Goal: Task Accomplishment & Management: Use online tool/utility

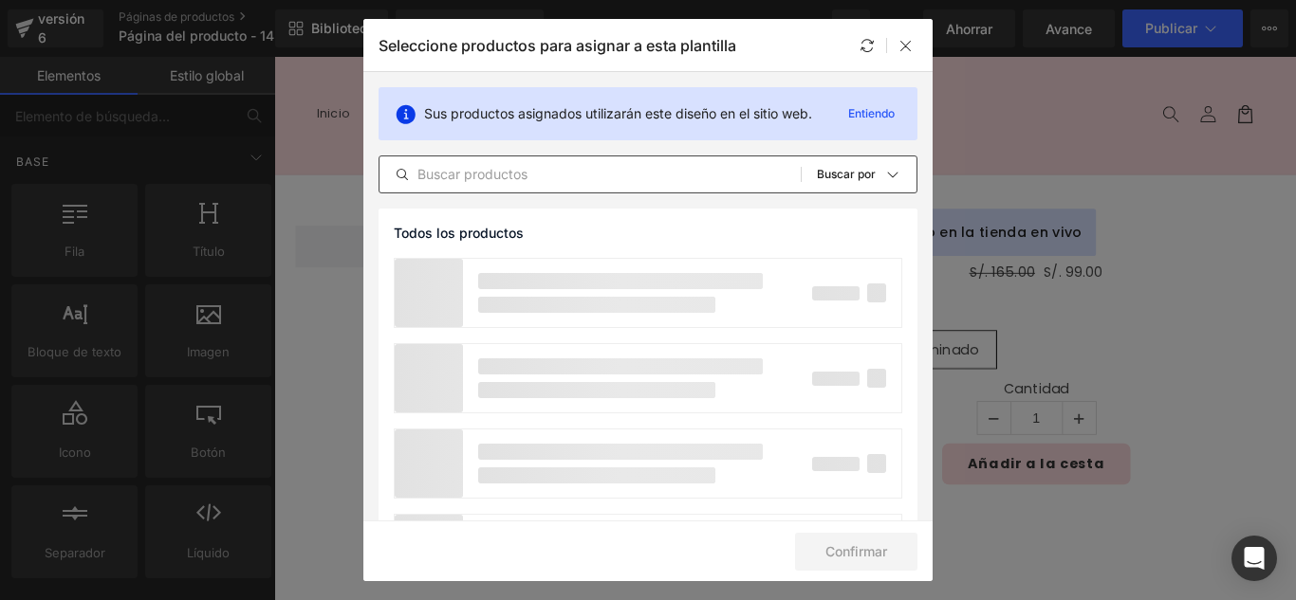
click at [536, 180] on input "text" at bounding box center [589, 174] width 421 height 23
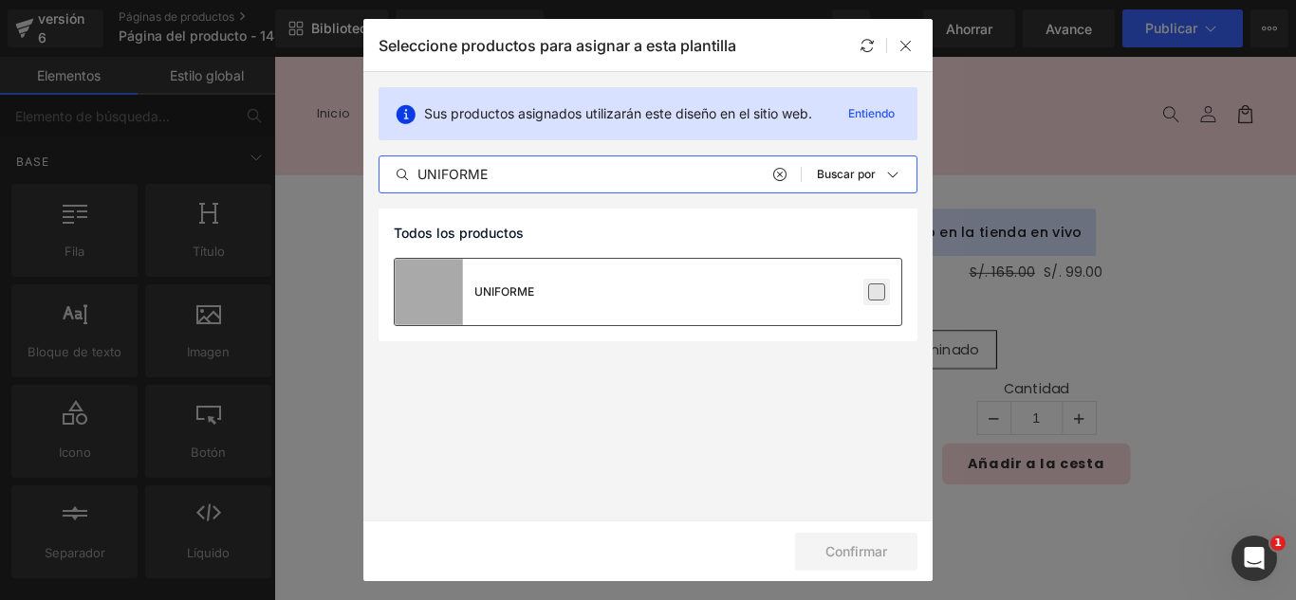
type input "UNIFORME"
click at [877, 301] on label at bounding box center [876, 292] width 17 height 17
click at [877, 292] on input "checkbox" at bounding box center [877, 292] width 0 height 0
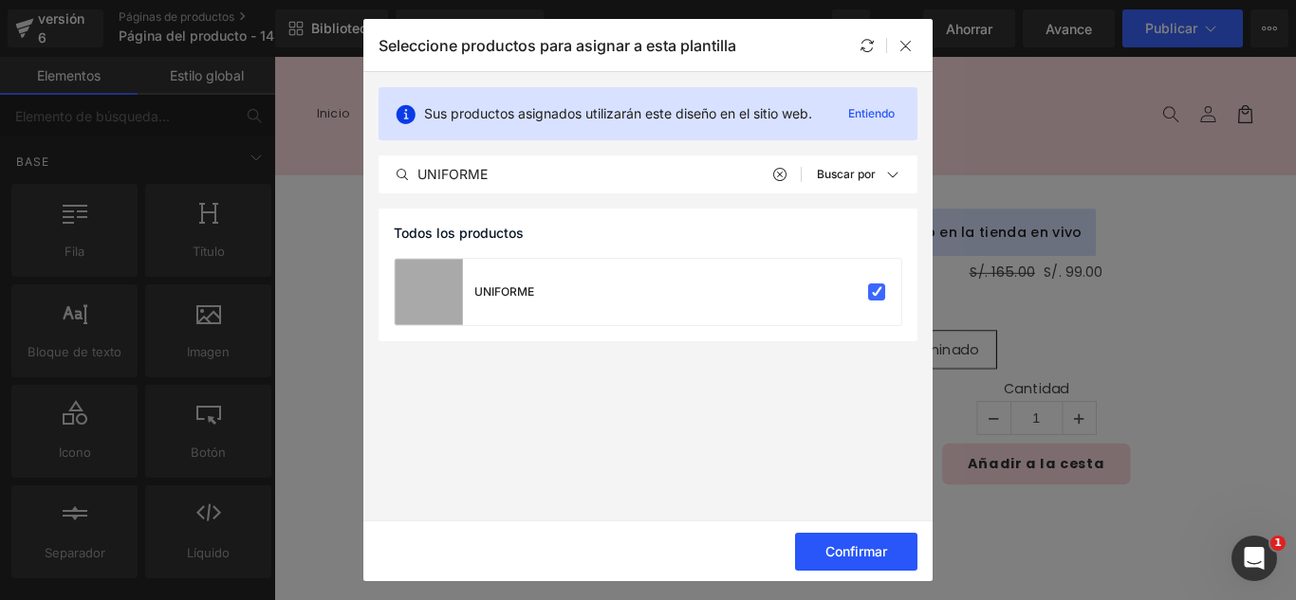
click at [875, 552] on font "Confirmar" at bounding box center [856, 552] width 62 height 16
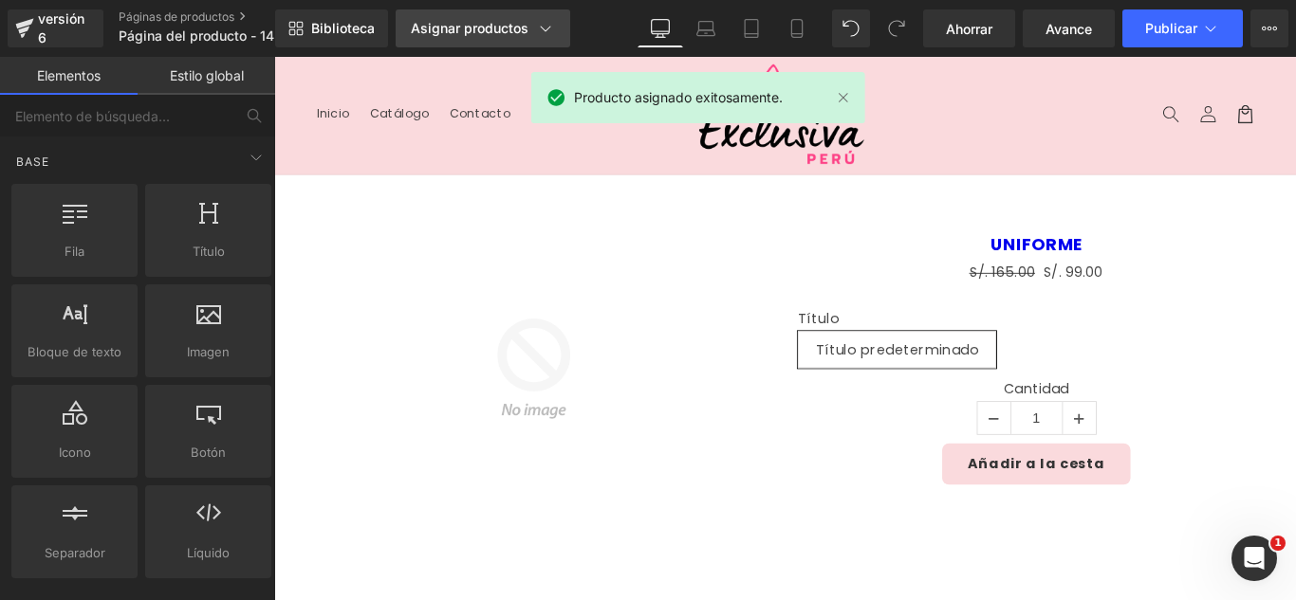
click at [492, 33] on font "Asignar productos" at bounding box center [470, 28] width 118 height 16
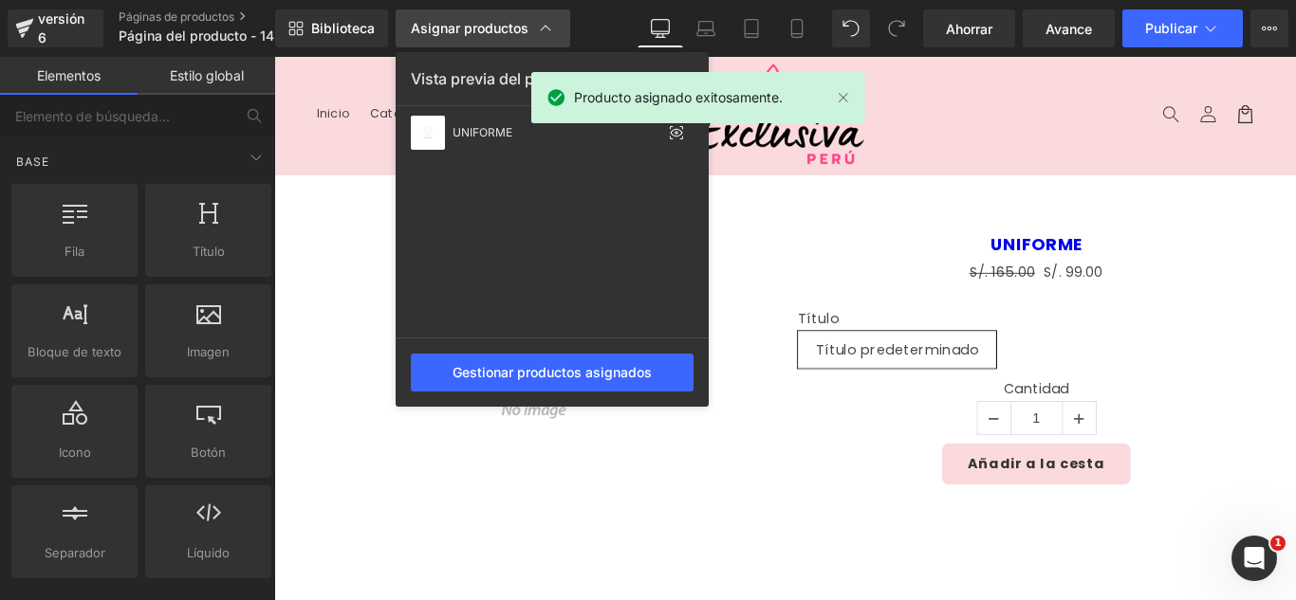
click at [492, 33] on font "Asignar productos" at bounding box center [470, 28] width 118 height 16
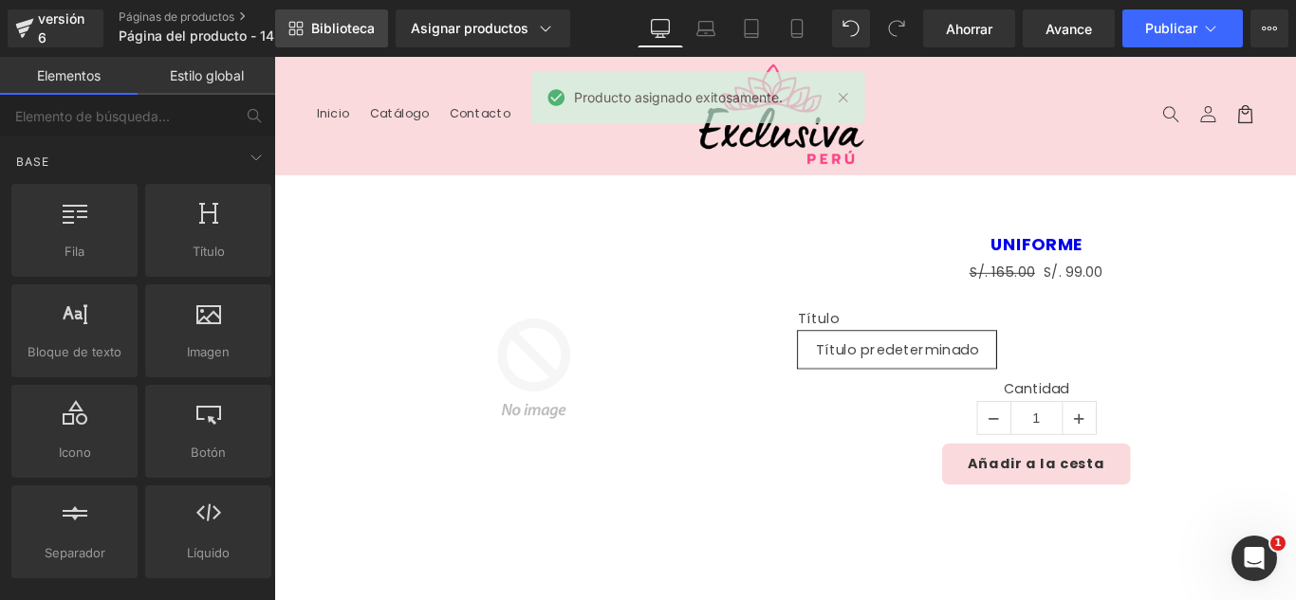
click at [364, 36] on span "Biblioteca" at bounding box center [343, 28] width 64 height 17
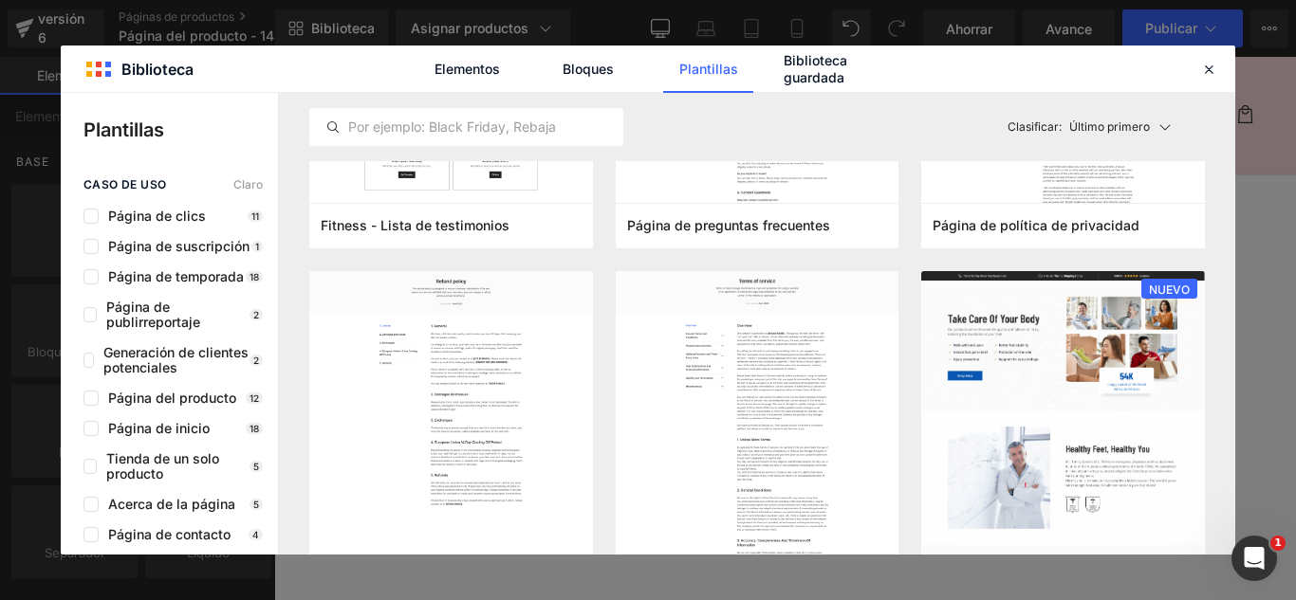
scroll to position [1613, 0]
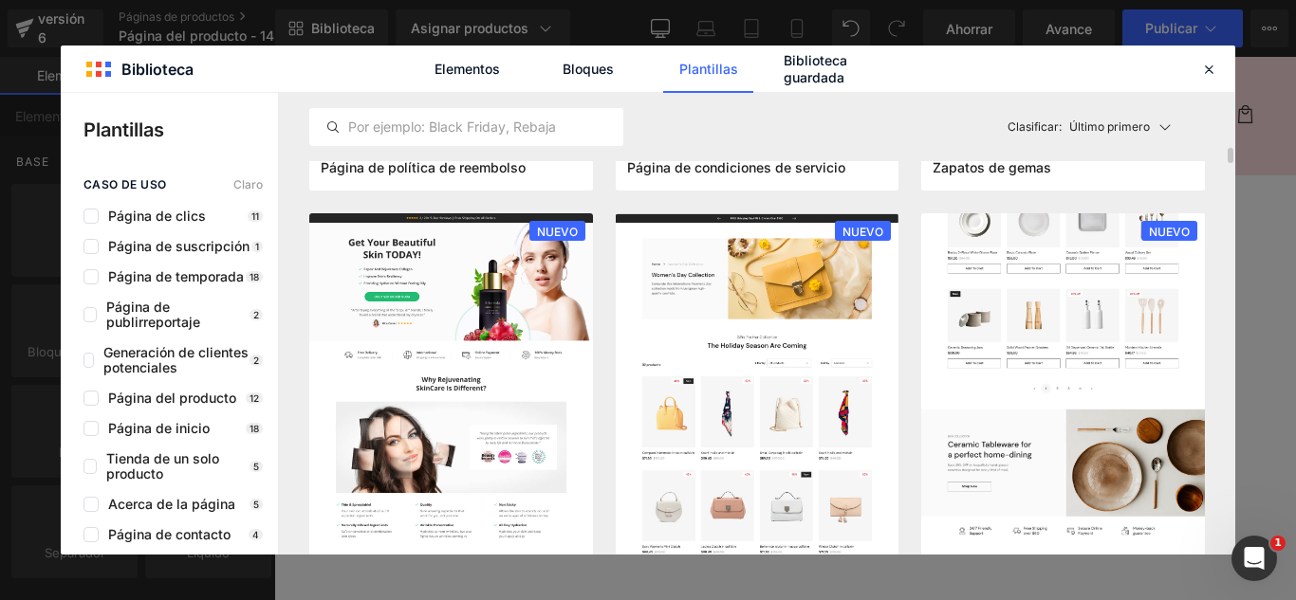
drag, startPoint x: 1354, startPoint y: 369, endPoint x: 1367, endPoint y: 314, distance: 56.6
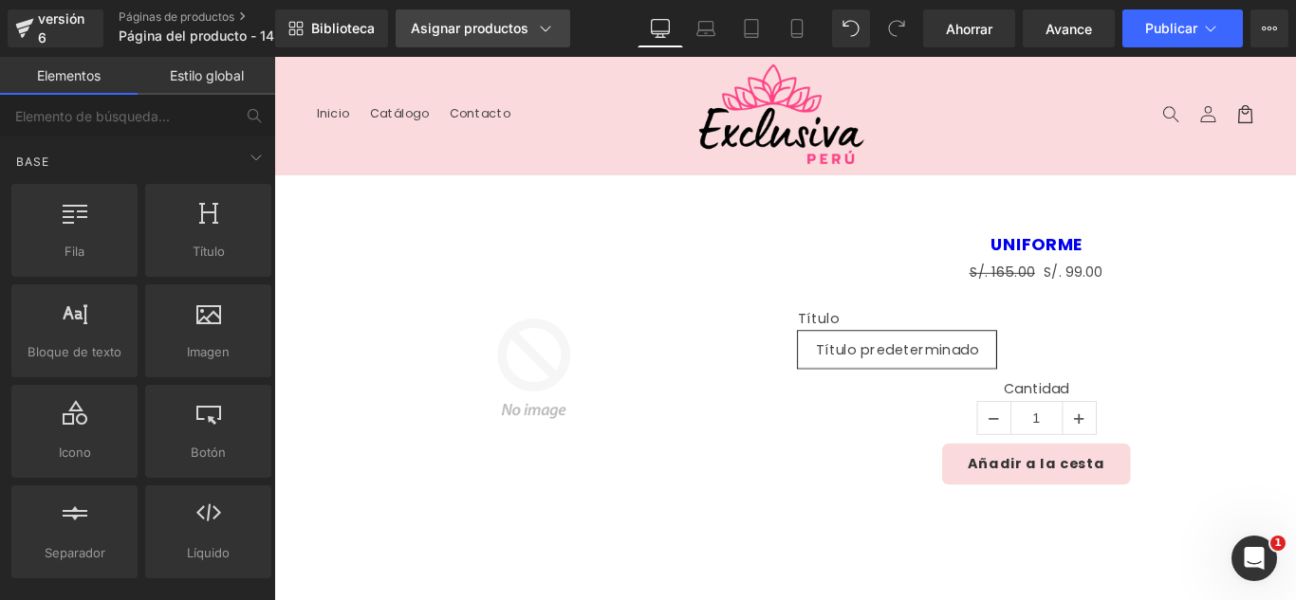
click at [489, 31] on font "Asignar productos" at bounding box center [470, 28] width 118 height 16
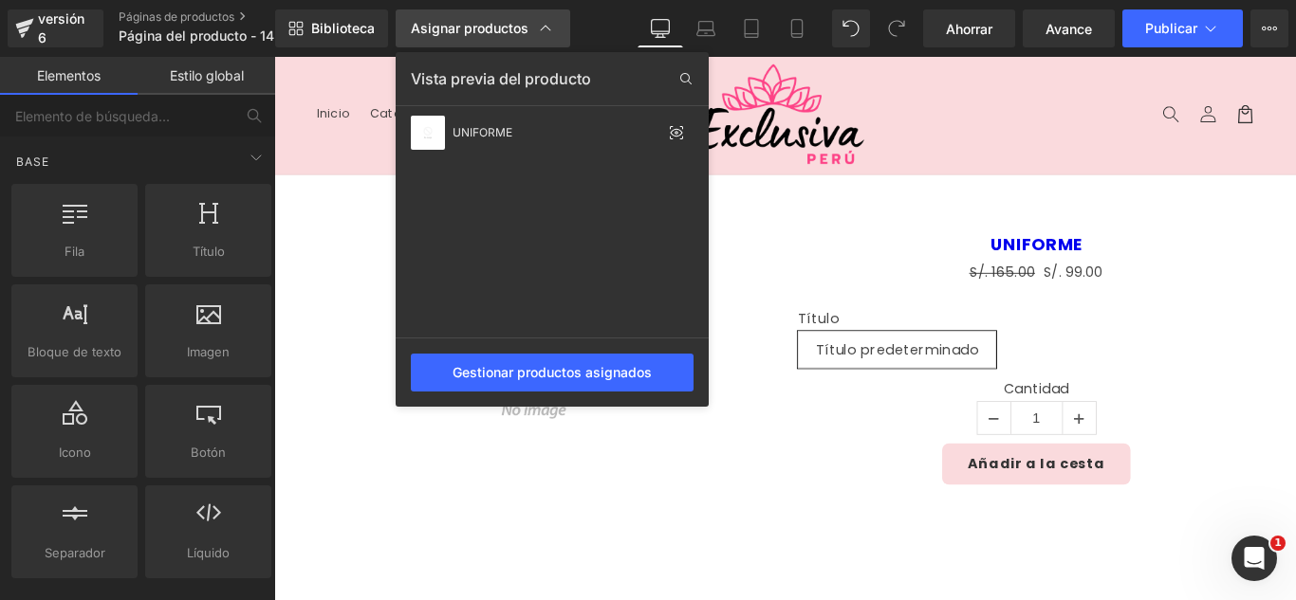
click at [489, 30] on font "Asignar productos" at bounding box center [470, 28] width 118 height 16
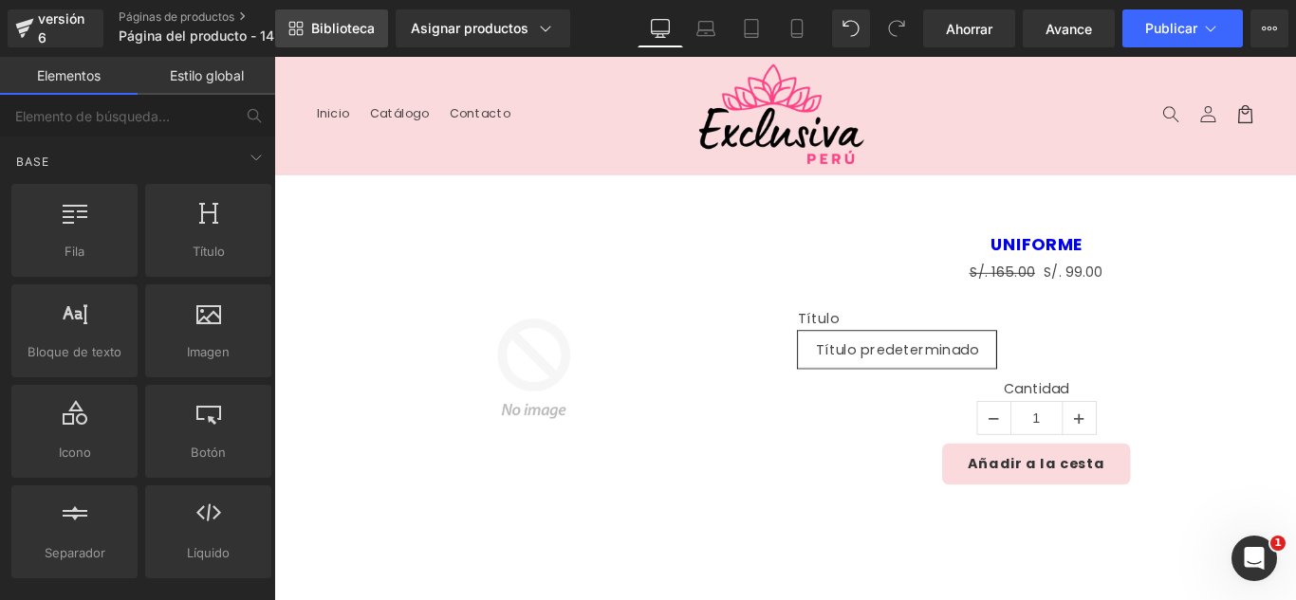
click at [331, 22] on font "Biblioteca" at bounding box center [343, 28] width 64 height 16
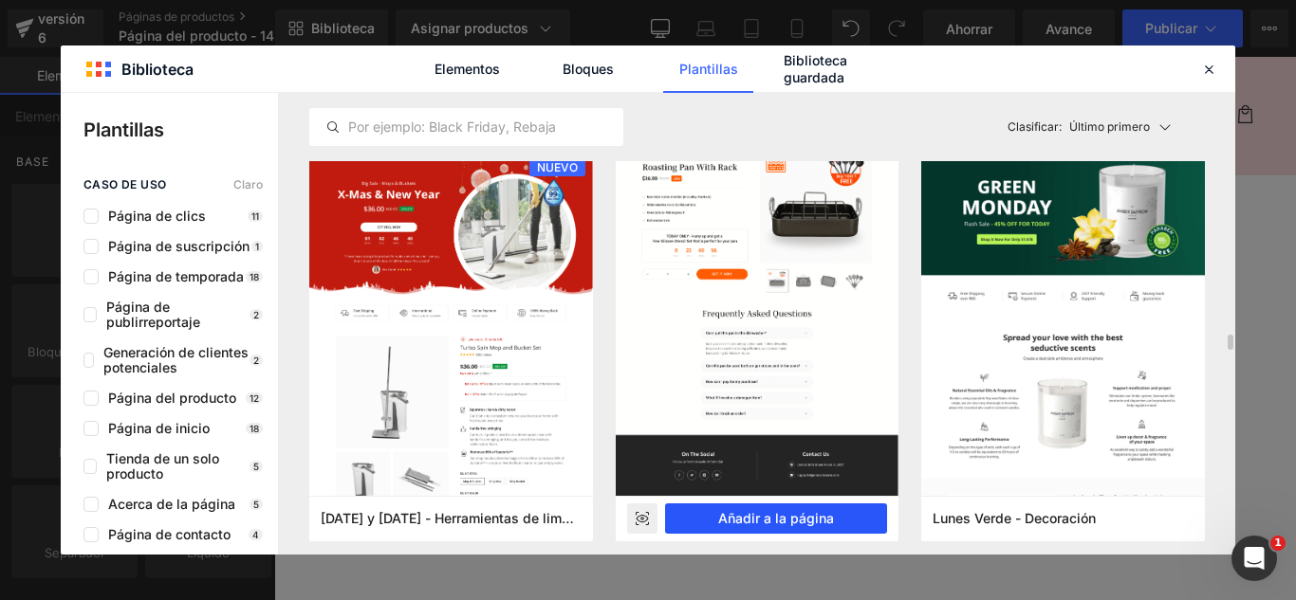
scroll to position [4269, 0]
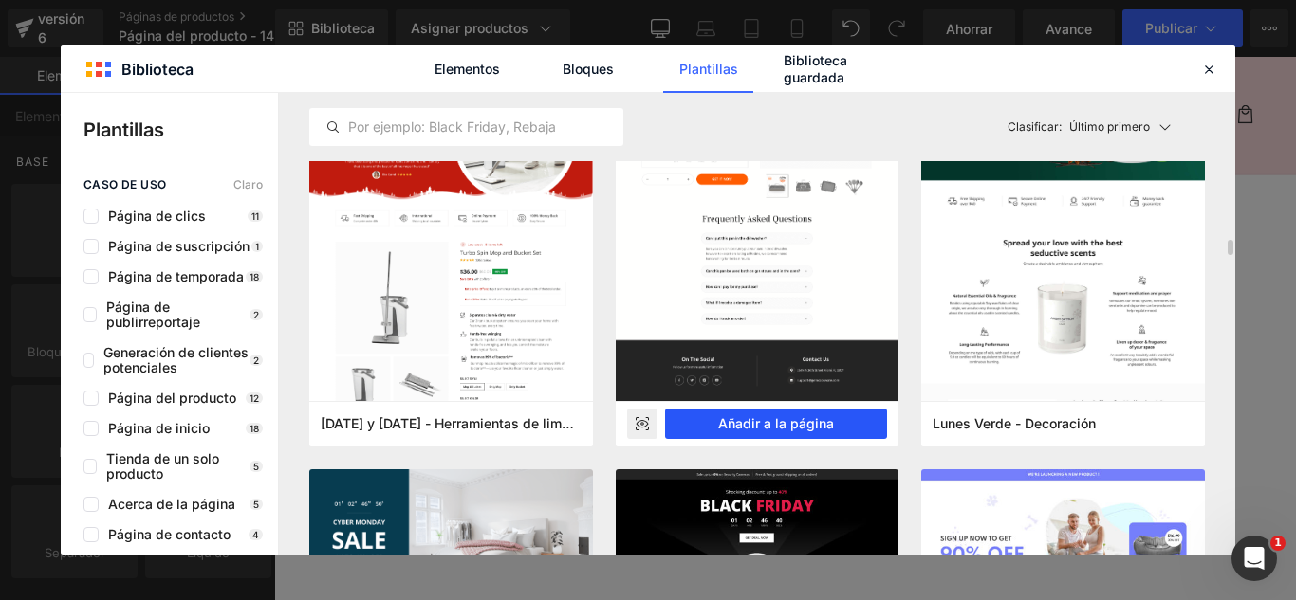
click at [806, 423] on font "Añadir a la página" at bounding box center [776, 424] width 116 height 16
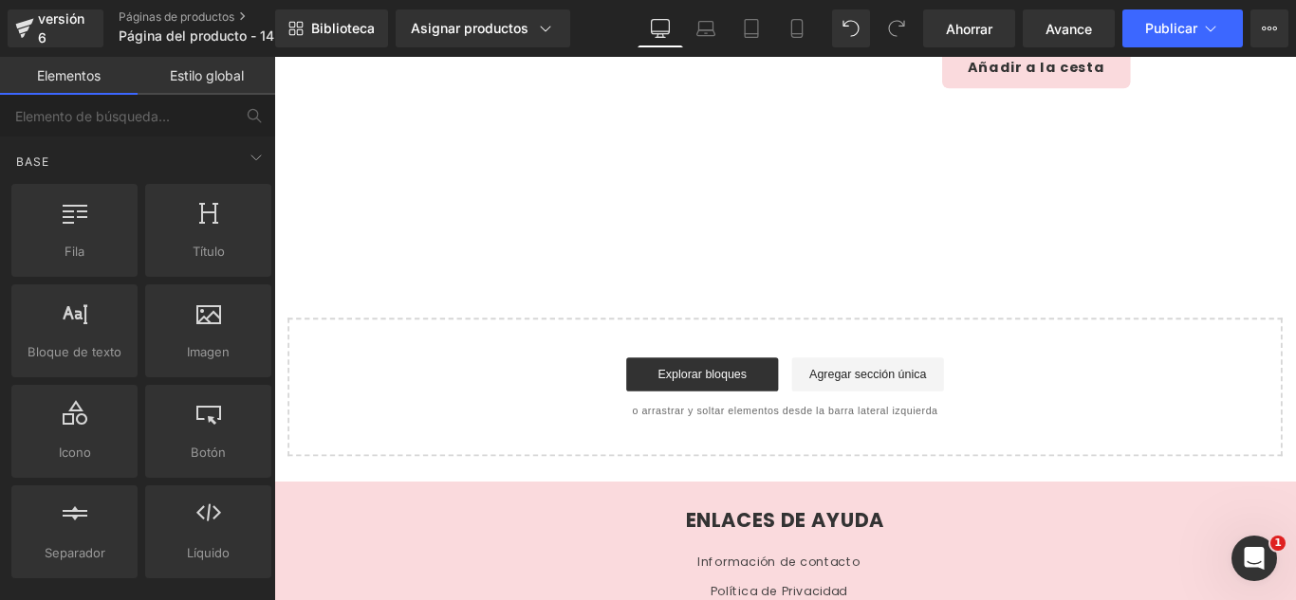
scroll to position [451, 0]
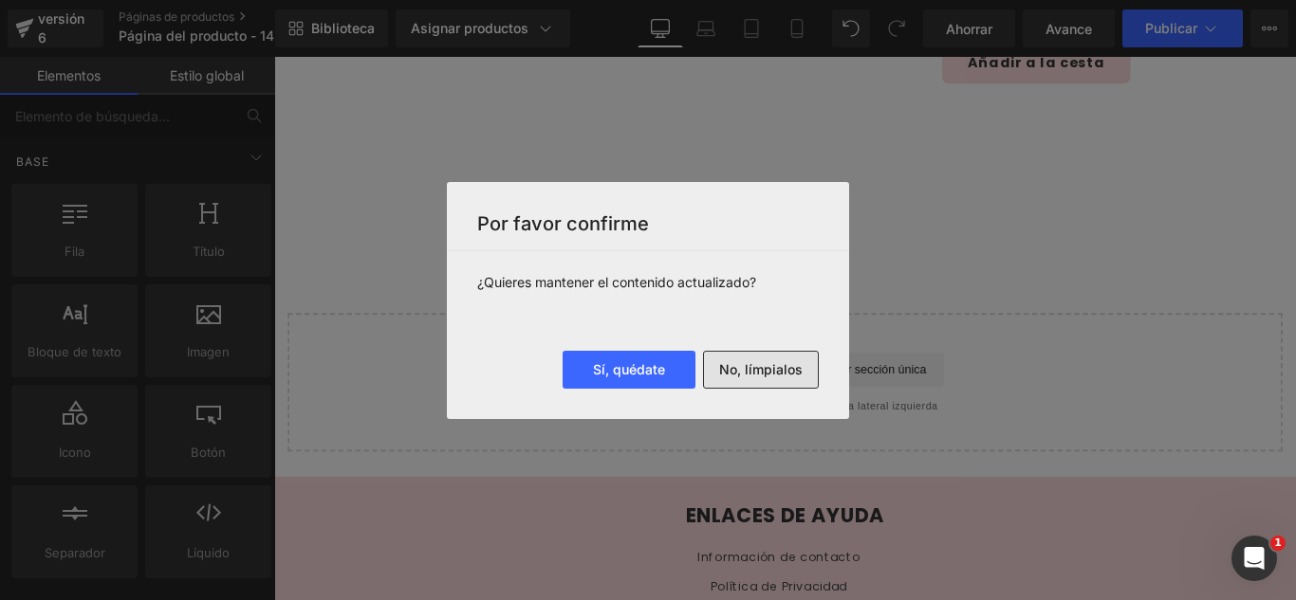
click at [792, 372] on font "No, límpialos" at bounding box center [760, 369] width 83 height 16
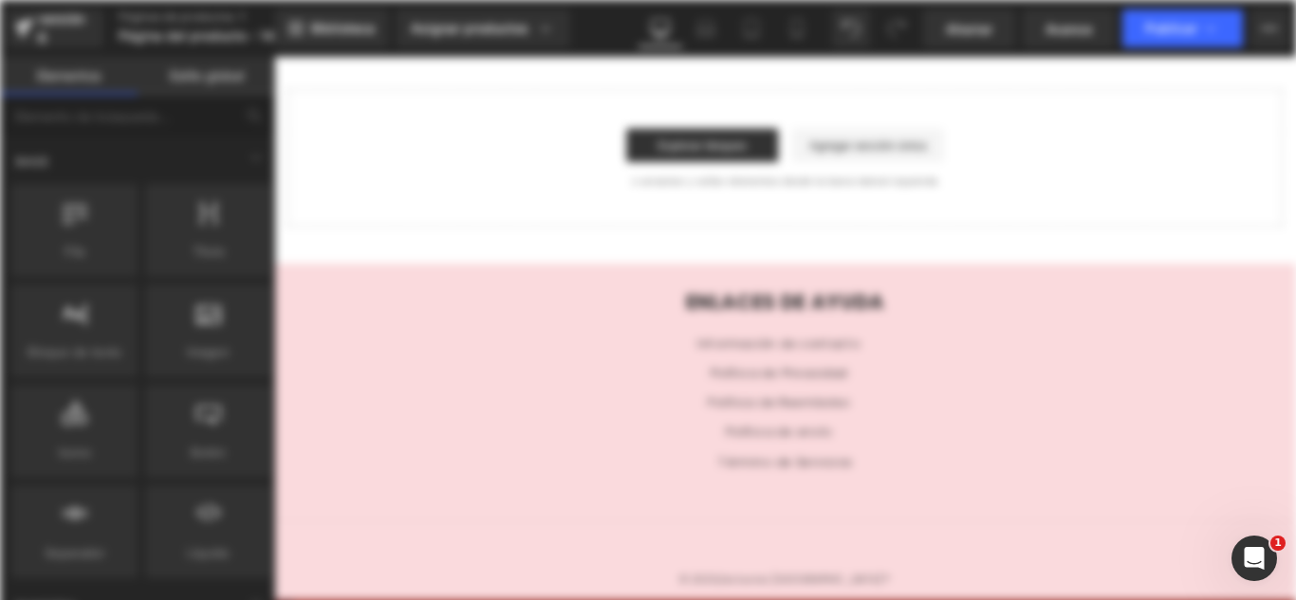
scroll to position [0, 0]
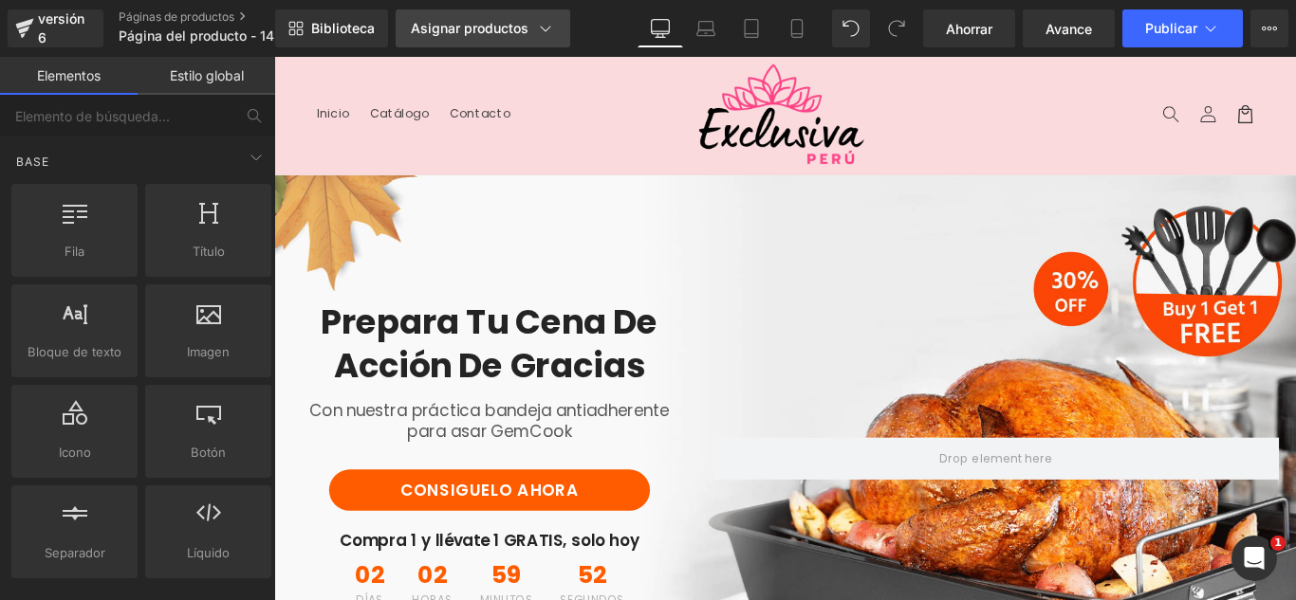
click at [544, 26] on icon at bounding box center [545, 28] width 19 height 19
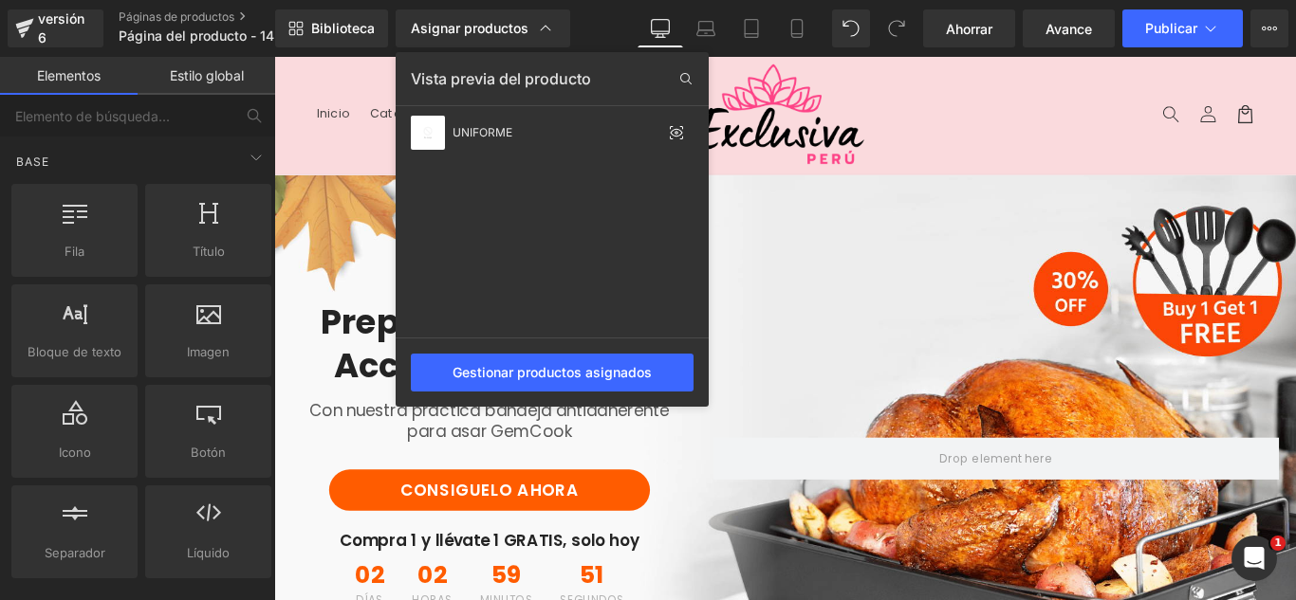
click at [784, 198] on div at bounding box center [785, 329] width 1022 height 544
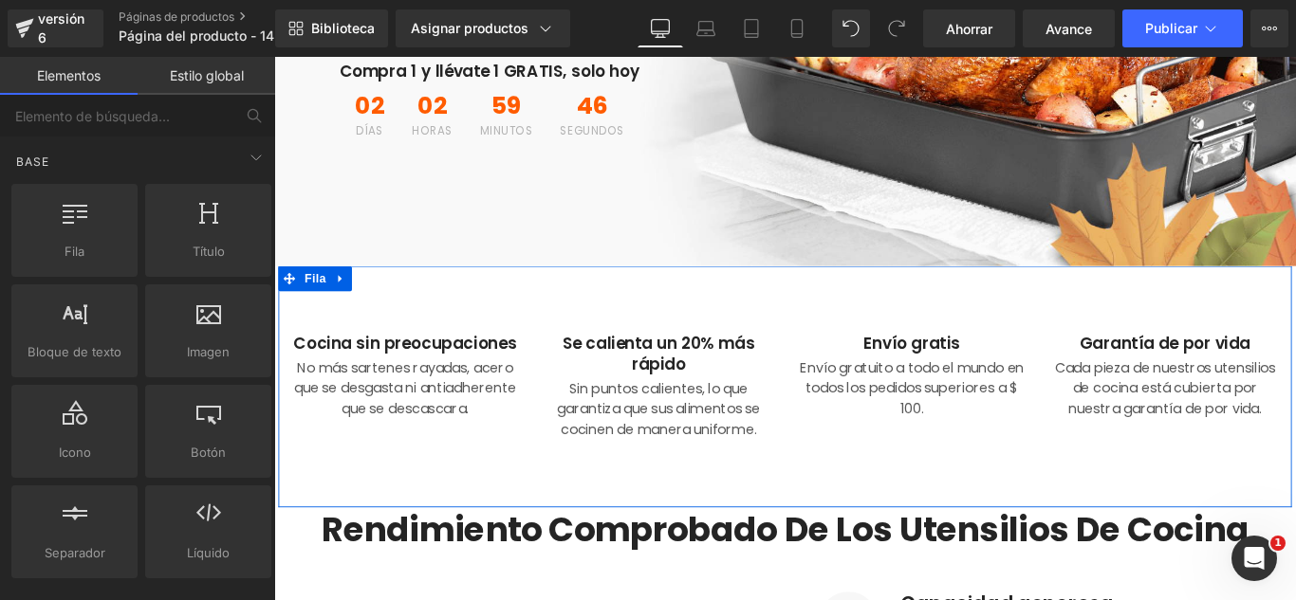
scroll to position [569, 0]
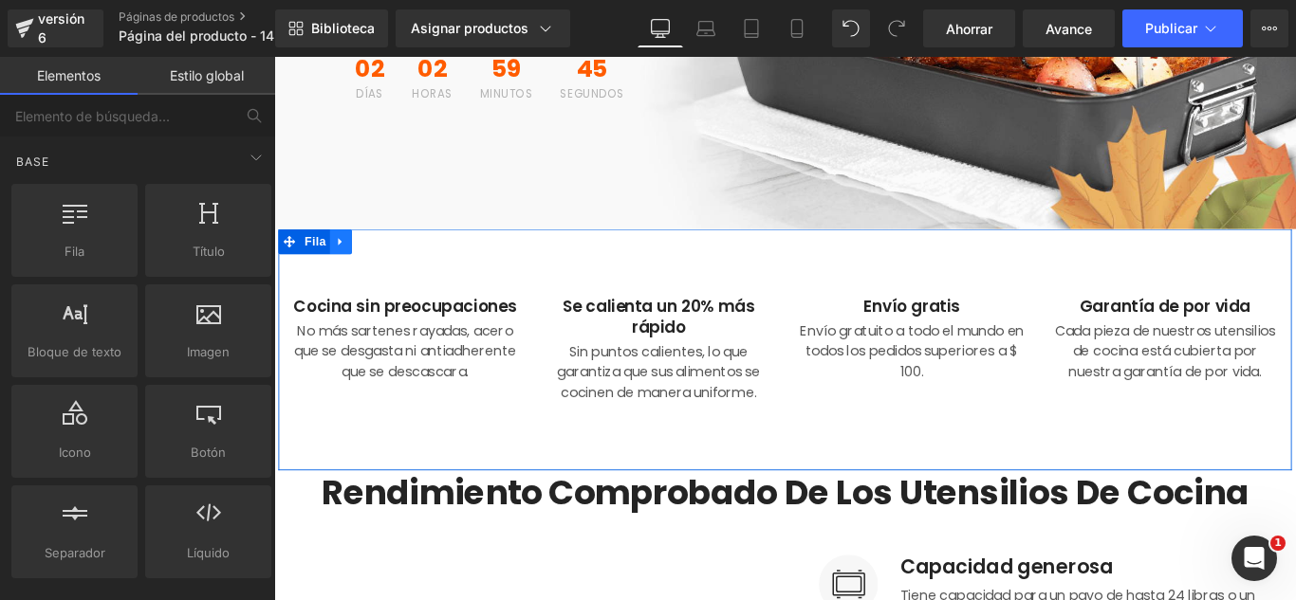
click at [347, 266] on icon at bounding box center [348, 265] width 13 height 14
click at [396, 261] on icon at bounding box center [398, 264] width 13 height 13
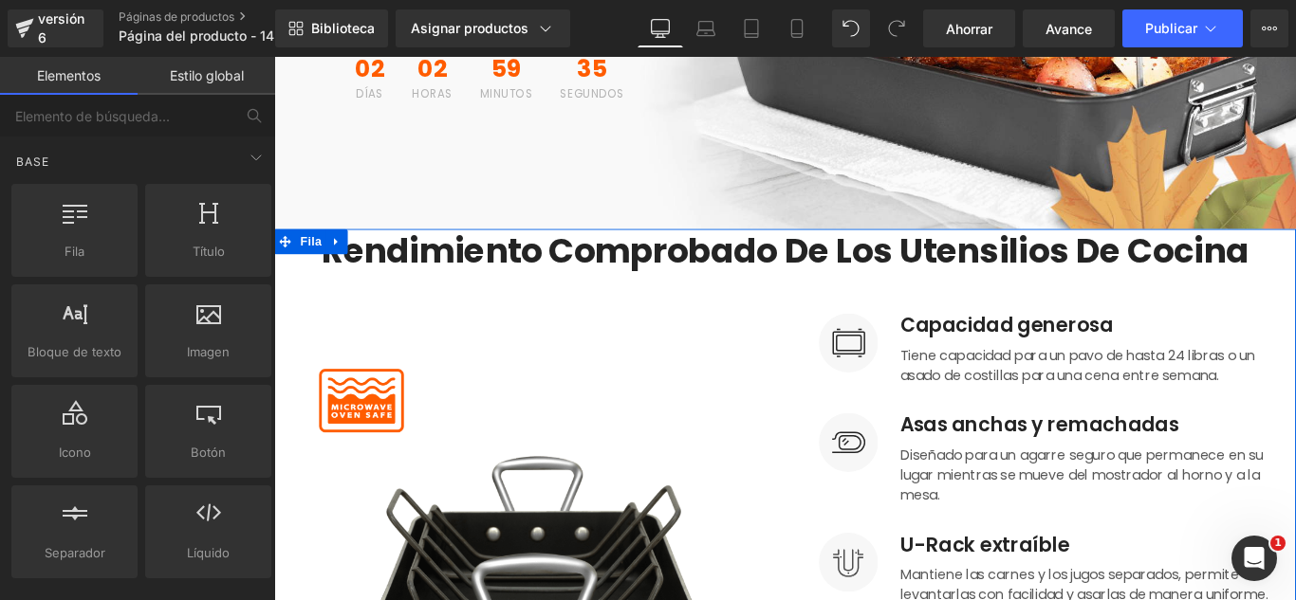
click at [342, 262] on icon at bounding box center [344, 265] width 4 height 9
click at [387, 265] on icon at bounding box center [393, 264] width 13 height 13
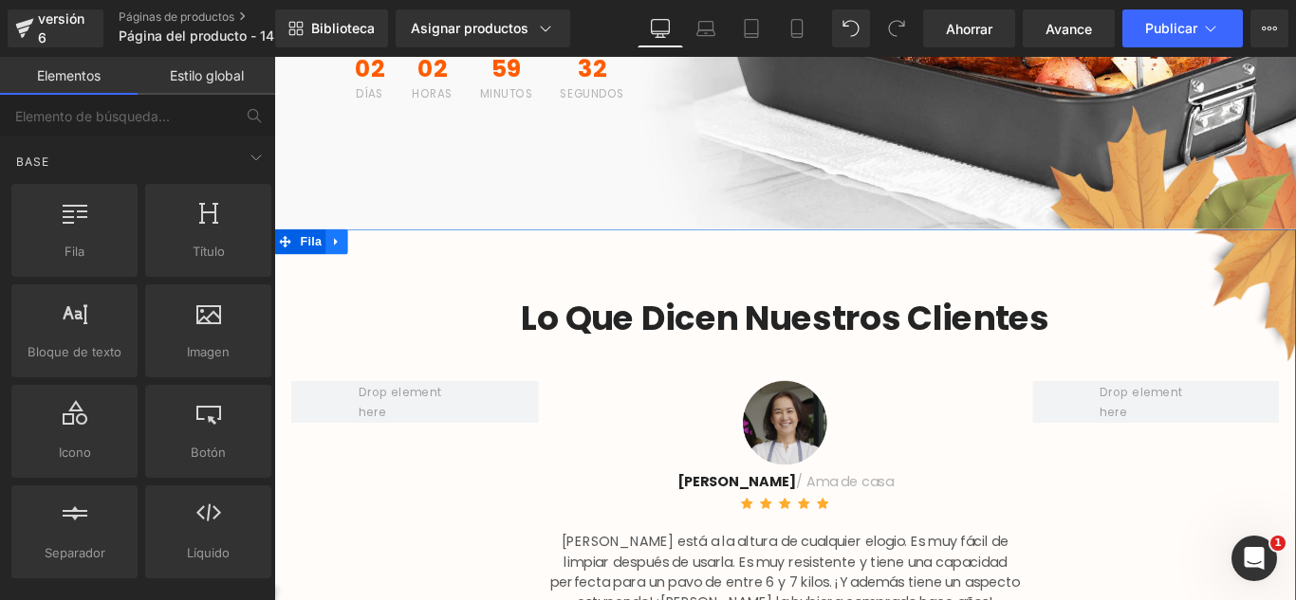
click at [344, 266] on link at bounding box center [344, 264] width 25 height 28
click at [387, 265] on icon at bounding box center [393, 265] width 13 height 14
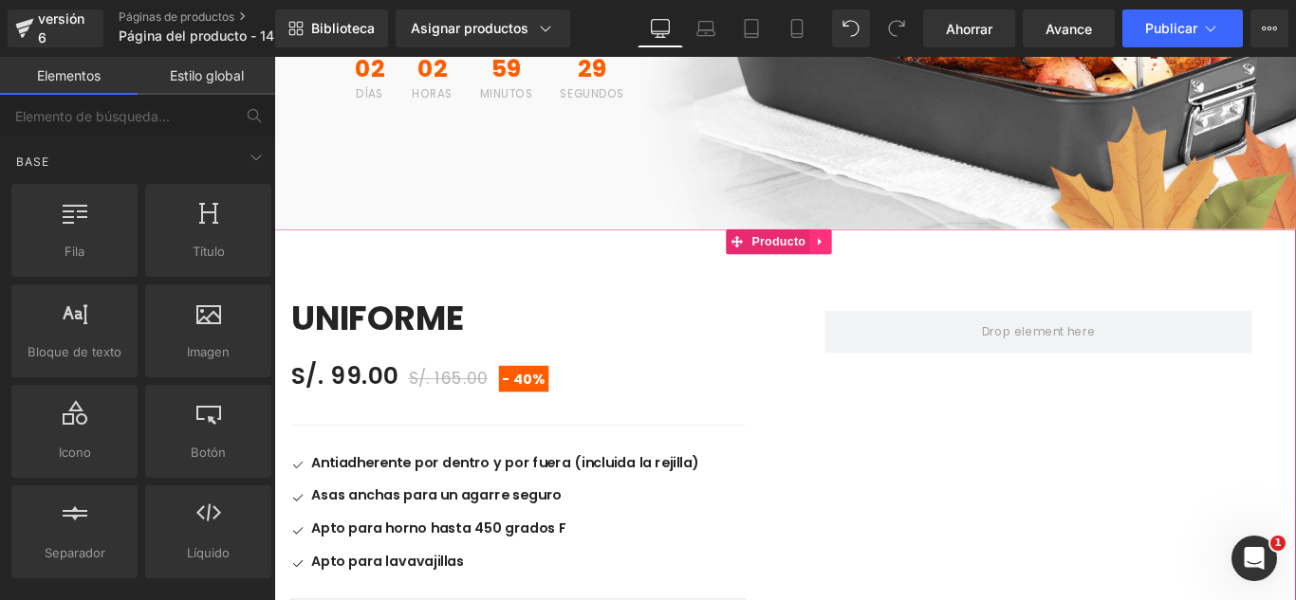
click at [891, 274] on link at bounding box center [888, 264] width 25 height 28
click at [894, 267] on icon at bounding box center [900, 264] width 13 height 13
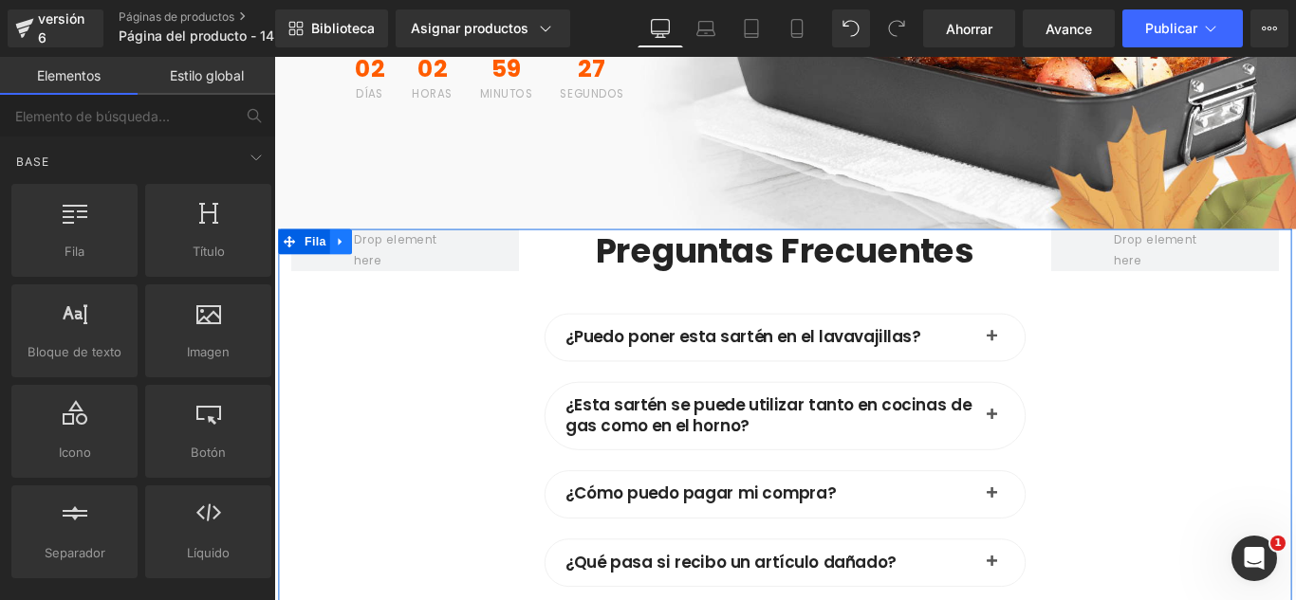
click at [348, 262] on icon at bounding box center [348, 265] width 13 height 14
click at [394, 260] on icon at bounding box center [398, 264] width 13 height 13
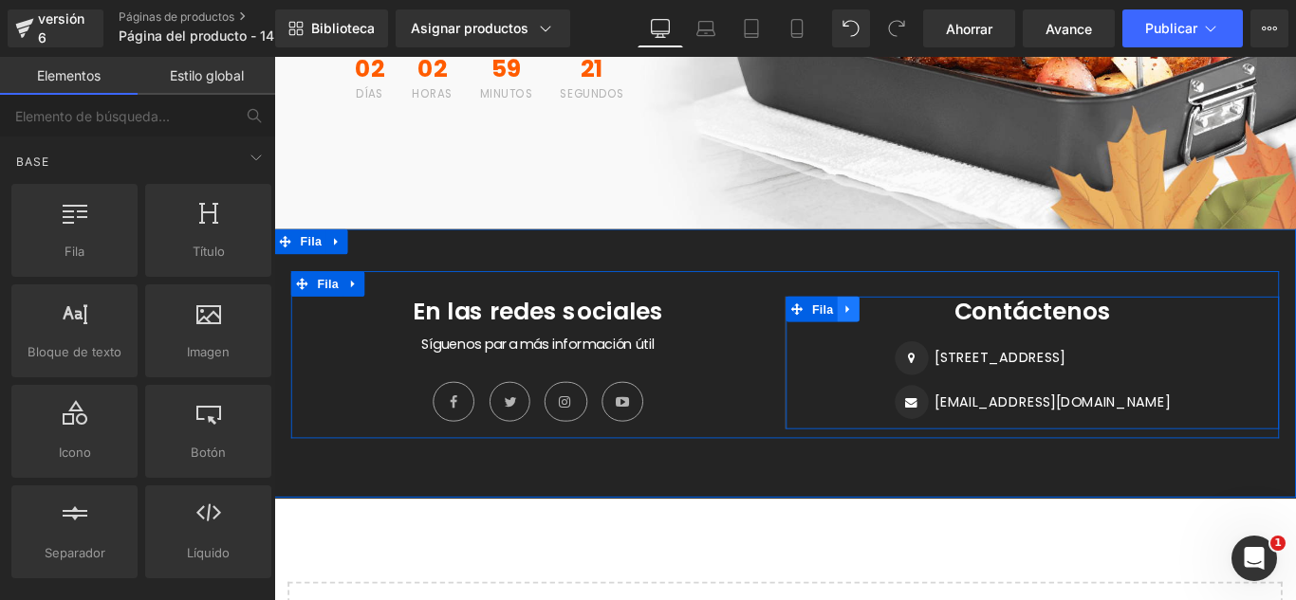
click at [913, 337] on icon at bounding box center [919, 341] width 13 height 14
click at [962, 344] on icon at bounding box center [968, 340] width 13 height 13
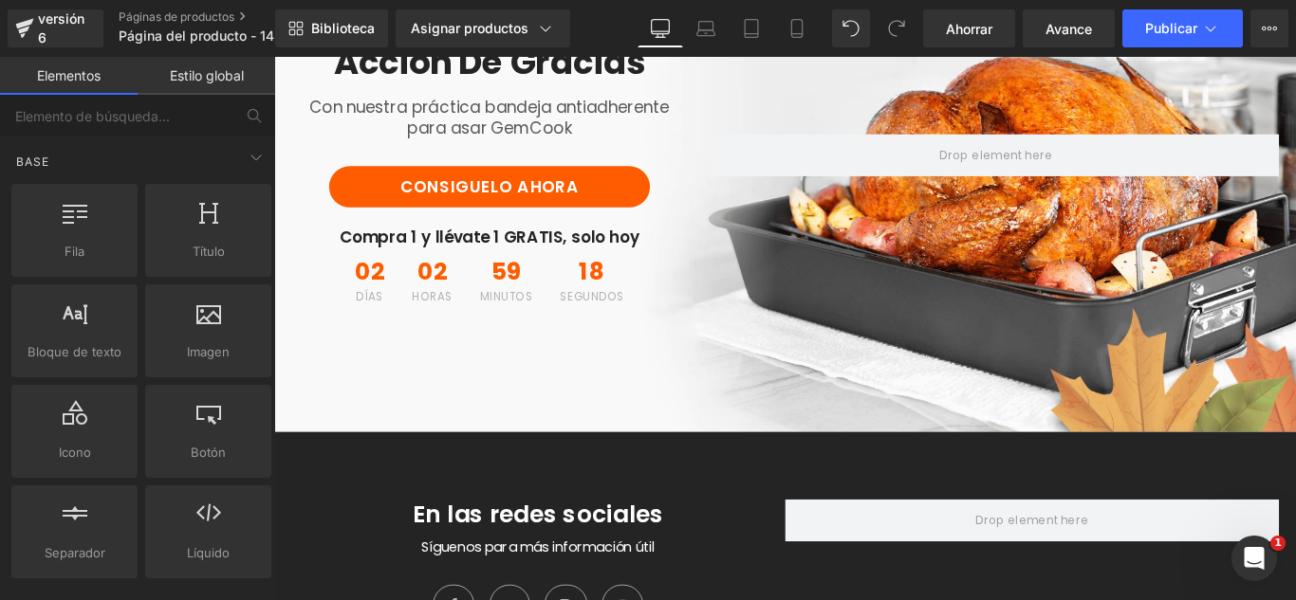
scroll to position [0, 0]
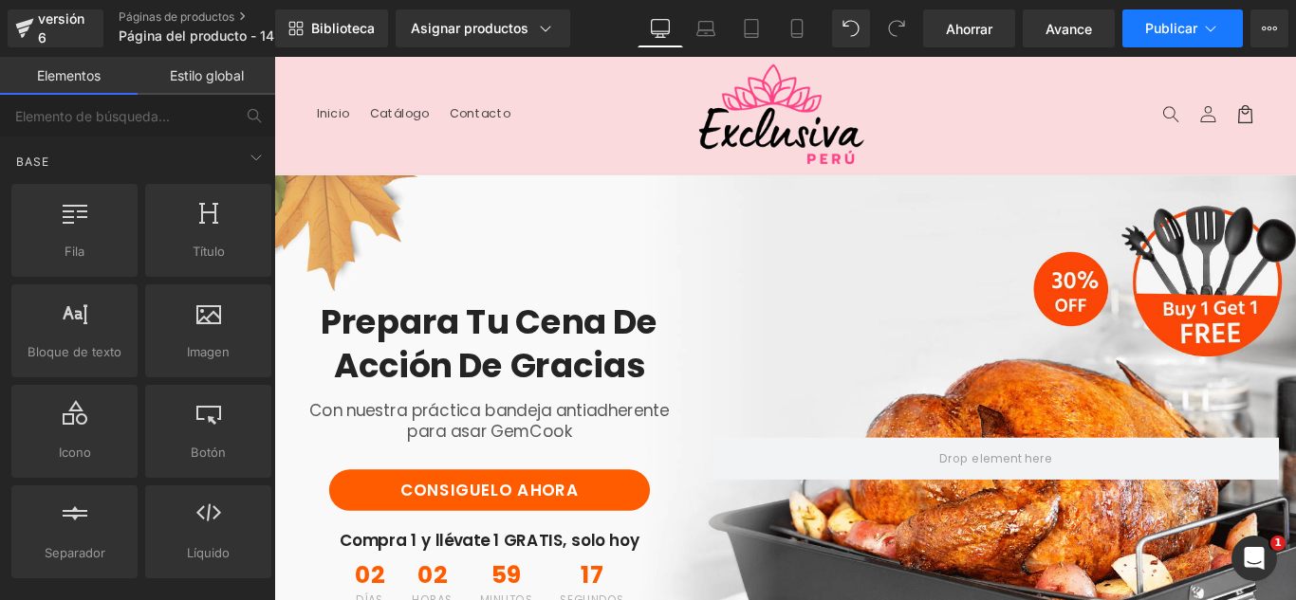
click at [1202, 28] on icon at bounding box center [1210, 28] width 19 height 19
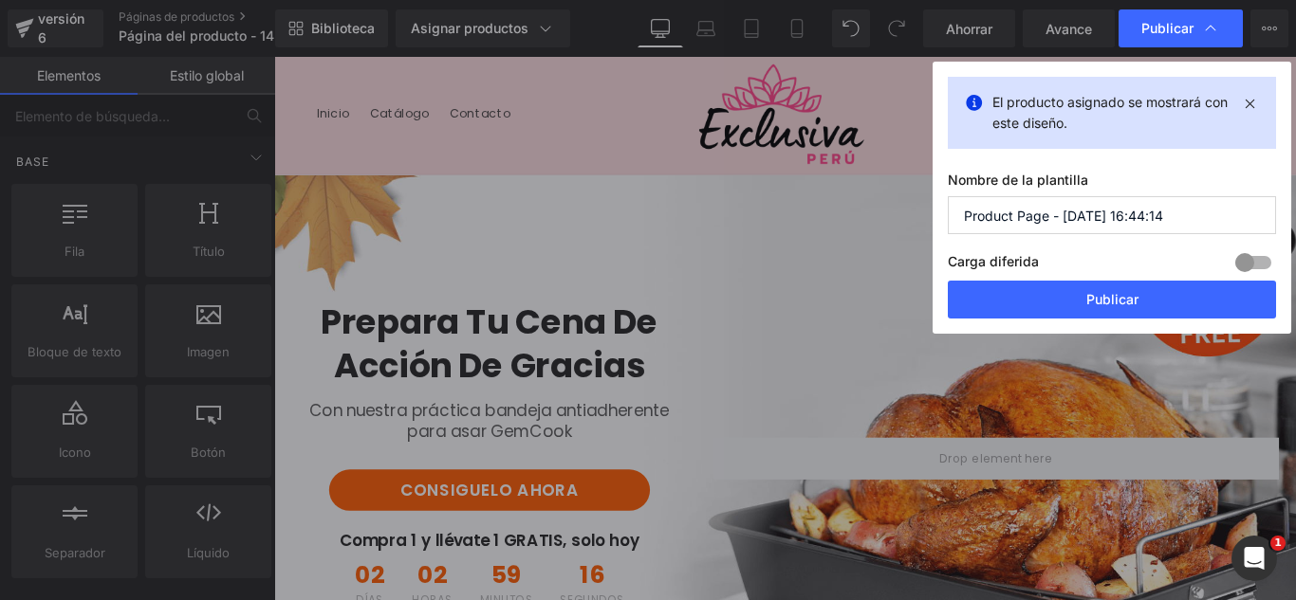
click at [1164, 216] on input "Product Page - Oct 14, 16:44:14" at bounding box center [1112, 215] width 328 height 38
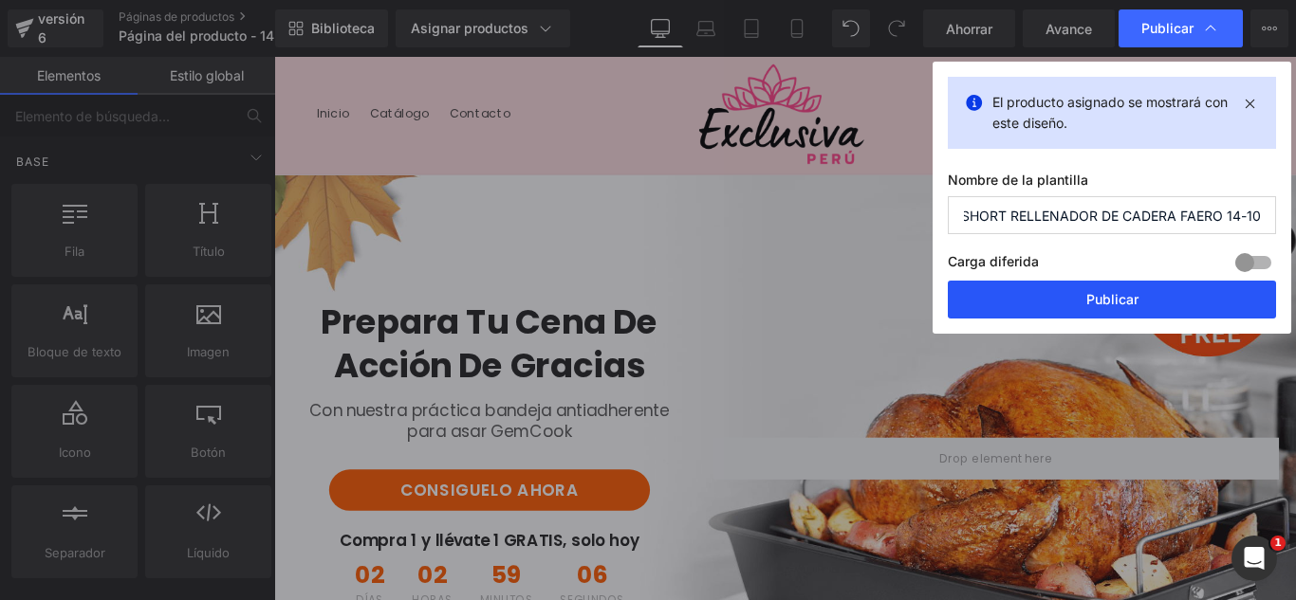
type input "SHORT RELLENADOR DE CADERA FAERO 14-10"
drag, startPoint x: 1185, startPoint y: 291, endPoint x: 1022, endPoint y: 263, distance: 165.6
click at [1184, 291] on button "Publicar" at bounding box center [1112, 300] width 328 height 38
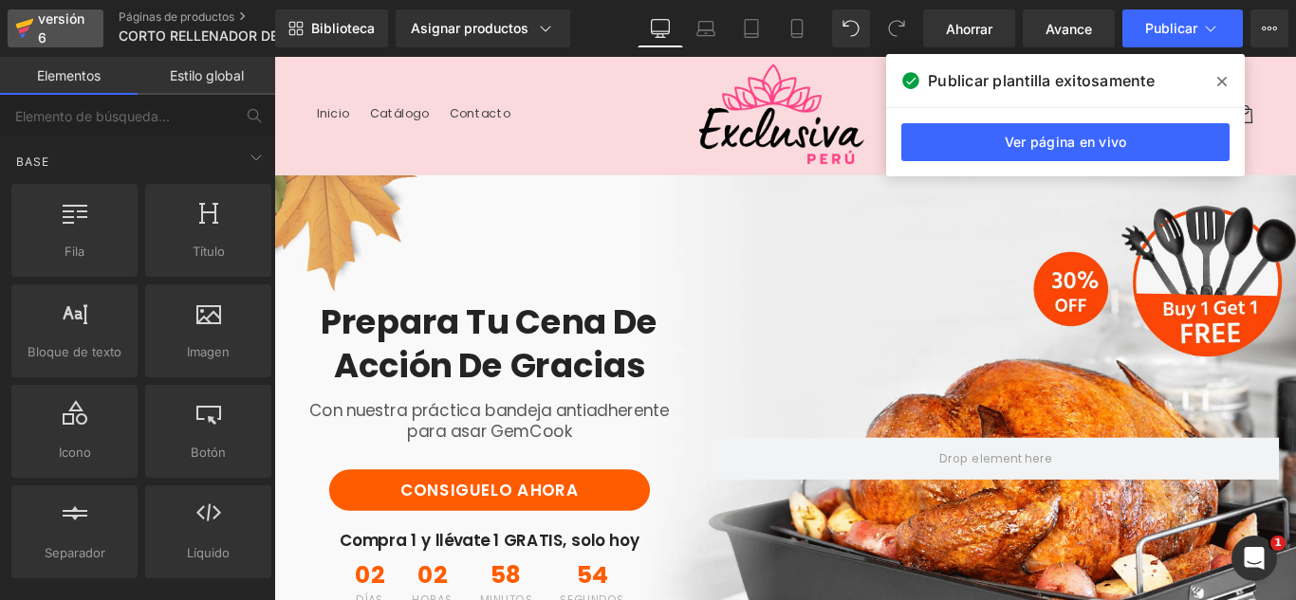
click at [46, 28] on div "versión 6" at bounding box center [63, 29] width 58 height 44
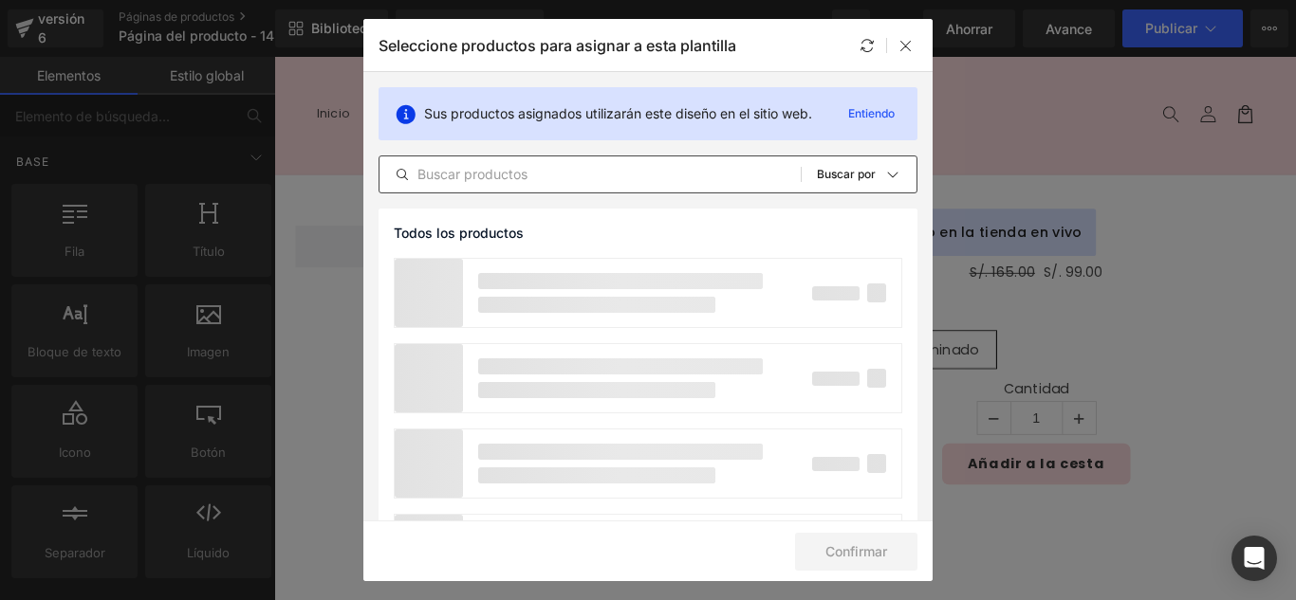
click at [547, 176] on input "text" at bounding box center [589, 174] width 421 height 23
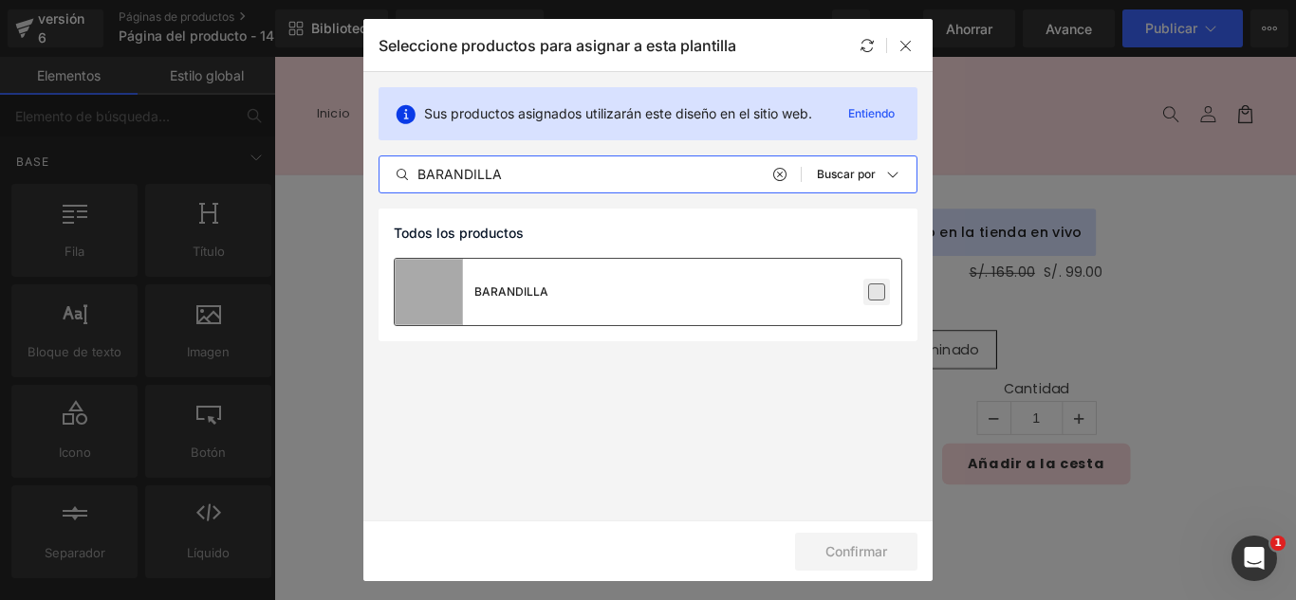
type input "BARANDILLA"
click at [883, 286] on label at bounding box center [876, 292] width 17 height 17
click at [877, 292] on input "checkbox" at bounding box center [877, 292] width 0 height 0
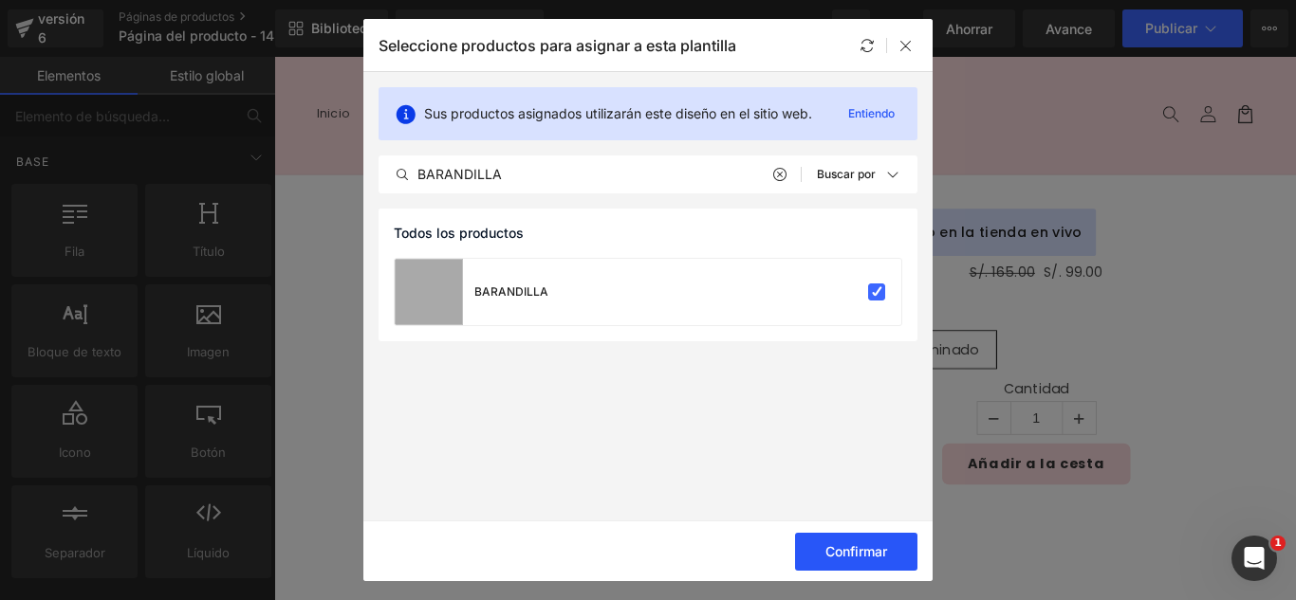
click at [881, 552] on font "Confirmar" at bounding box center [856, 552] width 62 height 16
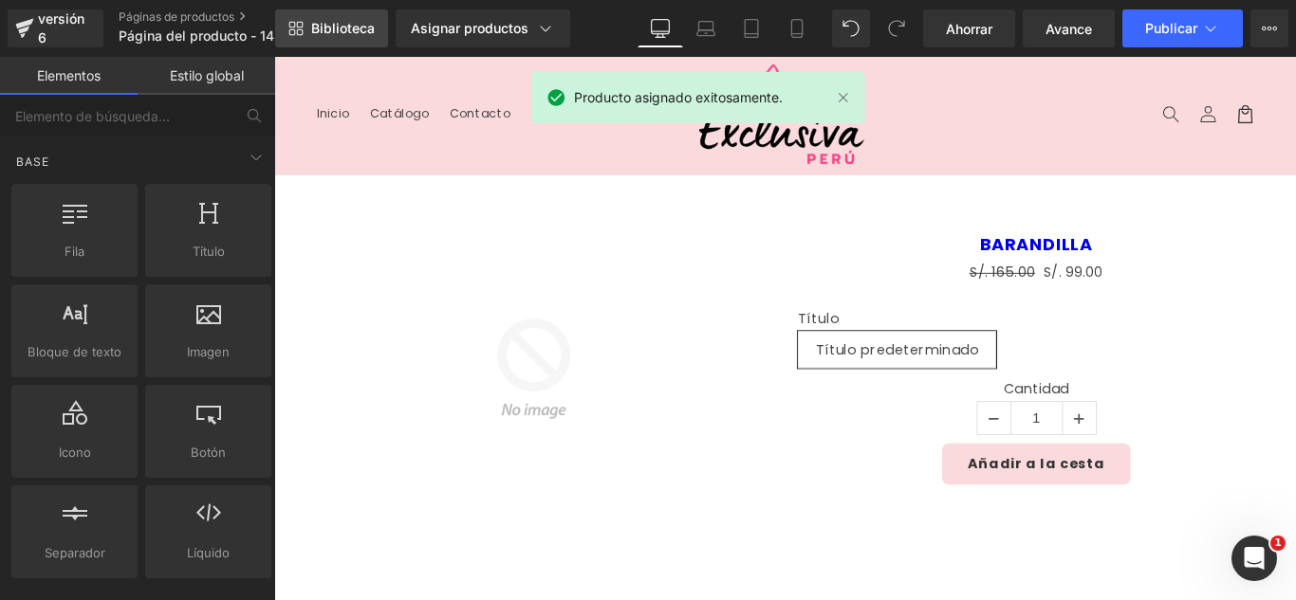
click at [330, 24] on font "Biblioteca" at bounding box center [343, 28] width 64 height 16
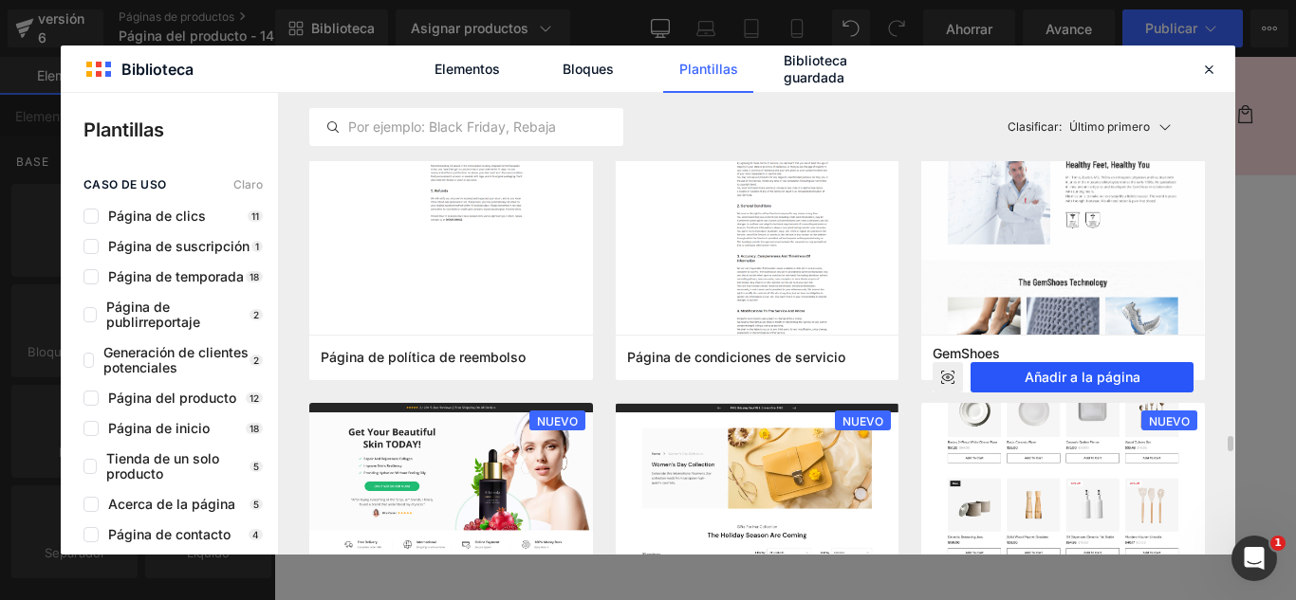
scroll to position [1708, 0]
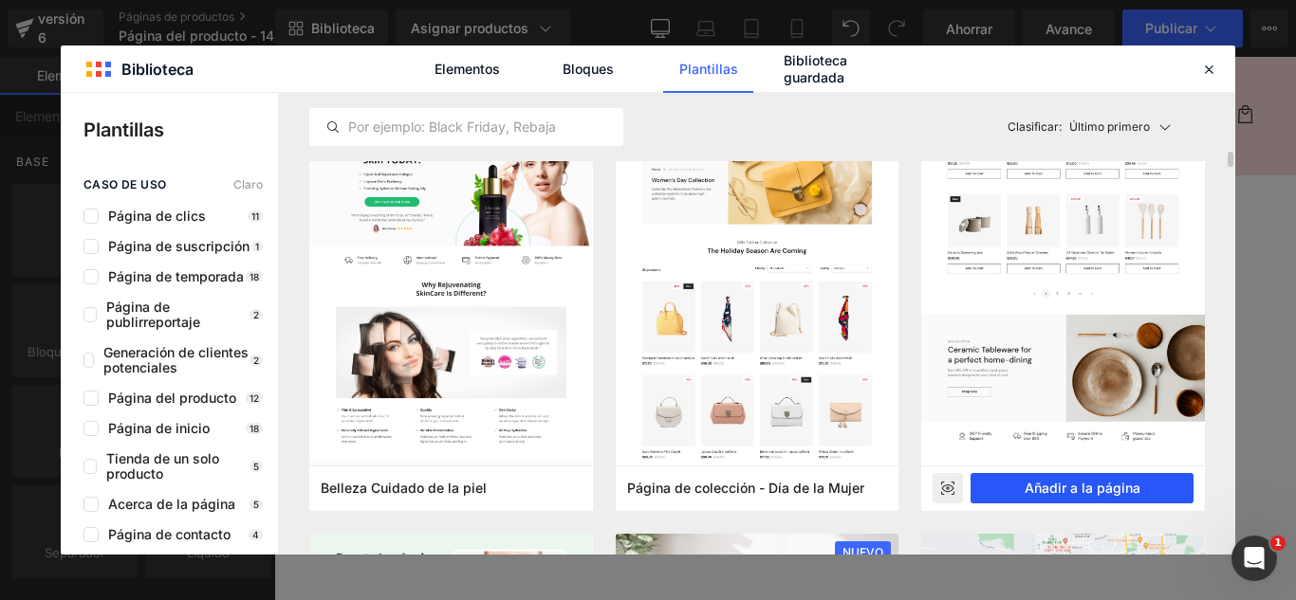
drag, startPoint x: 1102, startPoint y: 490, endPoint x: 930, endPoint y: 486, distance: 172.7
click at [1102, 490] on font "Añadir a la página" at bounding box center [1083, 488] width 116 height 16
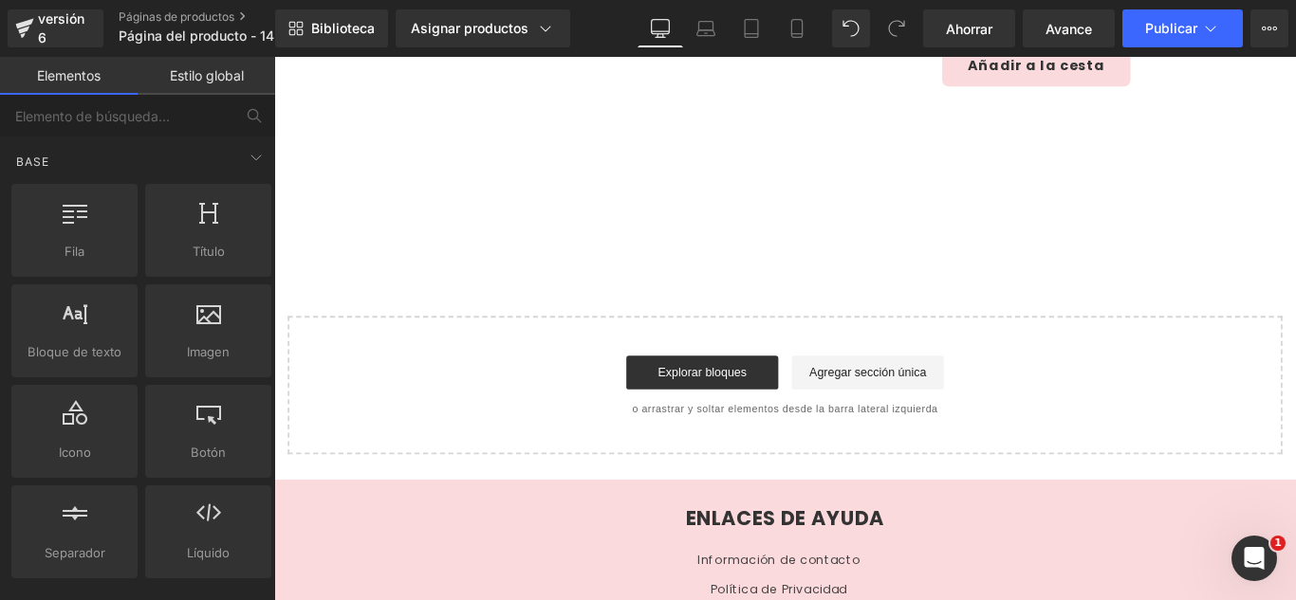
scroll to position [451, 0]
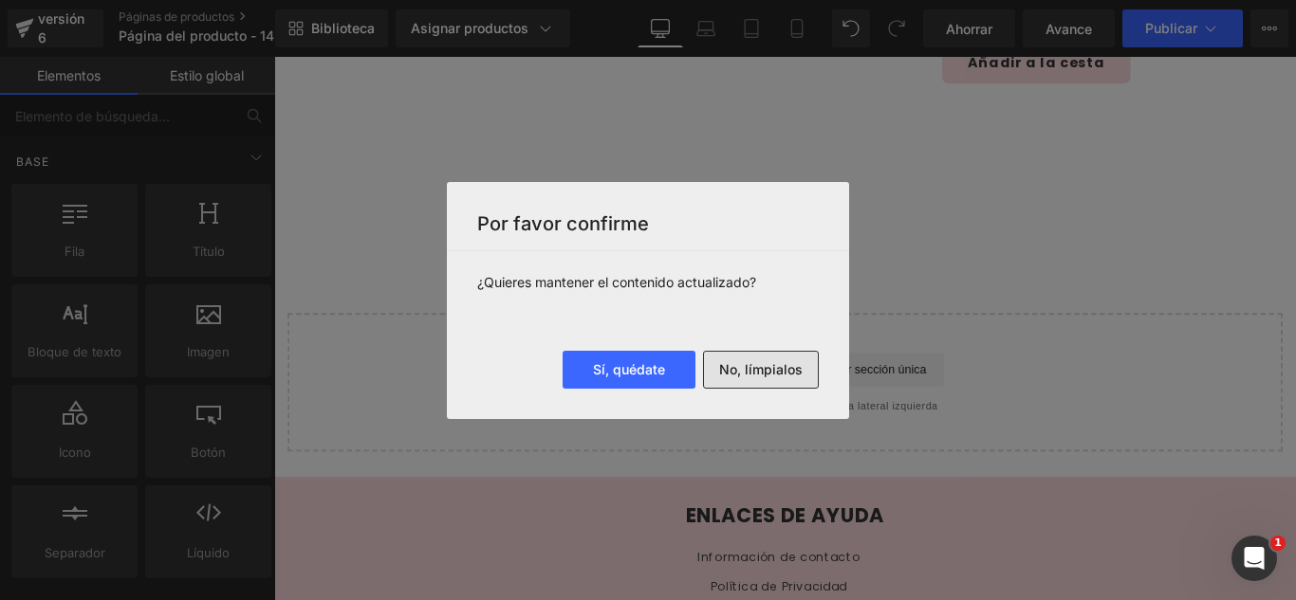
click at [771, 365] on font "No, límpialos" at bounding box center [760, 369] width 83 height 16
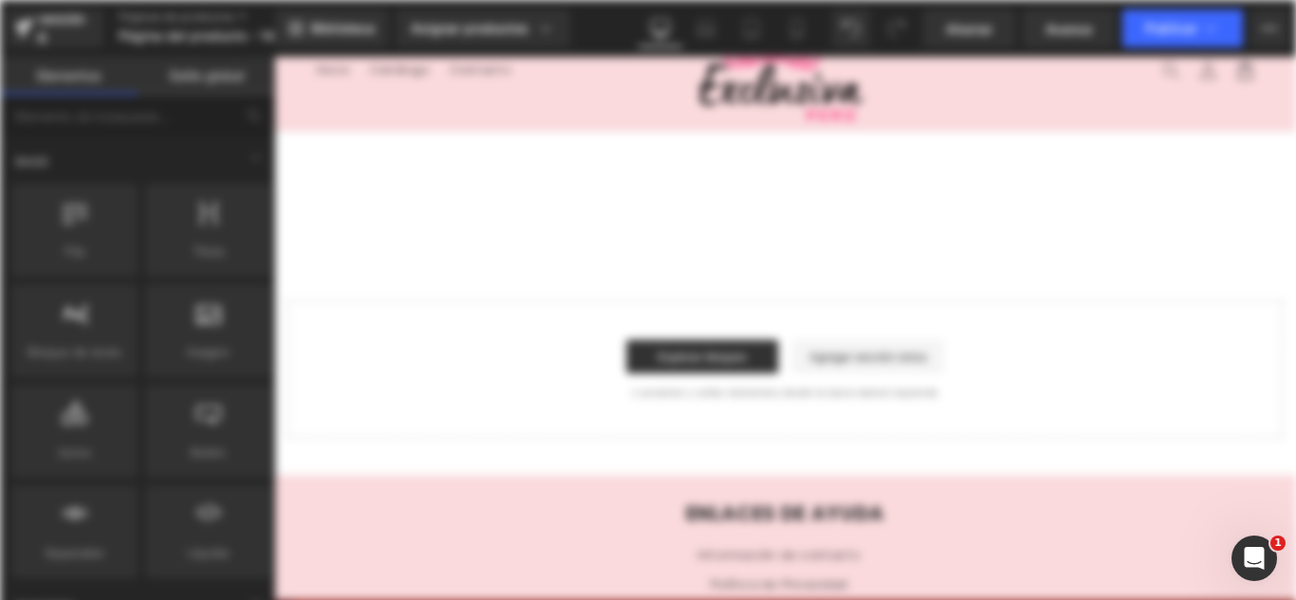
scroll to position [0, 0]
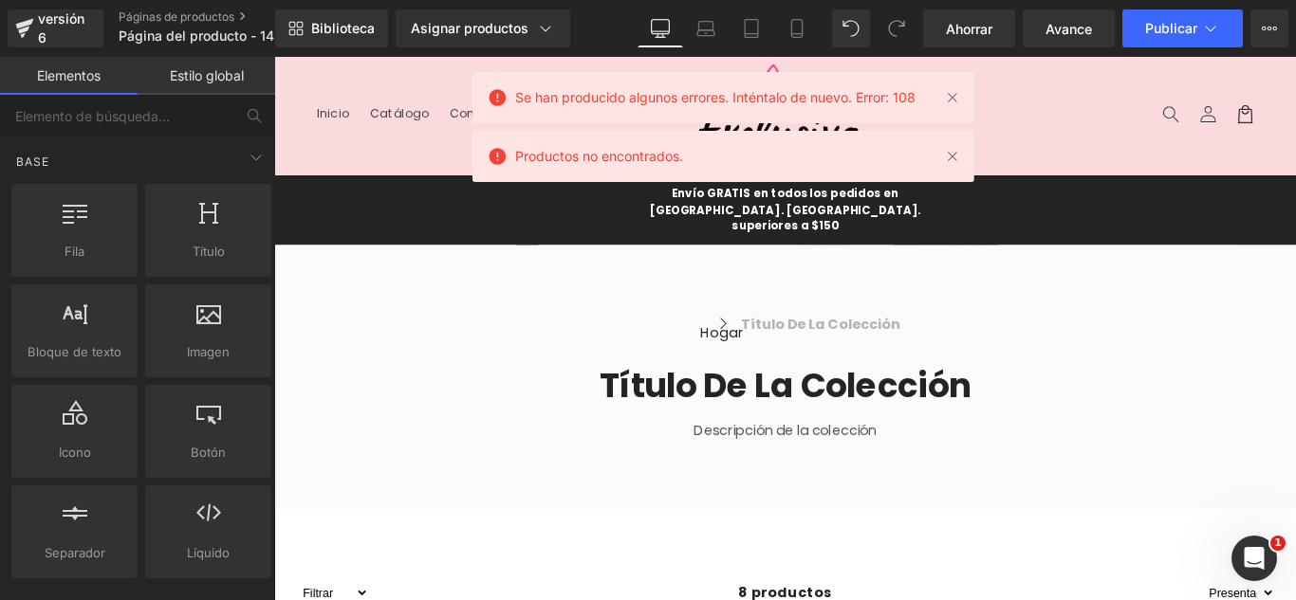
click at [966, 104] on div "Se han producido algunos errores. Inténtalo de nuevo. Error: 108" at bounding box center [723, 97] width 502 height 51
click at [953, 95] on link at bounding box center [952, 97] width 21 height 21
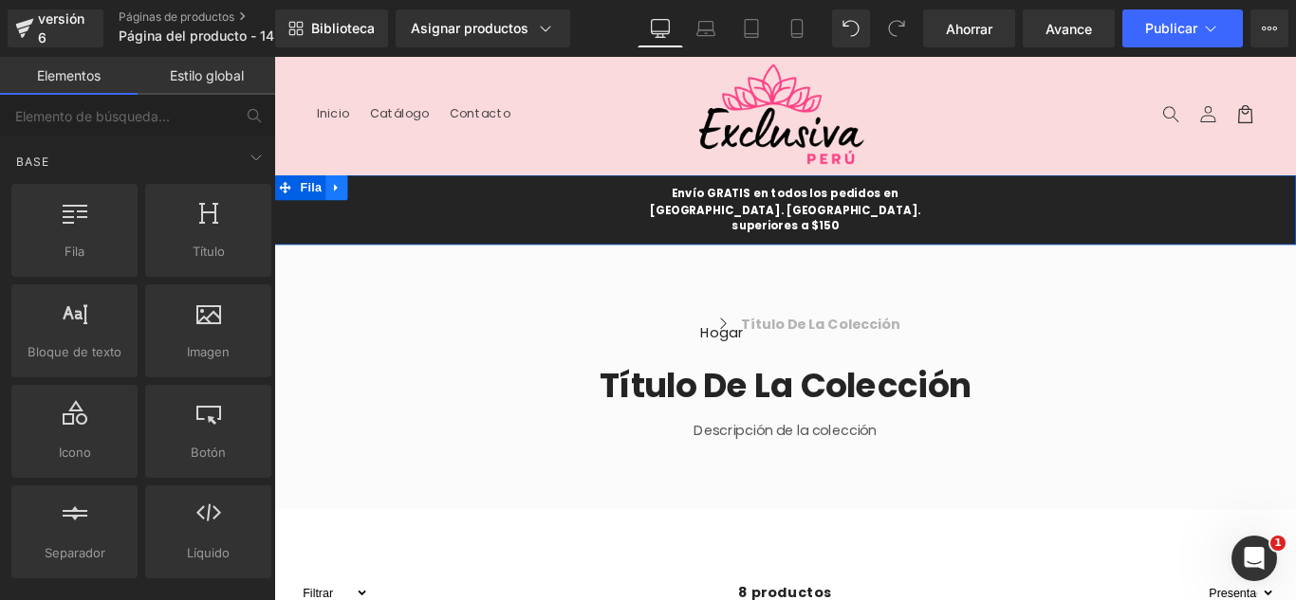
click at [342, 210] on icon at bounding box center [344, 204] width 13 height 14
click at [396, 197] on link at bounding box center [393, 204] width 25 height 28
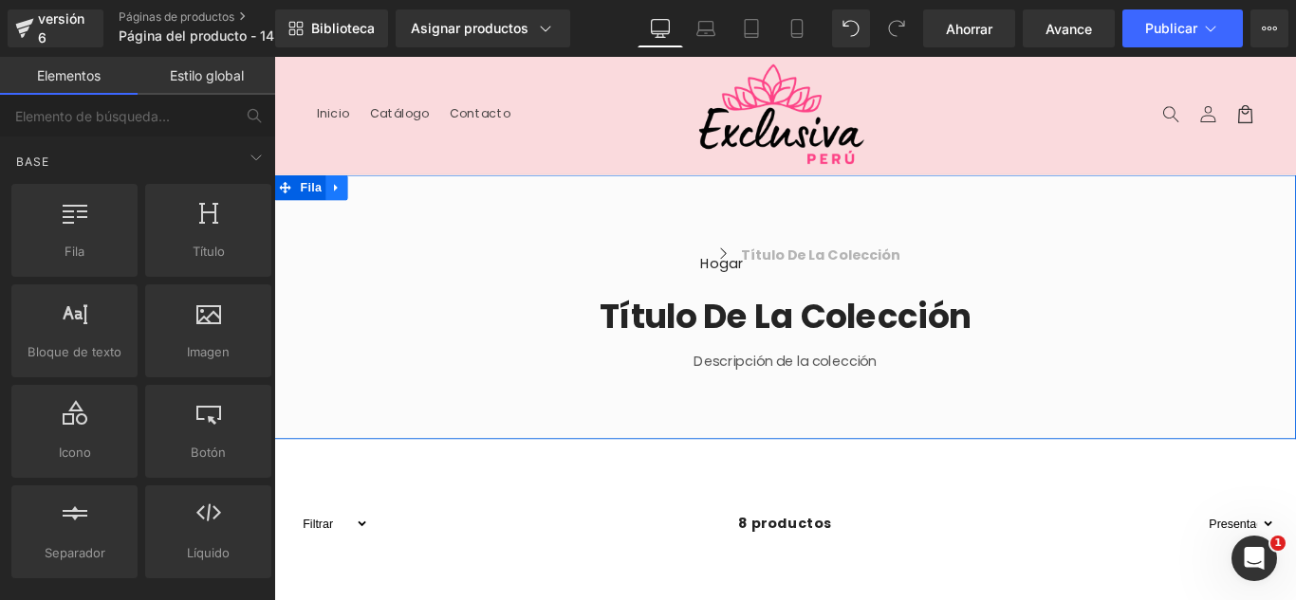
click at [341, 202] on icon at bounding box center [344, 204] width 13 height 14
click at [390, 201] on icon at bounding box center [393, 203] width 13 height 13
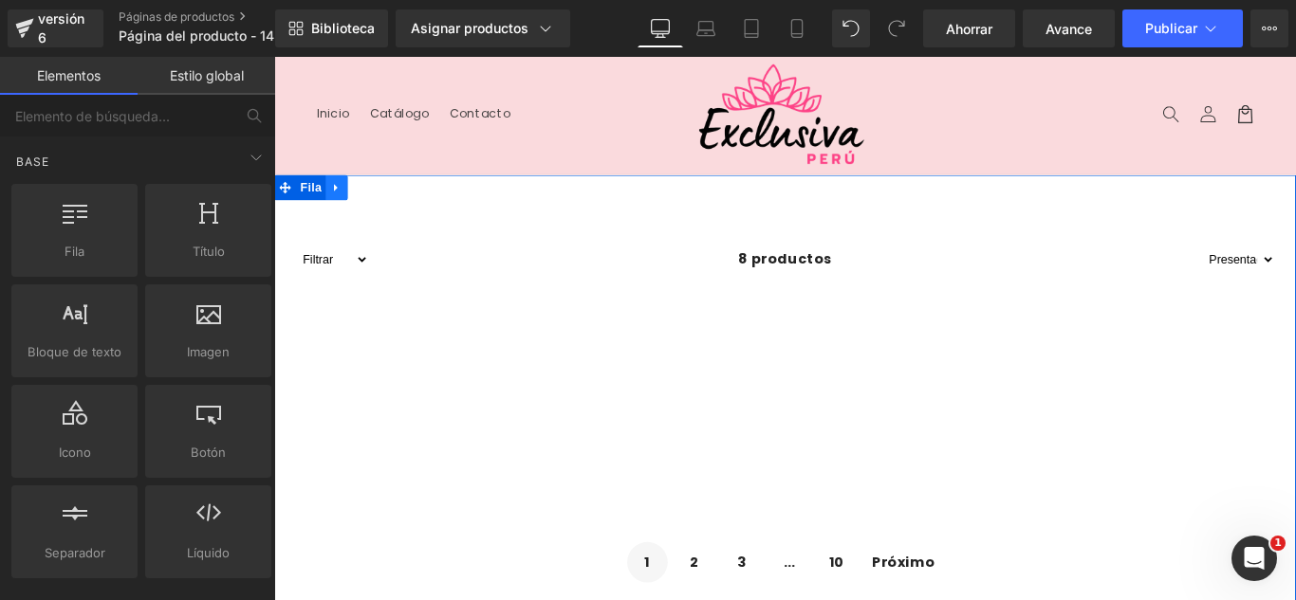
click at [338, 209] on icon at bounding box center [344, 204] width 13 height 14
click at [388, 204] on icon at bounding box center [393, 203] width 13 height 13
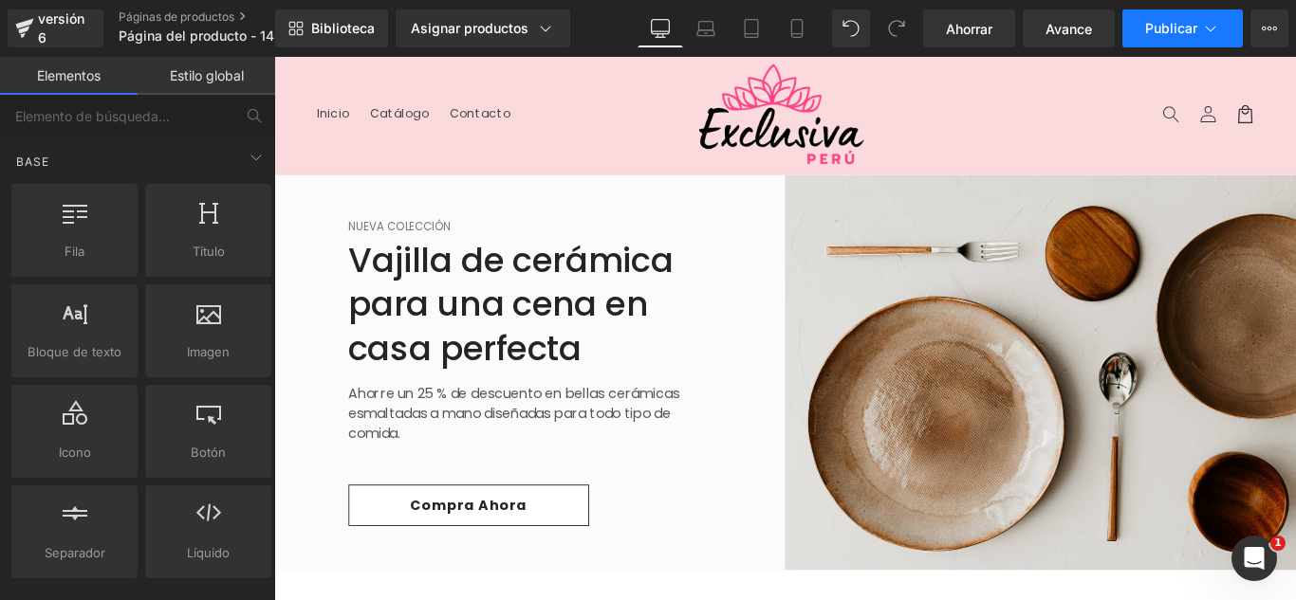
click at [1201, 45] on button "Publicar" at bounding box center [1182, 28] width 120 height 38
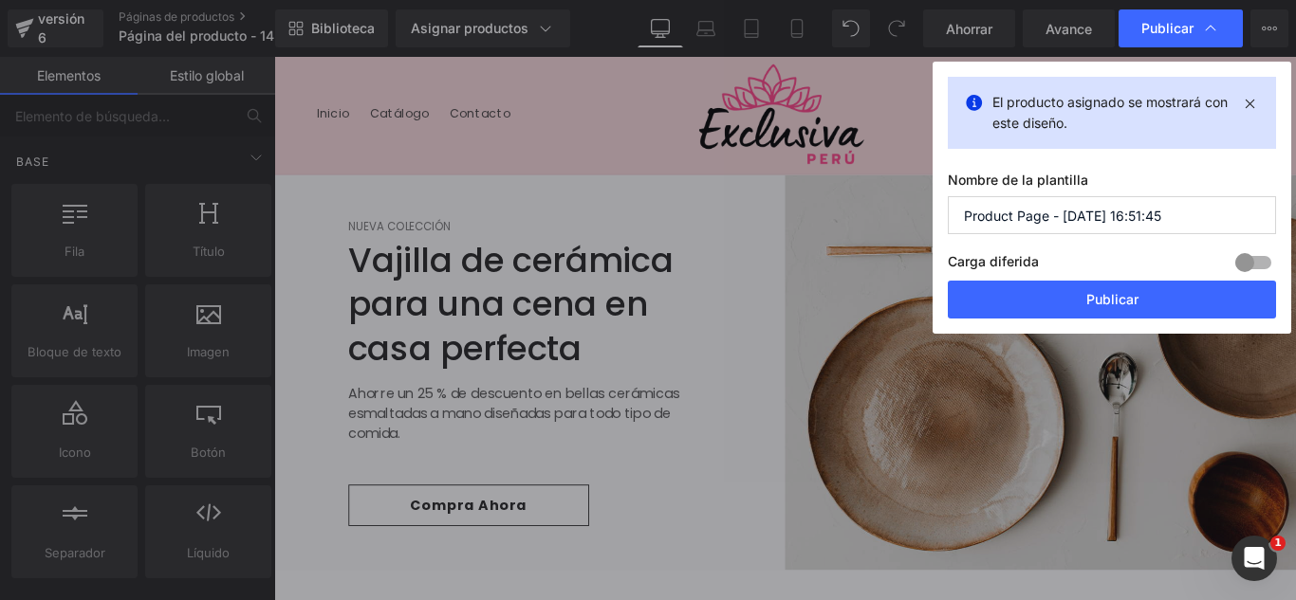
click at [1190, 223] on input "Product Page - Oct 14, 16:51:45" at bounding box center [1112, 215] width 328 height 38
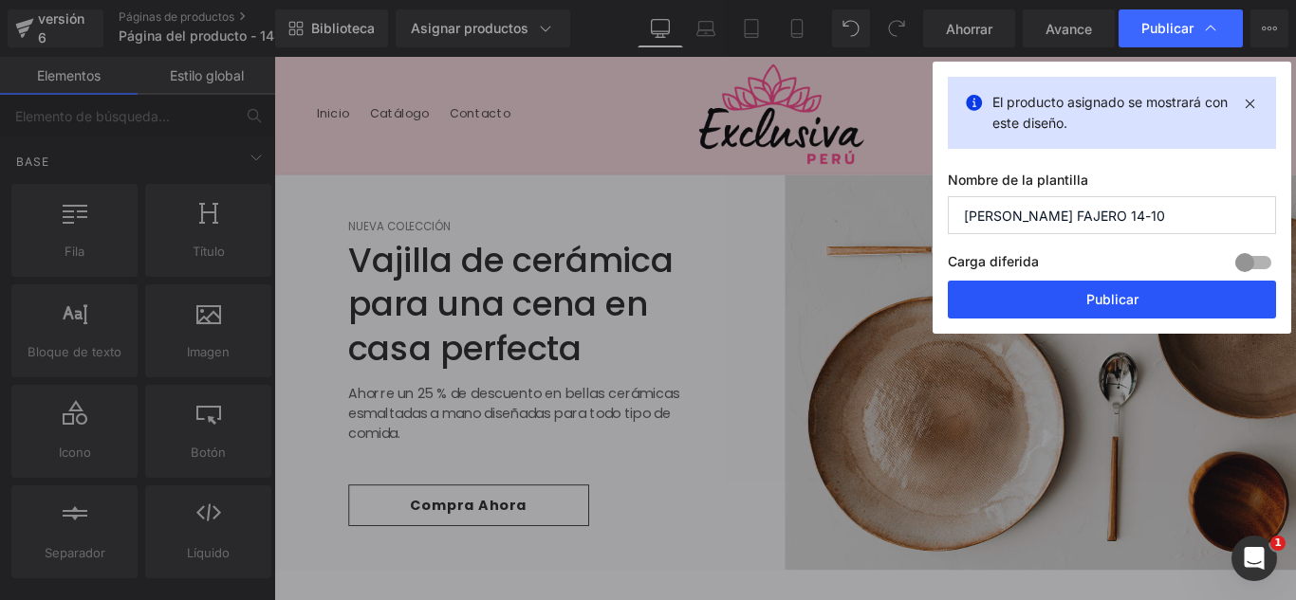
type input "BRASIER FAJERO 14-10"
click at [1132, 314] on button "Publicar" at bounding box center [1112, 300] width 328 height 38
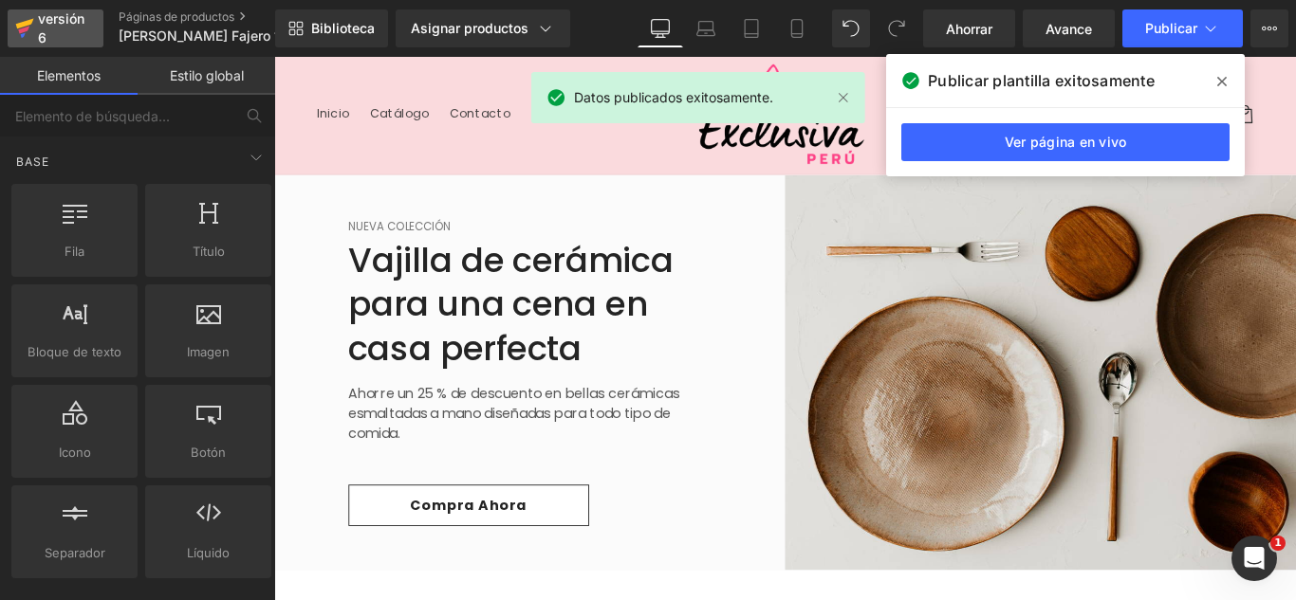
click at [70, 31] on div "versión 6" at bounding box center [63, 29] width 58 height 44
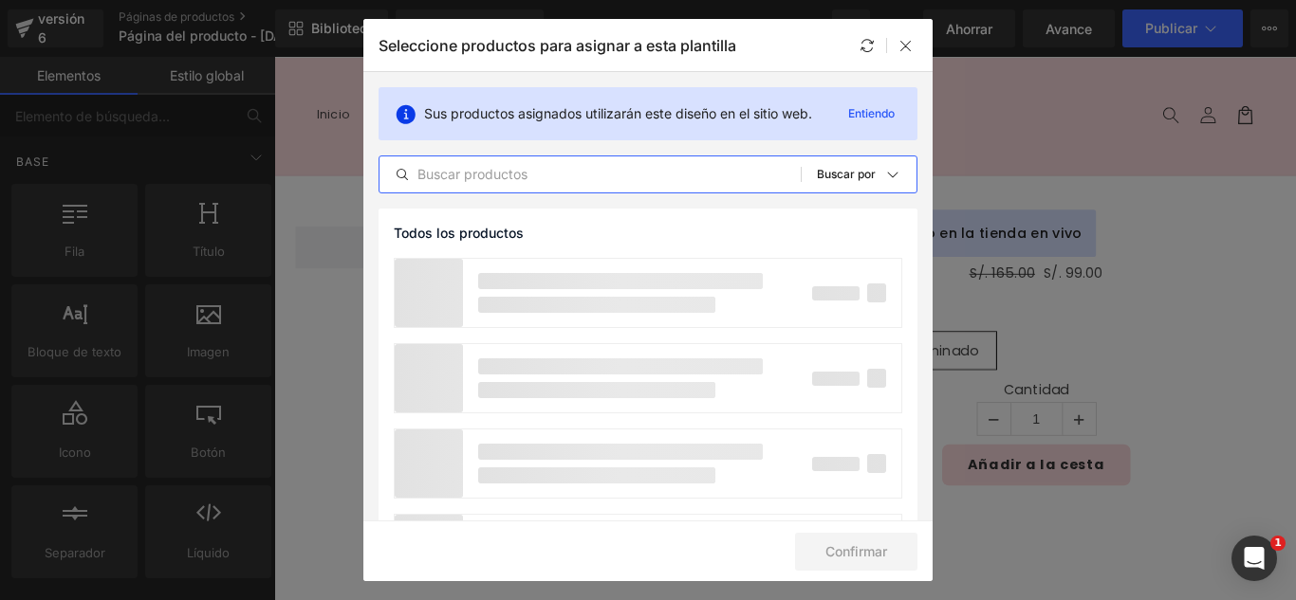
click at [529, 183] on input "text" at bounding box center [589, 174] width 421 height 23
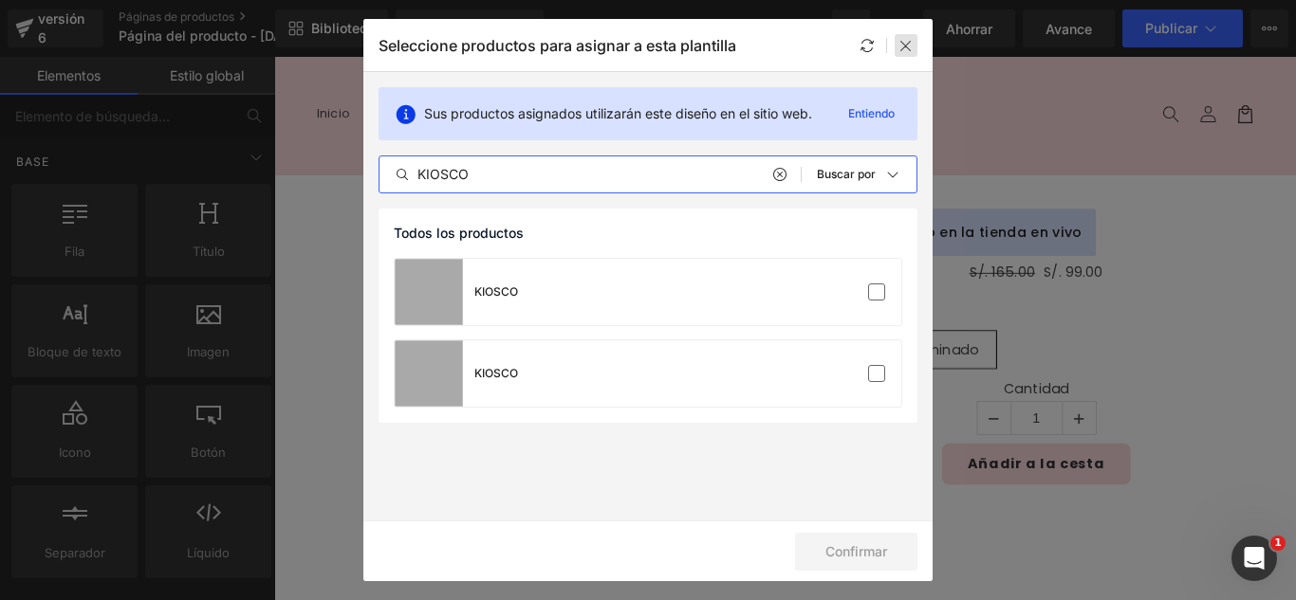
type input "KIOSCO"
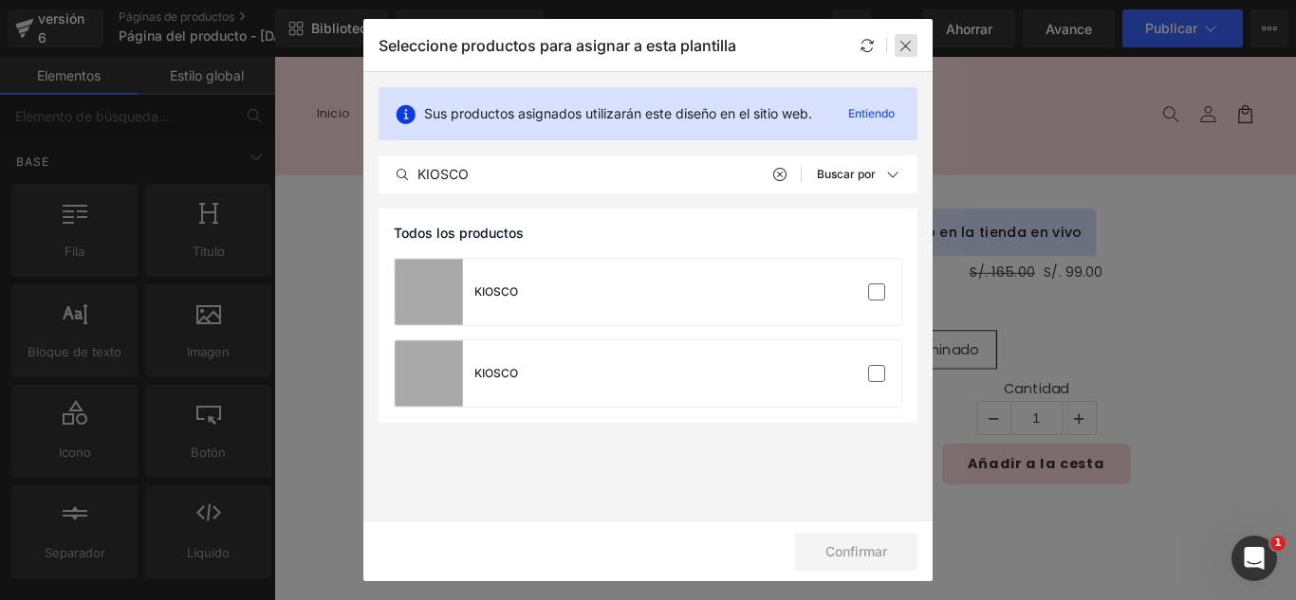
click at [896, 46] on div at bounding box center [906, 45] width 23 height 23
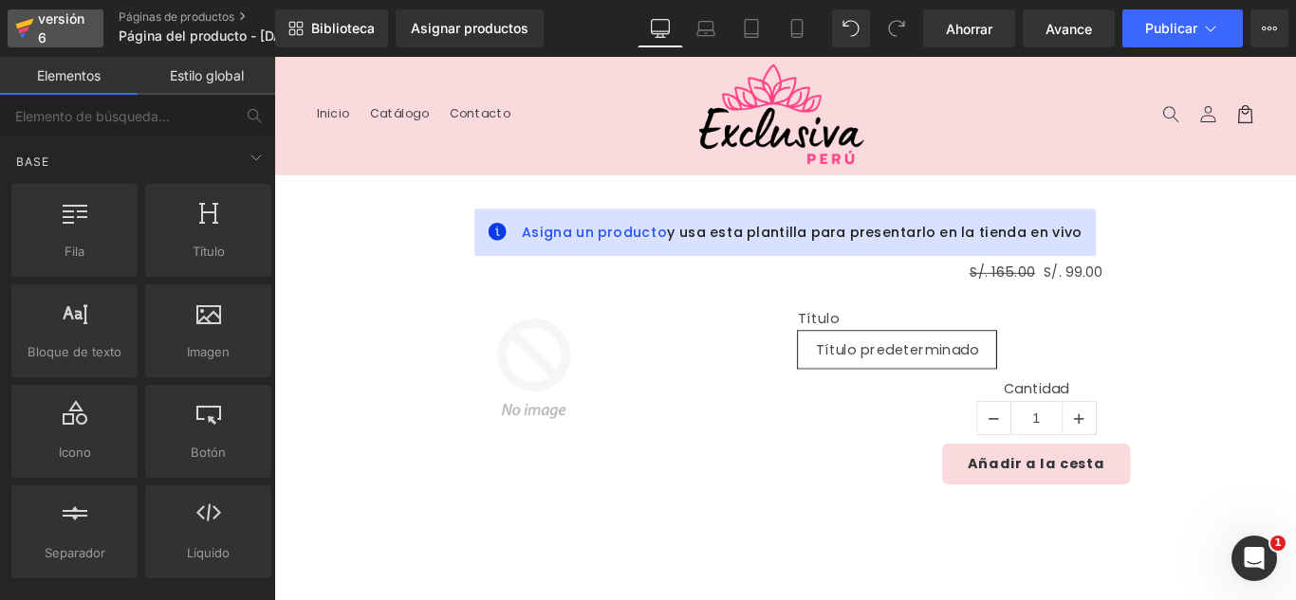
click at [54, 18] on font "versión 6" at bounding box center [61, 27] width 46 height 35
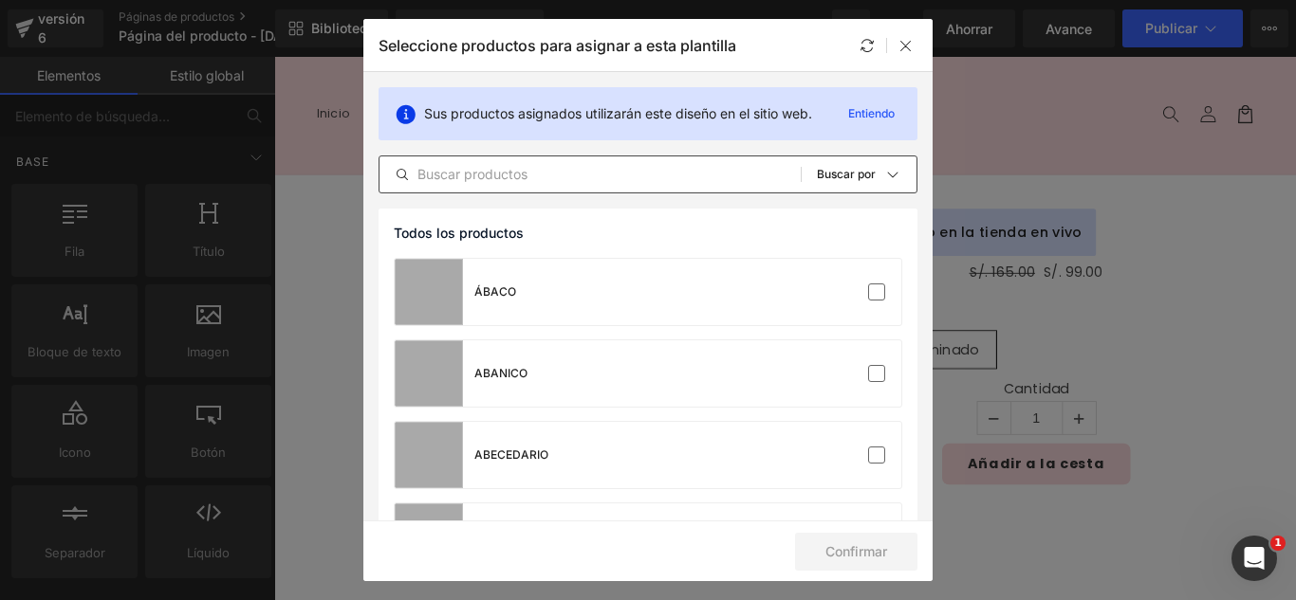
click at [578, 172] on input "text" at bounding box center [589, 174] width 421 height 23
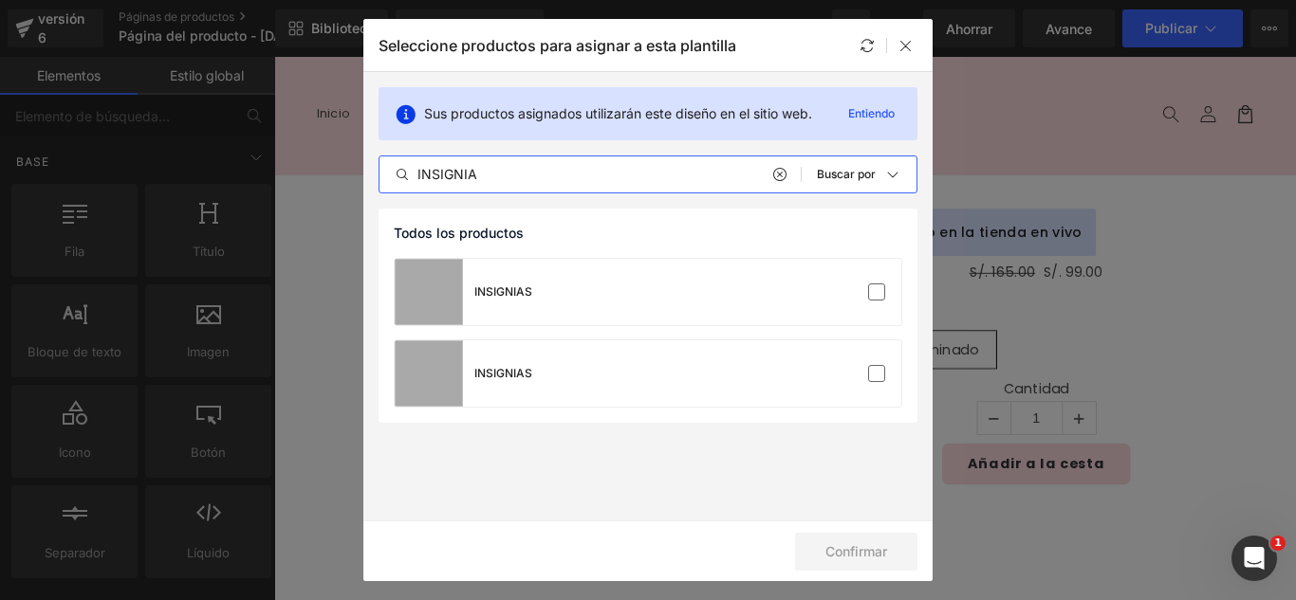
type input "INSIGNIA"
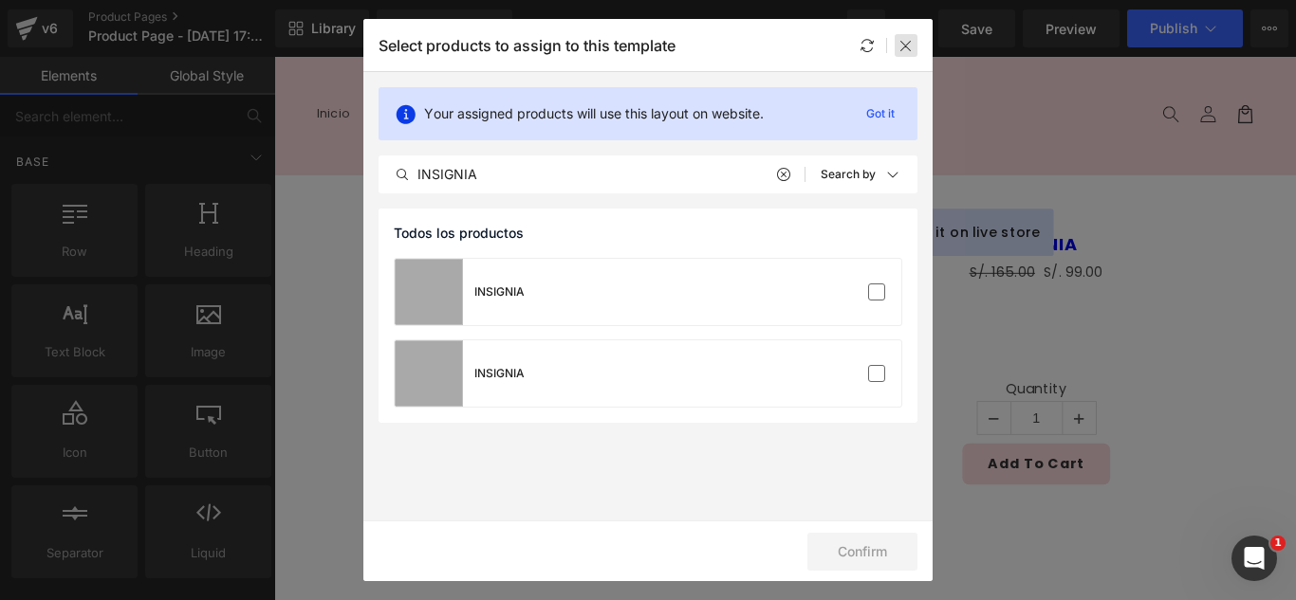
click at [898, 48] on icon at bounding box center [905, 45] width 15 height 15
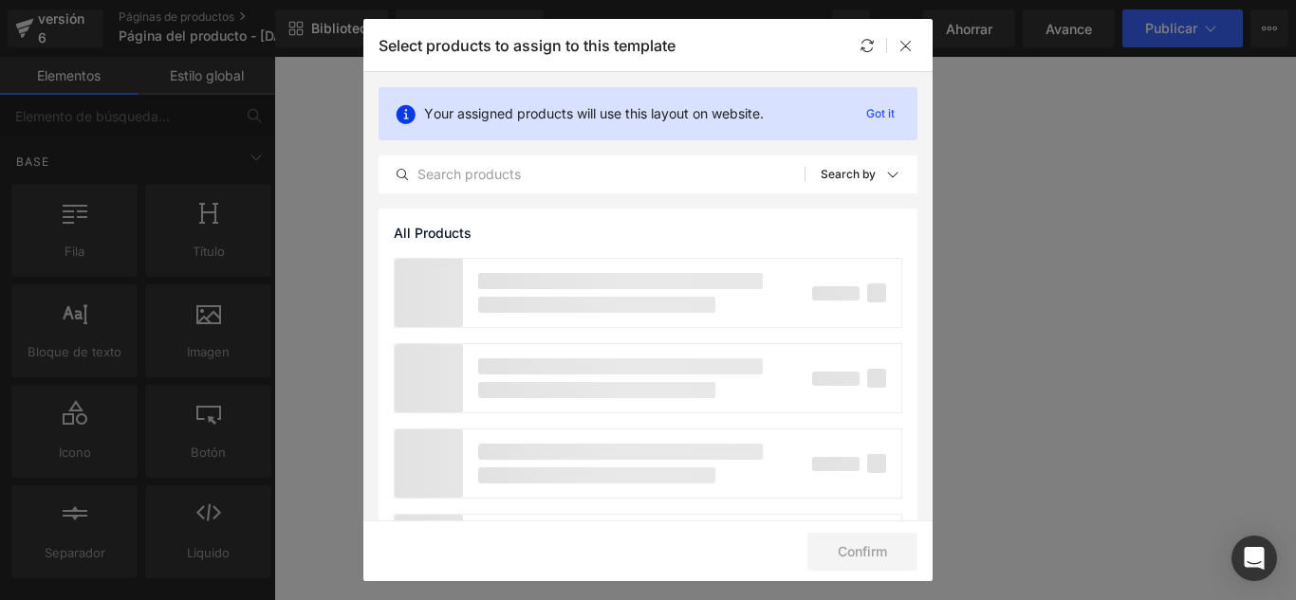
click at [464, 30] on div "Select products to assign to this template" at bounding box center [647, 45] width 569 height 52
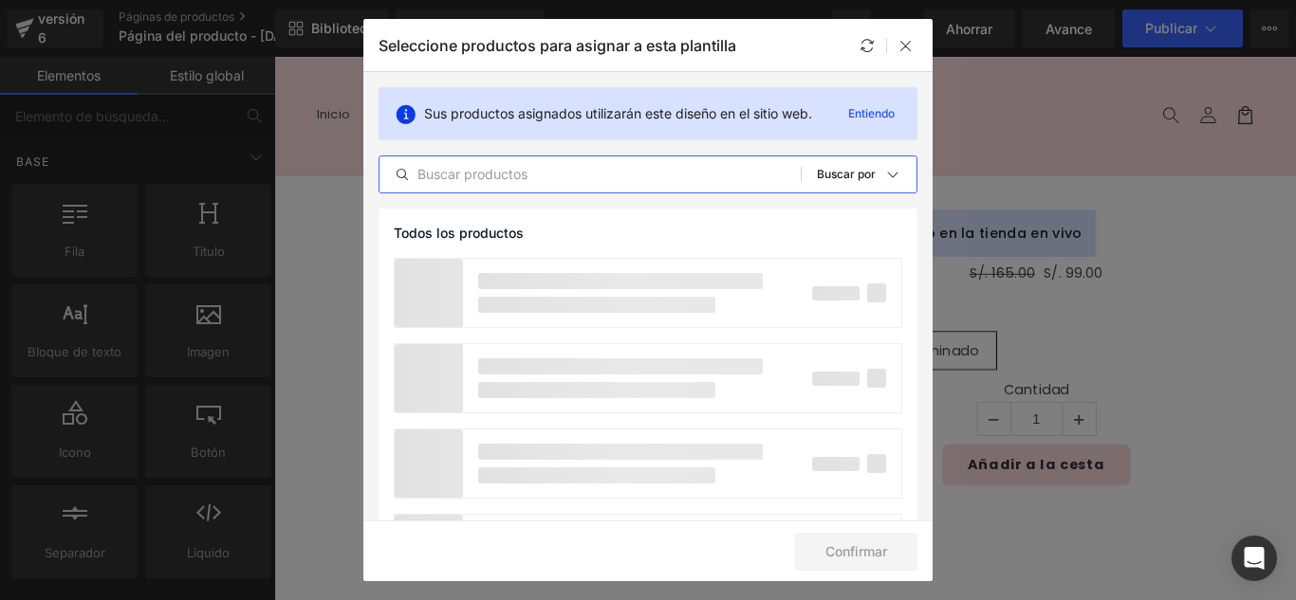
click at [502, 183] on input "text" at bounding box center [589, 174] width 421 height 23
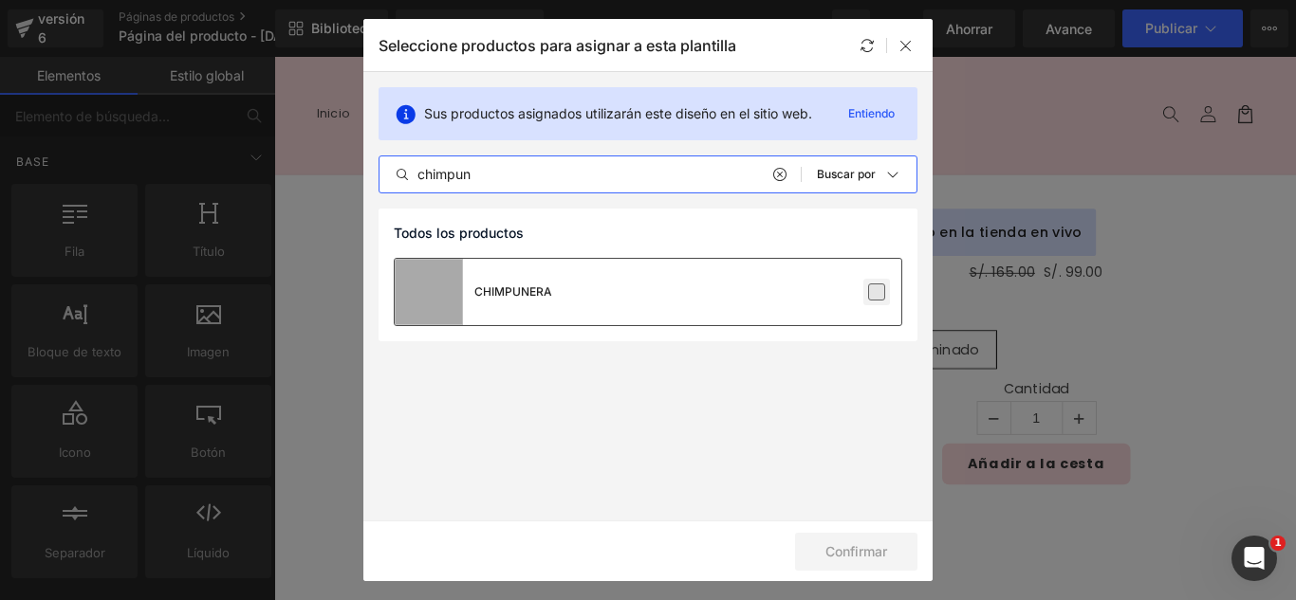
type input "chimpun"
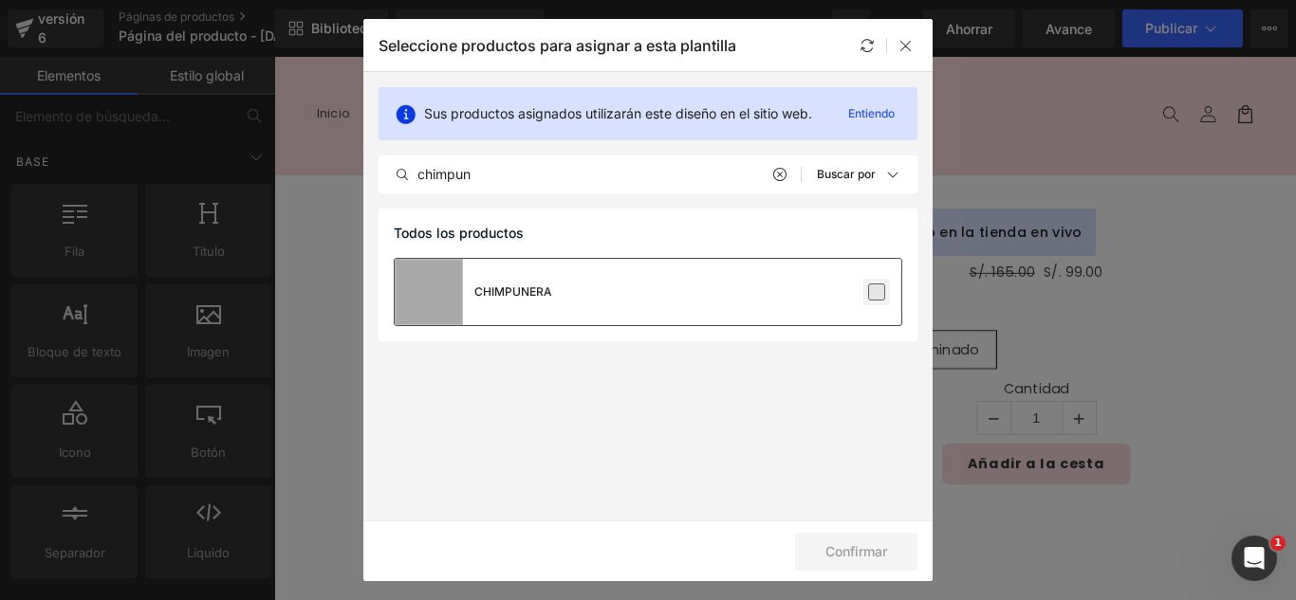
click at [871, 285] on label at bounding box center [876, 292] width 17 height 17
click at [877, 292] on input "checkbox" at bounding box center [877, 292] width 0 height 0
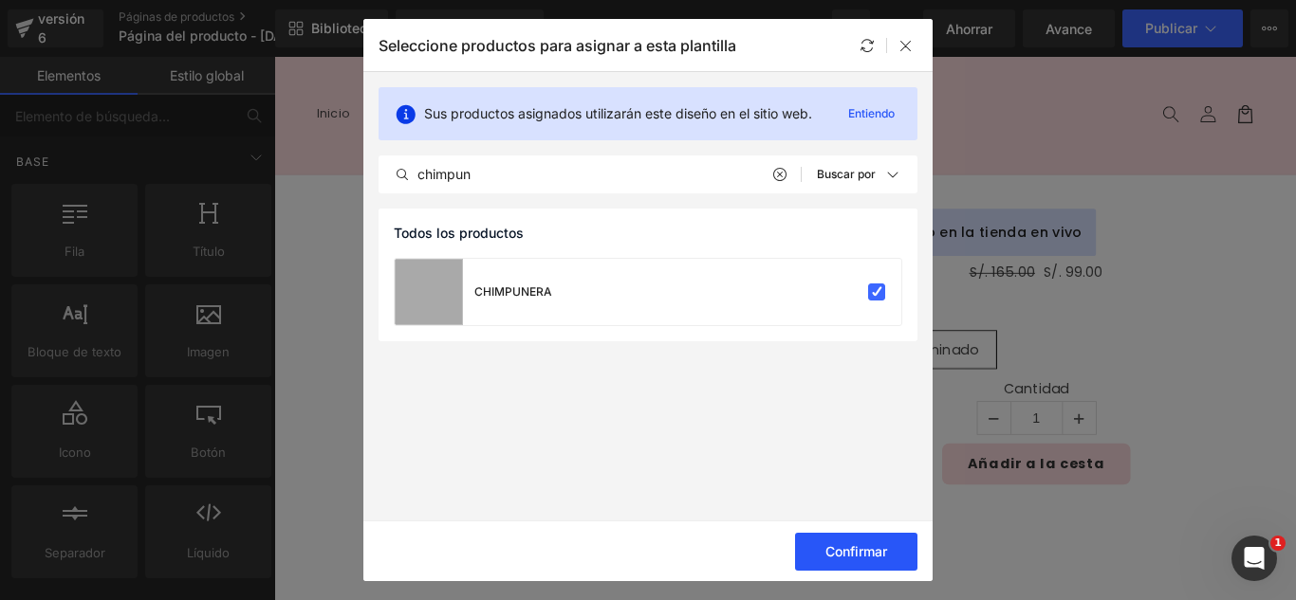
click at [891, 556] on button "Confirmar" at bounding box center [856, 552] width 122 height 38
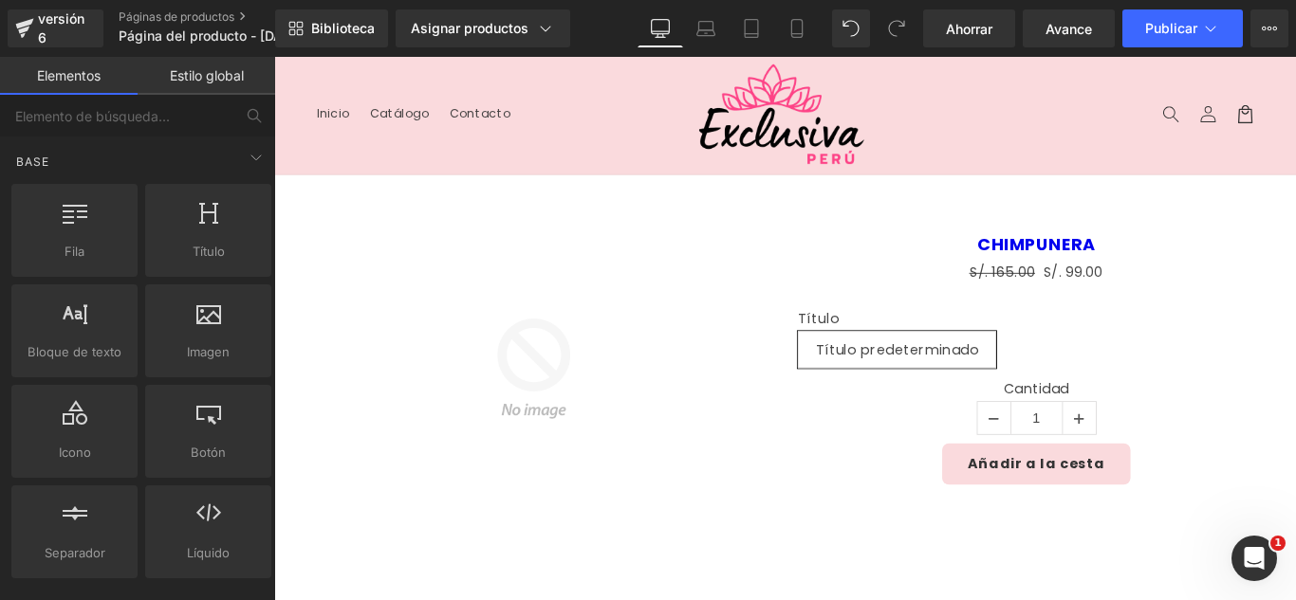
click at [516, 8] on div "Biblioteca Asignar productos Vista previa del producto CHIMPUNERA Gestionar pro…" at bounding box center [785, 28] width 1021 height 57
click at [506, 38] on link "Asignar productos" at bounding box center [483, 28] width 175 height 38
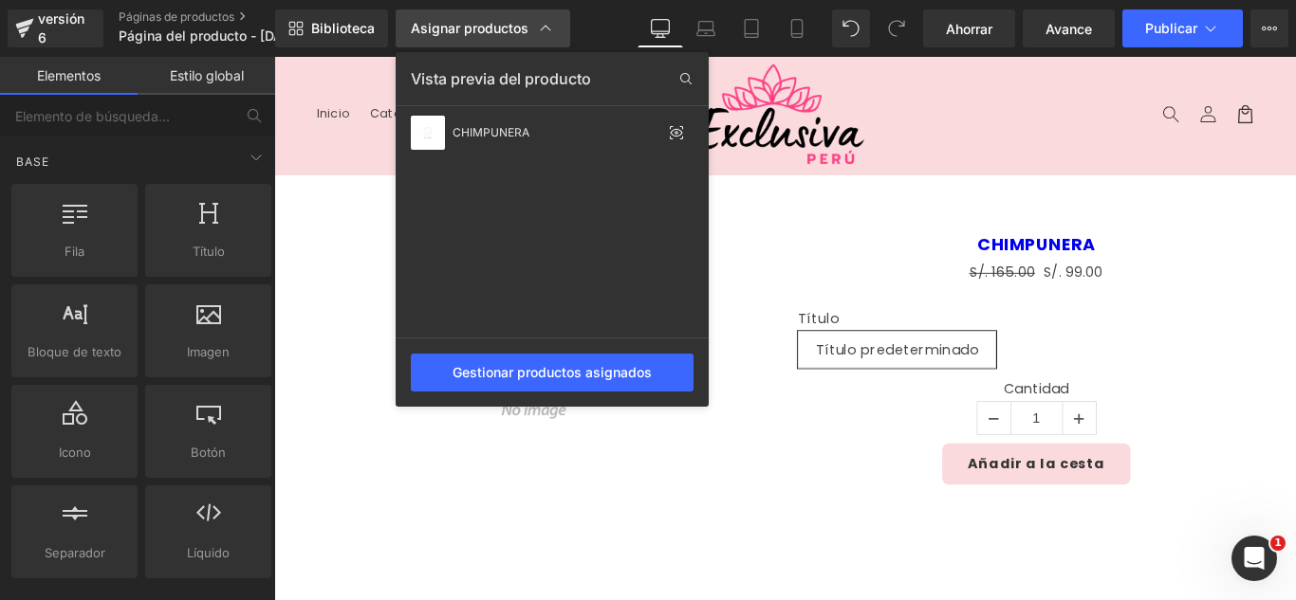
click at [506, 38] on link "Asignar productos" at bounding box center [483, 28] width 175 height 38
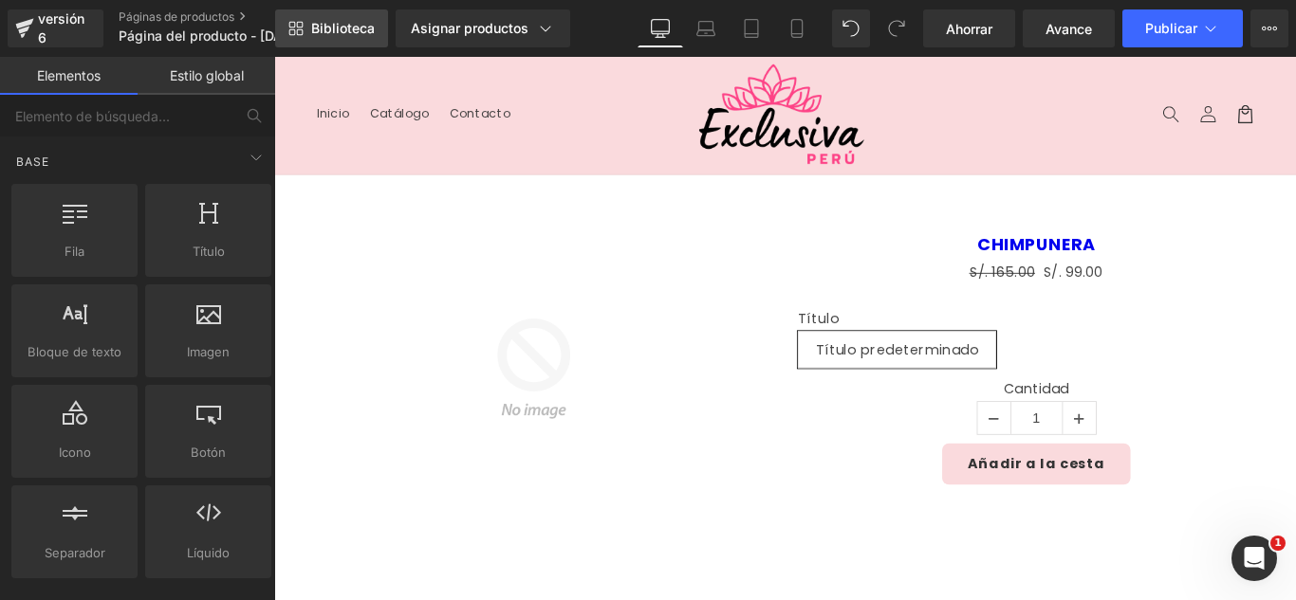
click at [331, 29] on font "Biblioteca" at bounding box center [343, 28] width 64 height 16
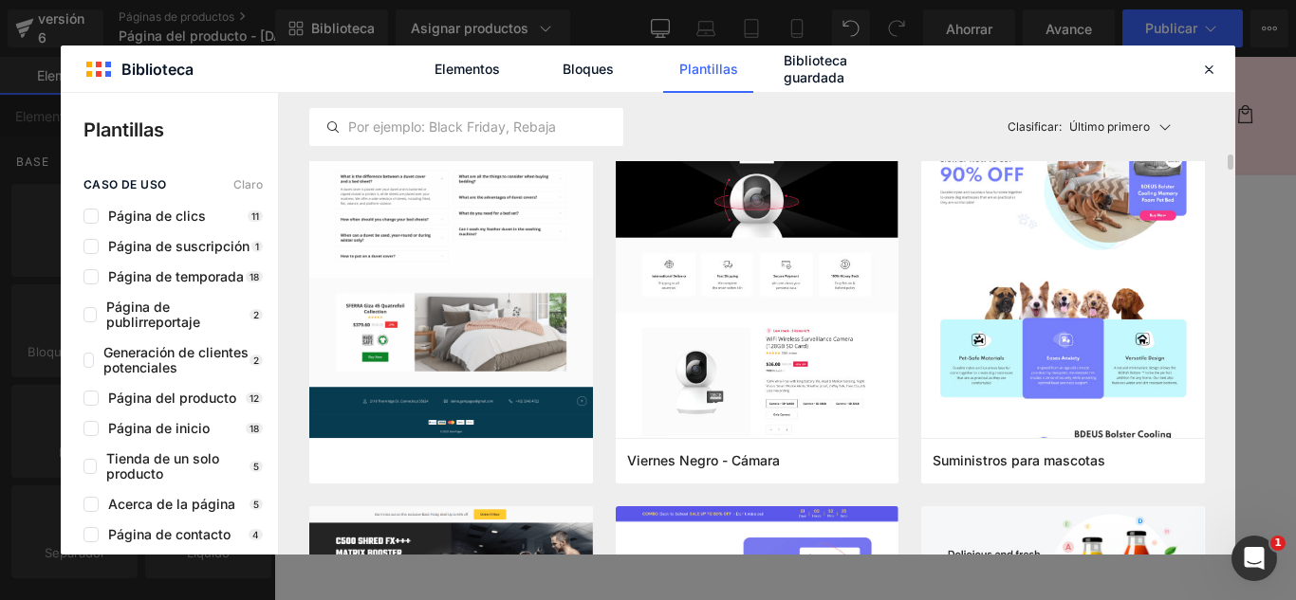
scroll to position [4743, 0]
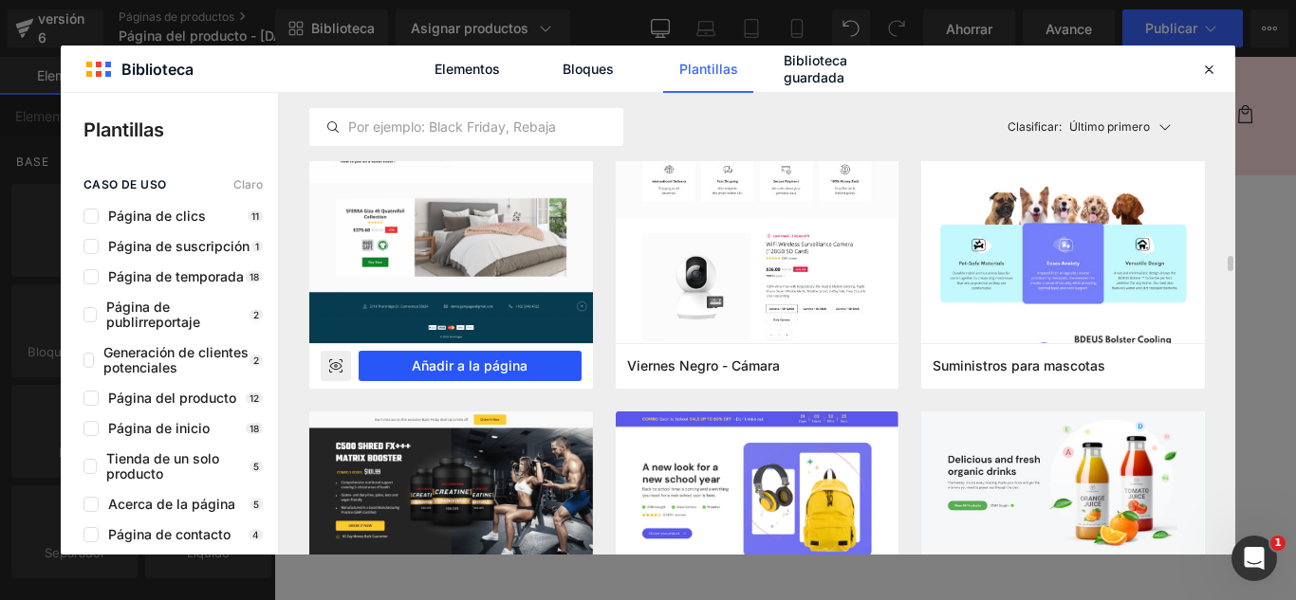
click at [501, 369] on font "Añadir a la página" at bounding box center [470, 366] width 116 height 16
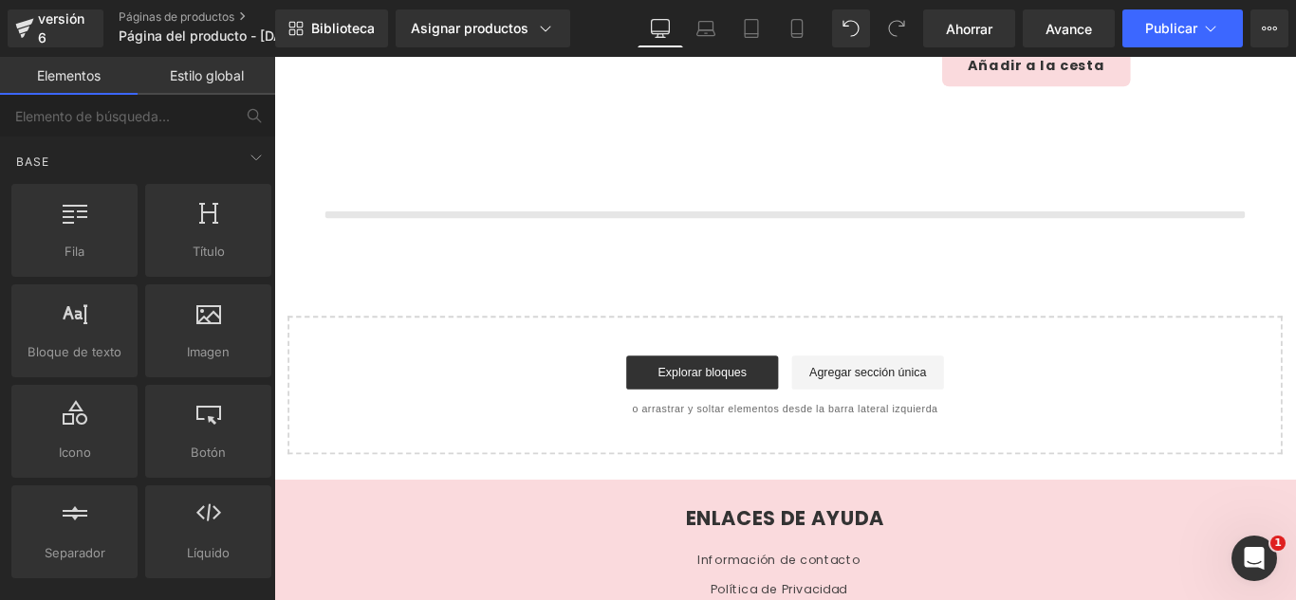
scroll to position [451, 0]
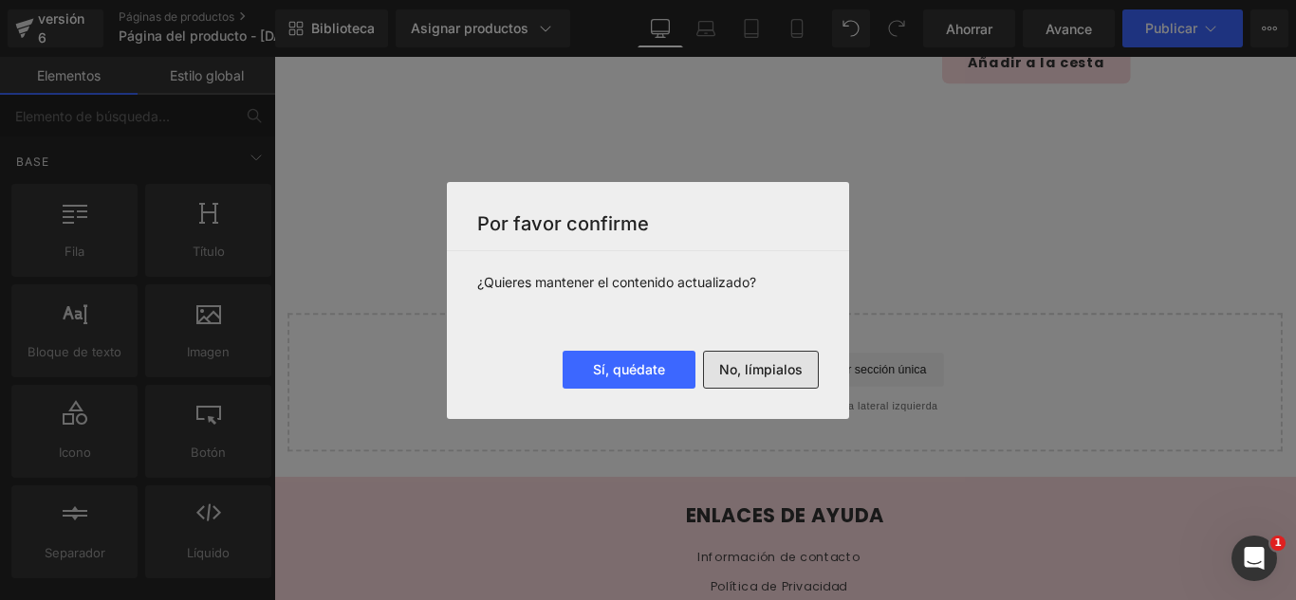
click at [783, 388] on button "No, límpialos" at bounding box center [761, 370] width 116 height 38
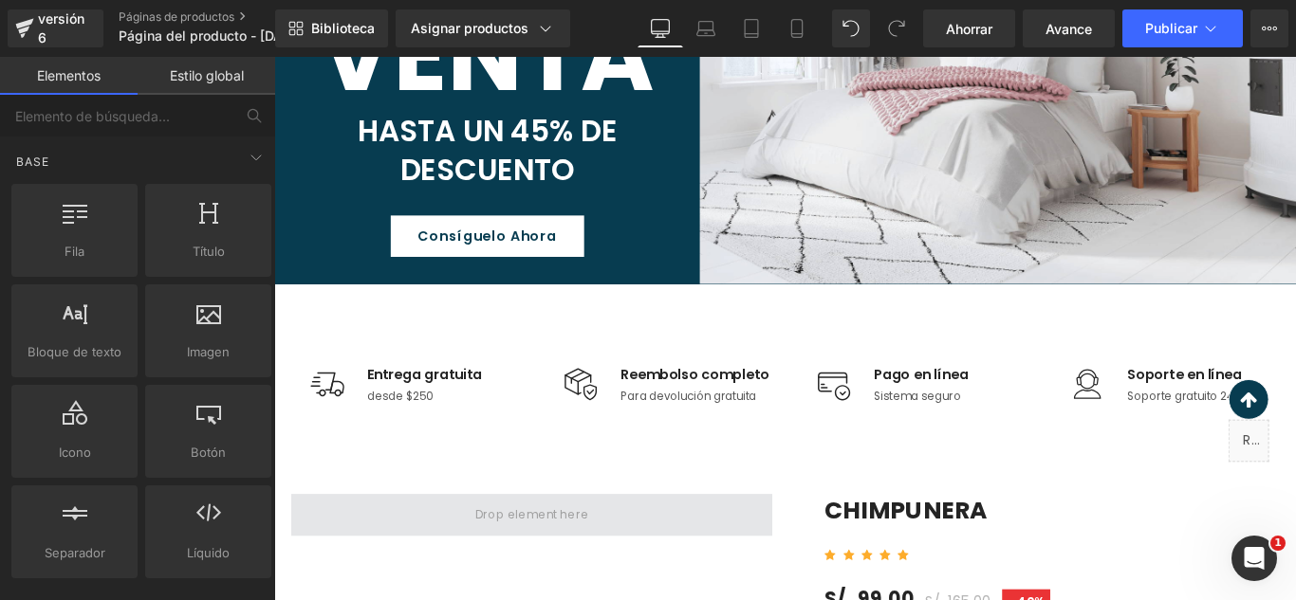
scroll to position [664, 0]
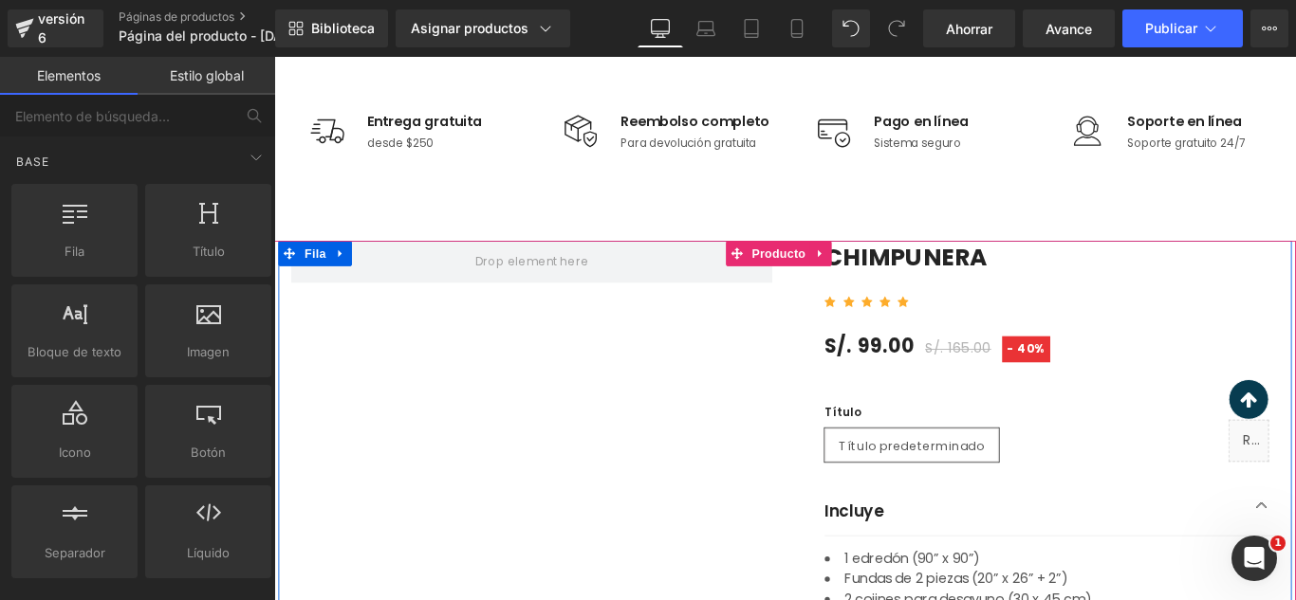
click at [380, 237] on div "Imagen Entrega gratuita Bloque de texto desde $250 Bloque de texto Lista de ico…" at bounding box center [848, 146] width 1138 height 236
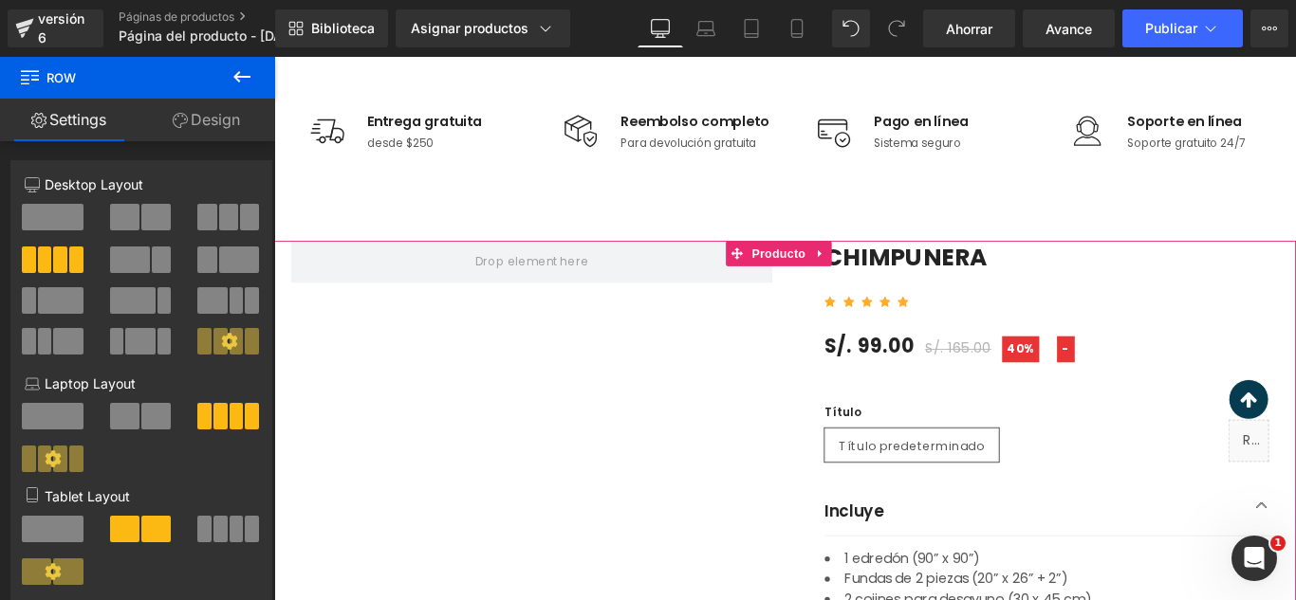
click at [882, 274] on link at bounding box center [888, 278] width 25 height 28
click at [896, 280] on icon at bounding box center [900, 277] width 13 height 13
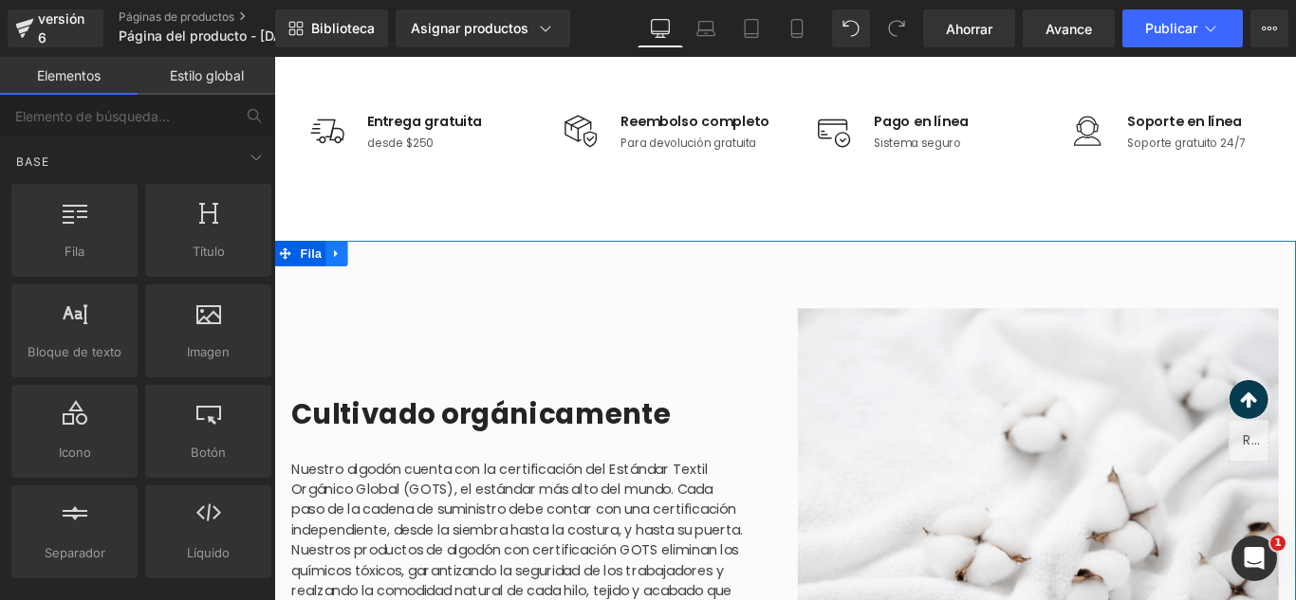
click at [338, 284] on icon at bounding box center [344, 278] width 13 height 14
click at [387, 277] on icon at bounding box center [393, 278] width 13 height 14
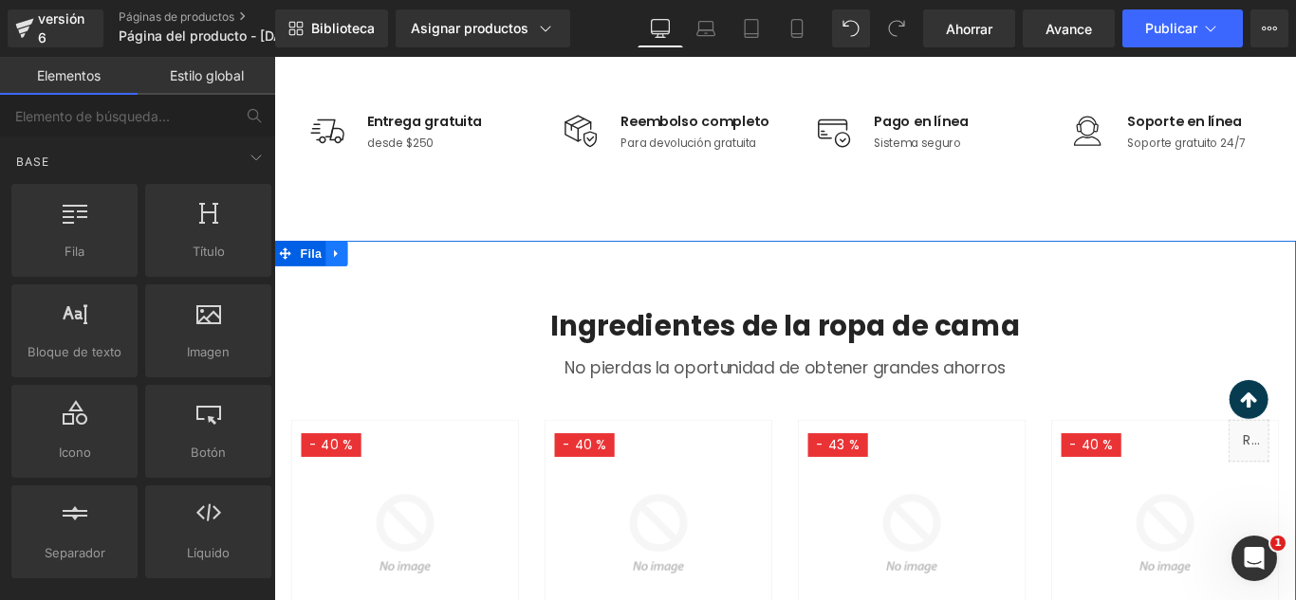
click at [342, 284] on icon at bounding box center [344, 278] width 13 height 14
click at [389, 280] on icon at bounding box center [393, 278] width 13 height 14
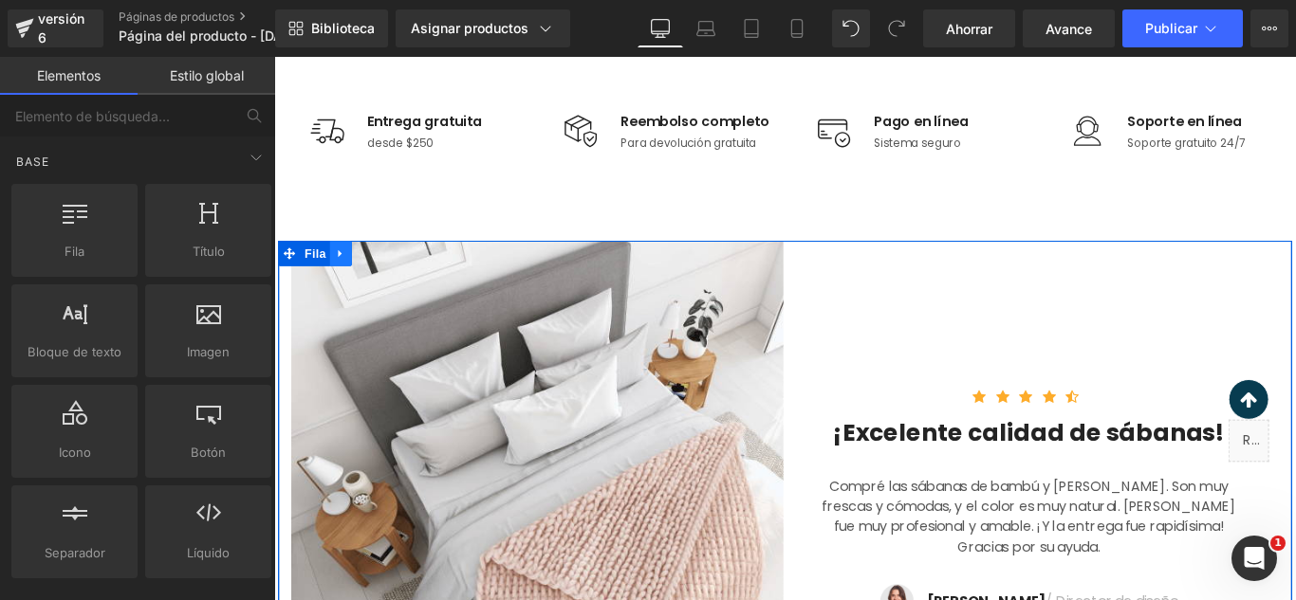
click at [347, 279] on icon at bounding box center [348, 278] width 13 height 14
click at [392, 273] on icon at bounding box center [398, 277] width 13 height 13
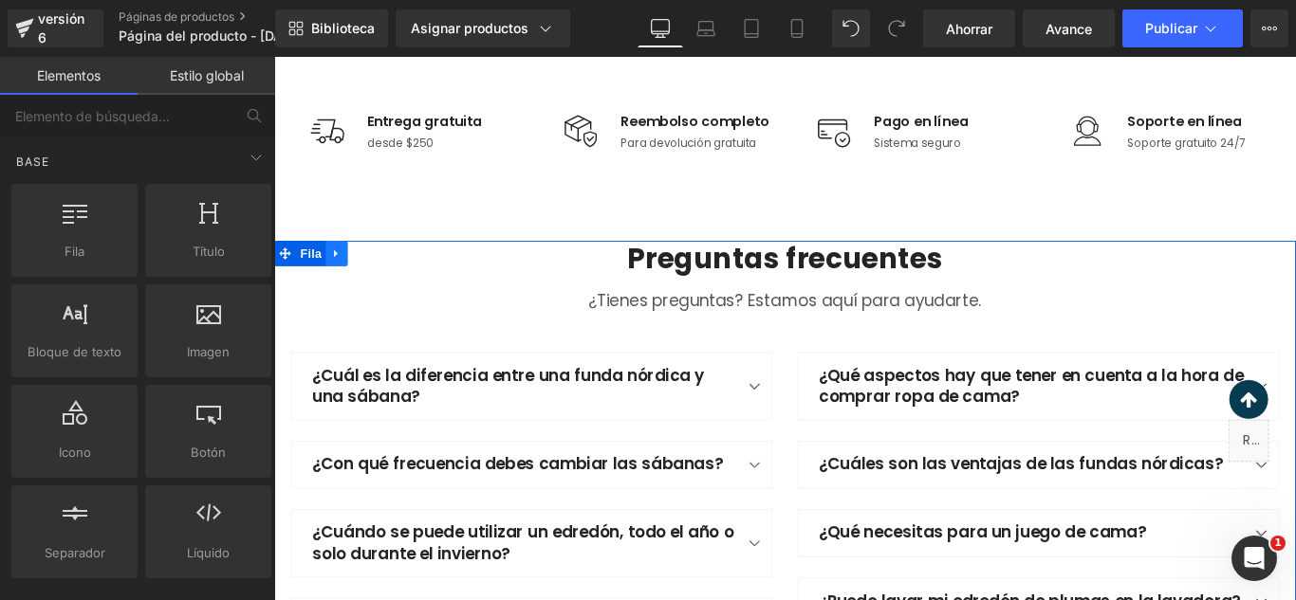
click at [339, 284] on icon at bounding box center [344, 278] width 13 height 14
click at [387, 279] on icon at bounding box center [393, 278] width 13 height 14
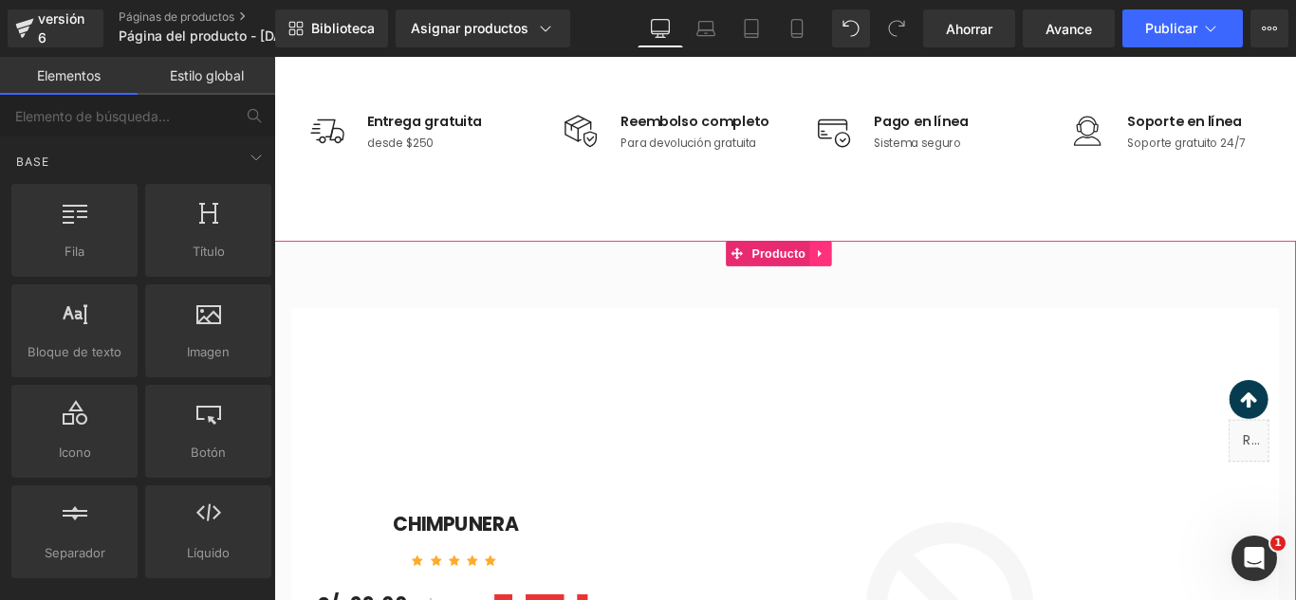
click at [893, 285] on icon at bounding box center [887, 278] width 13 height 14
click at [907, 283] on icon at bounding box center [900, 278] width 13 height 14
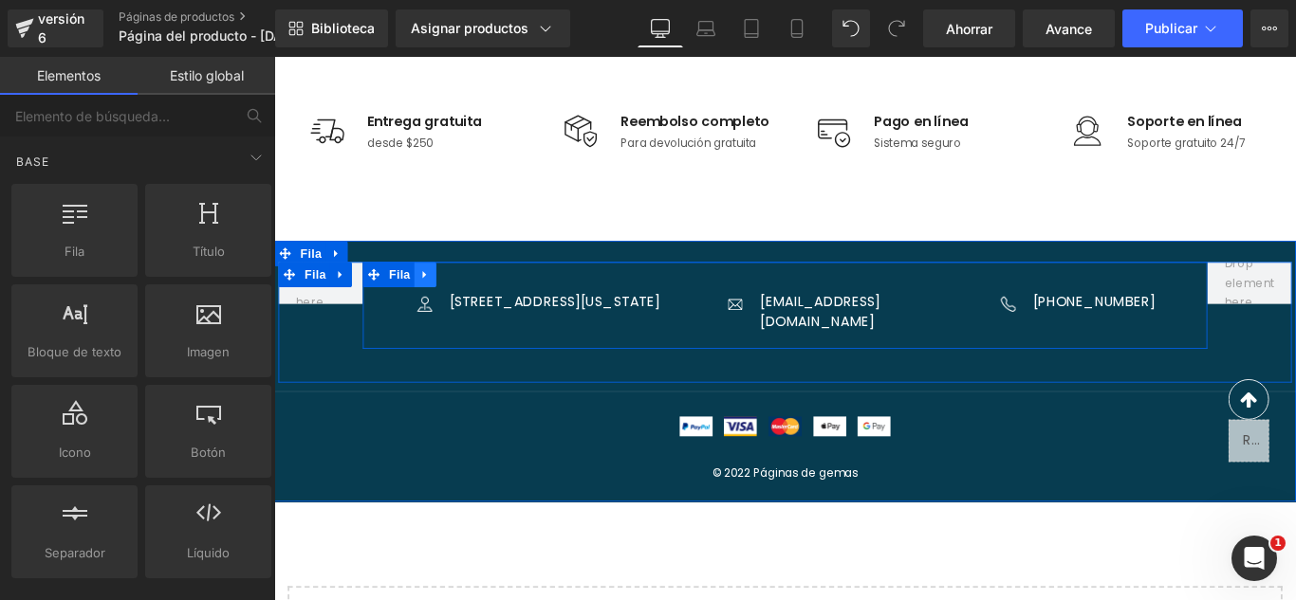
click at [440, 303] on icon at bounding box center [443, 302] width 13 height 14
click at [487, 299] on icon at bounding box center [493, 301] width 13 height 13
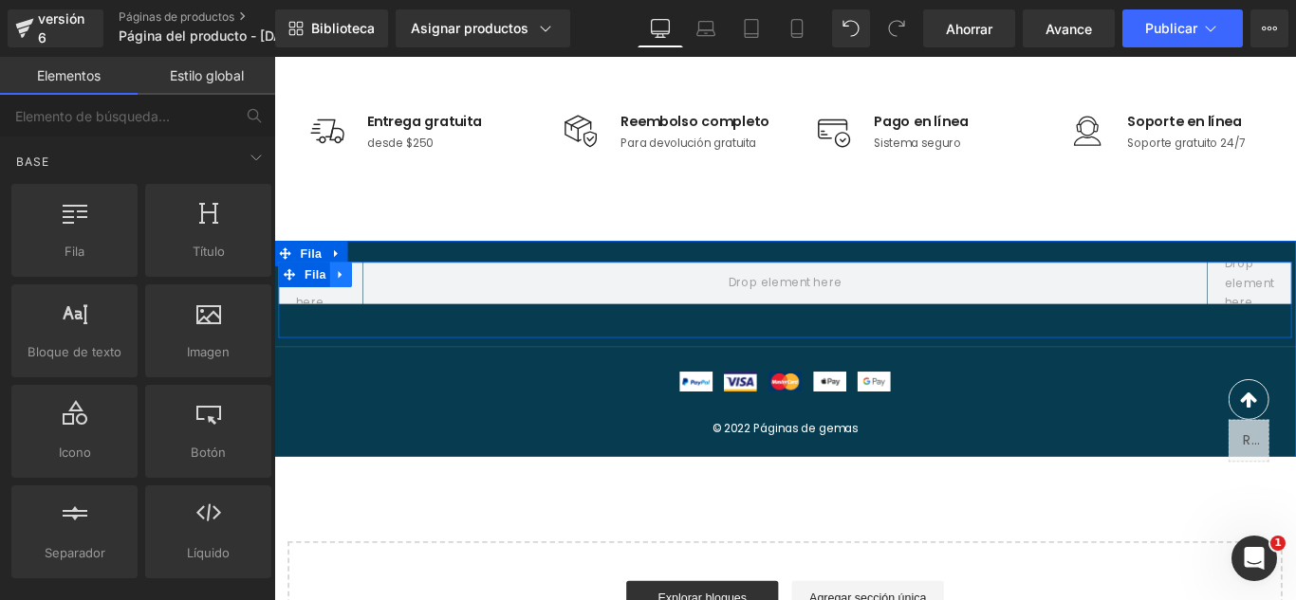
click at [346, 305] on icon at bounding box center [348, 302] width 4 height 9
click at [386, 301] on link at bounding box center [398, 301] width 25 height 28
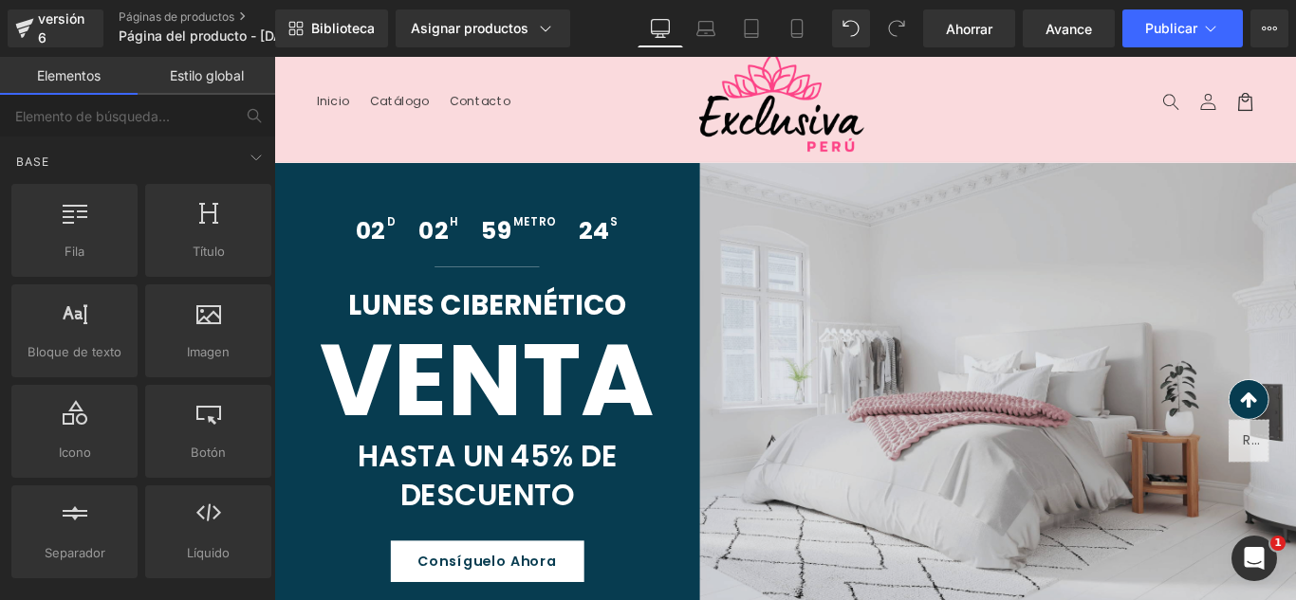
scroll to position [0, 0]
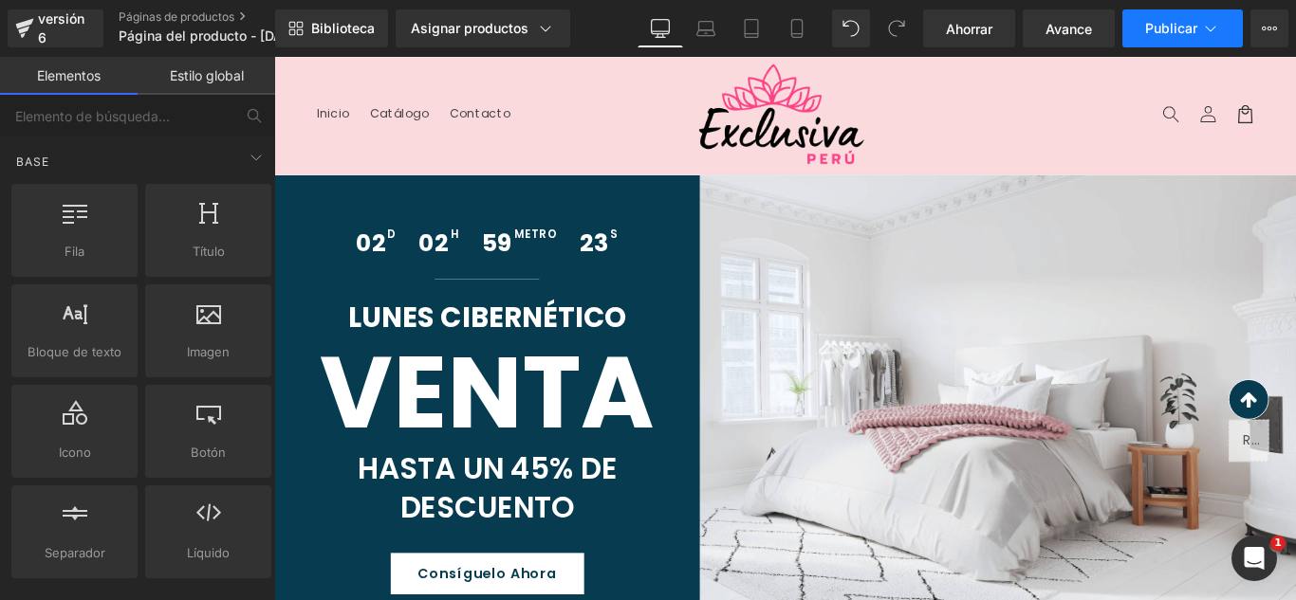
click at [1180, 35] on font "Publicar" at bounding box center [1171, 28] width 52 height 16
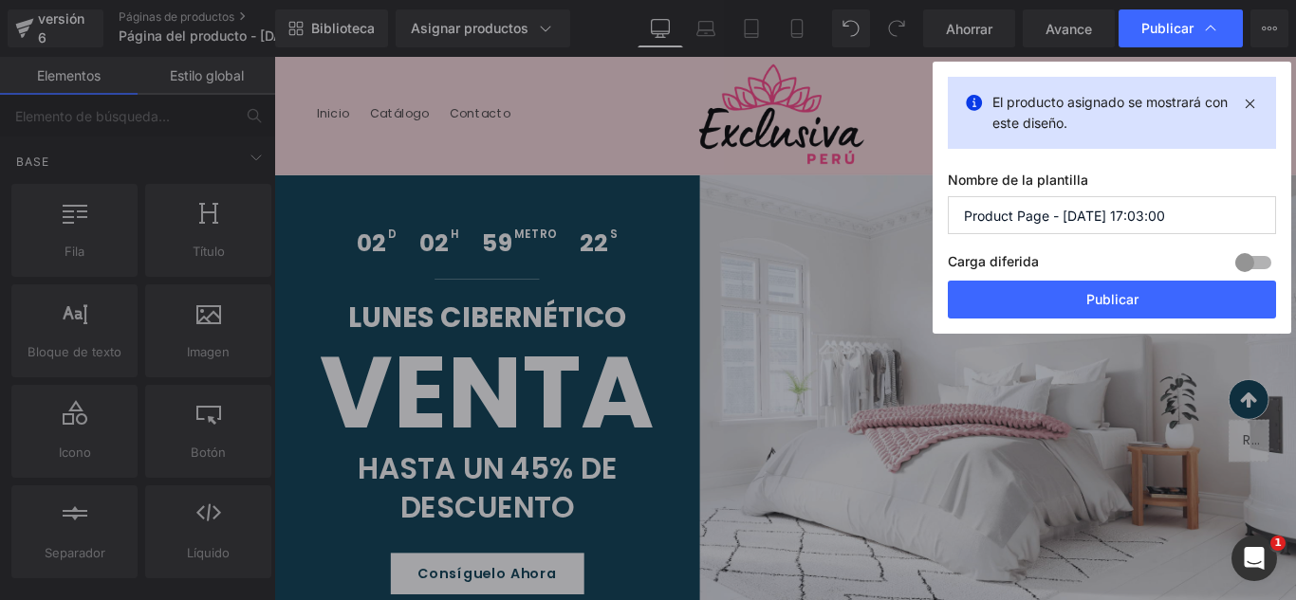
click at [1200, 206] on input "Product Page - Oct 14, 17:03:00" at bounding box center [1112, 215] width 328 height 38
click at [1201, 206] on input "Product Page - Oct 14, 17:03:00" at bounding box center [1112, 215] width 328 height 38
type input "s"
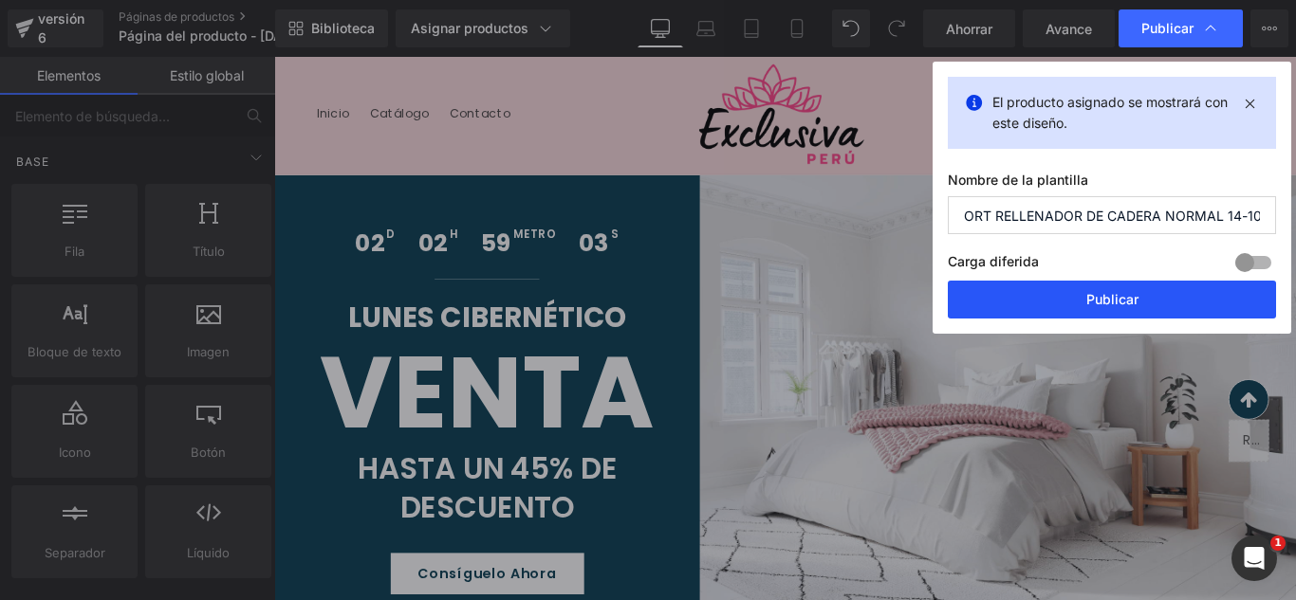
type input "SHORT RELLENADOR DE CADERA NORMAL 14-10"
drag, startPoint x: 1169, startPoint y: 310, endPoint x: 908, endPoint y: 175, distance: 294.0
click at [1169, 310] on button "Publicar" at bounding box center [1112, 300] width 328 height 38
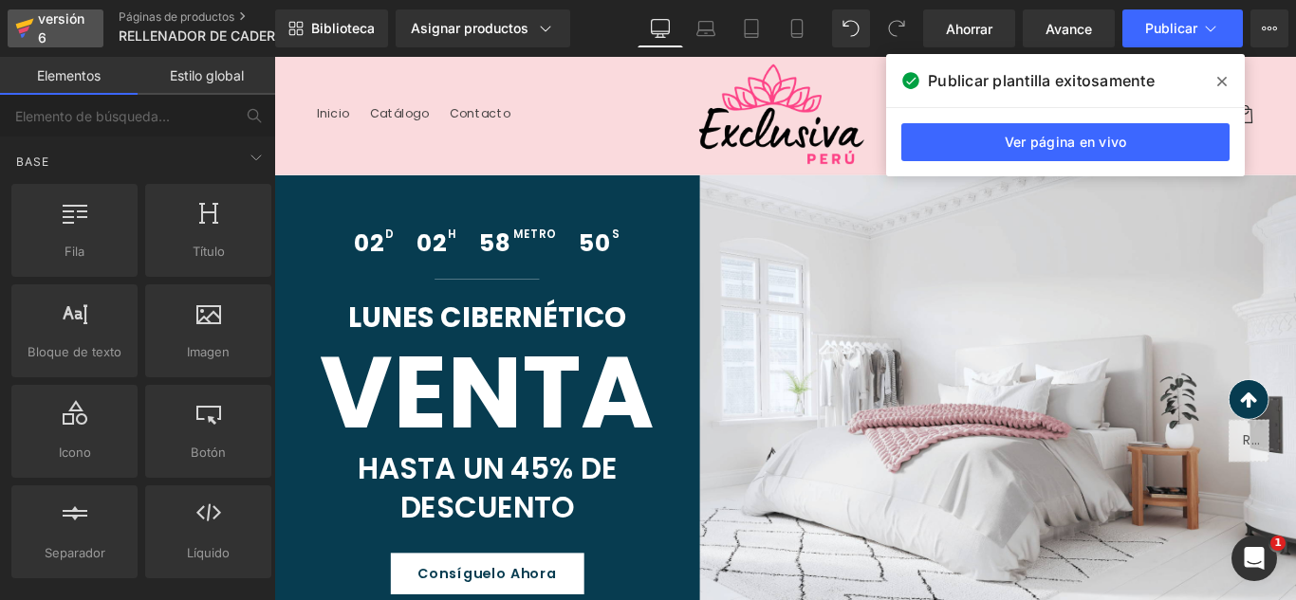
click at [46, 35] on font "versión 6" at bounding box center [61, 27] width 46 height 35
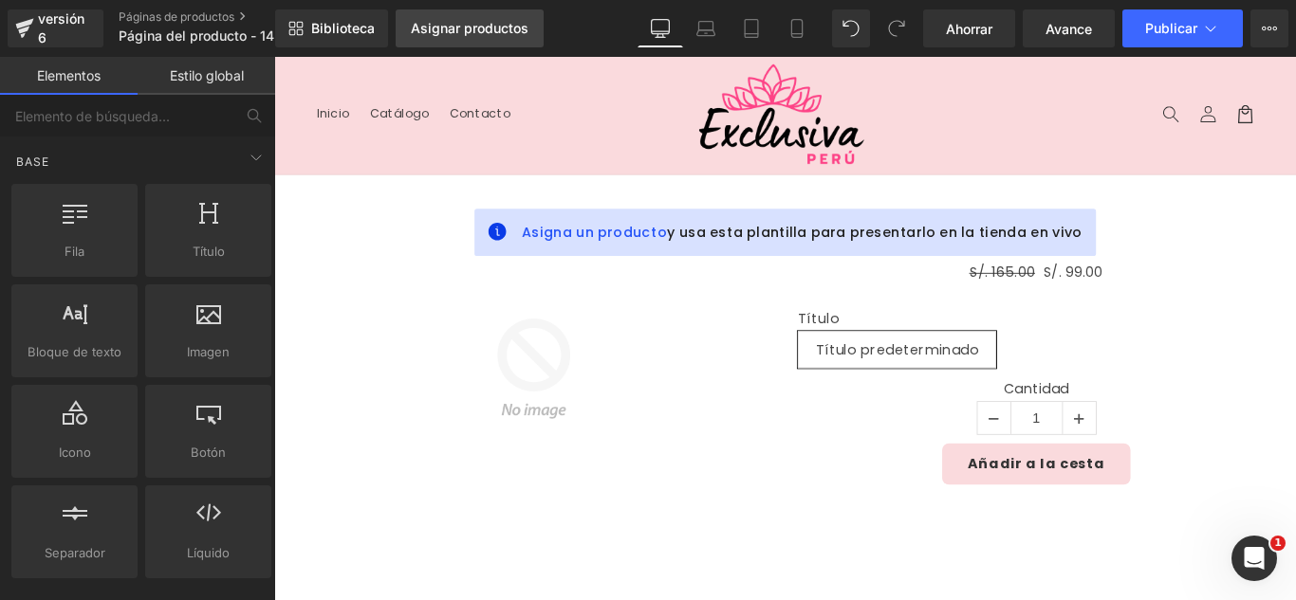
click at [475, 25] on font "Asignar productos" at bounding box center [470, 28] width 118 height 16
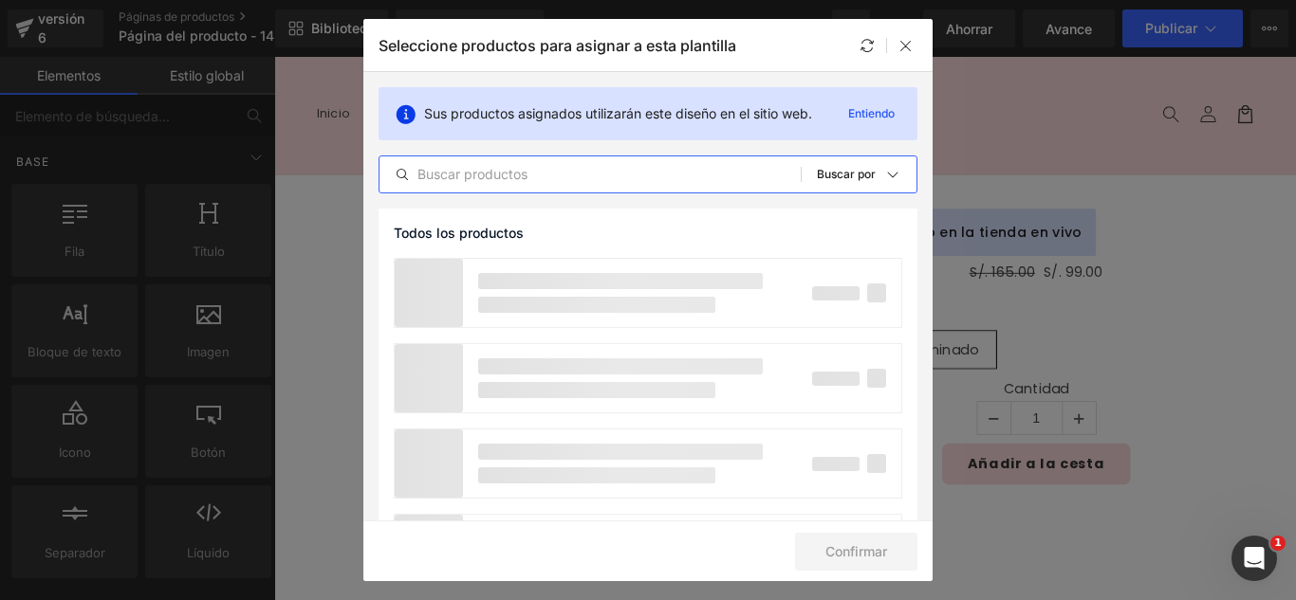
click at [523, 172] on input "text" at bounding box center [589, 174] width 421 height 23
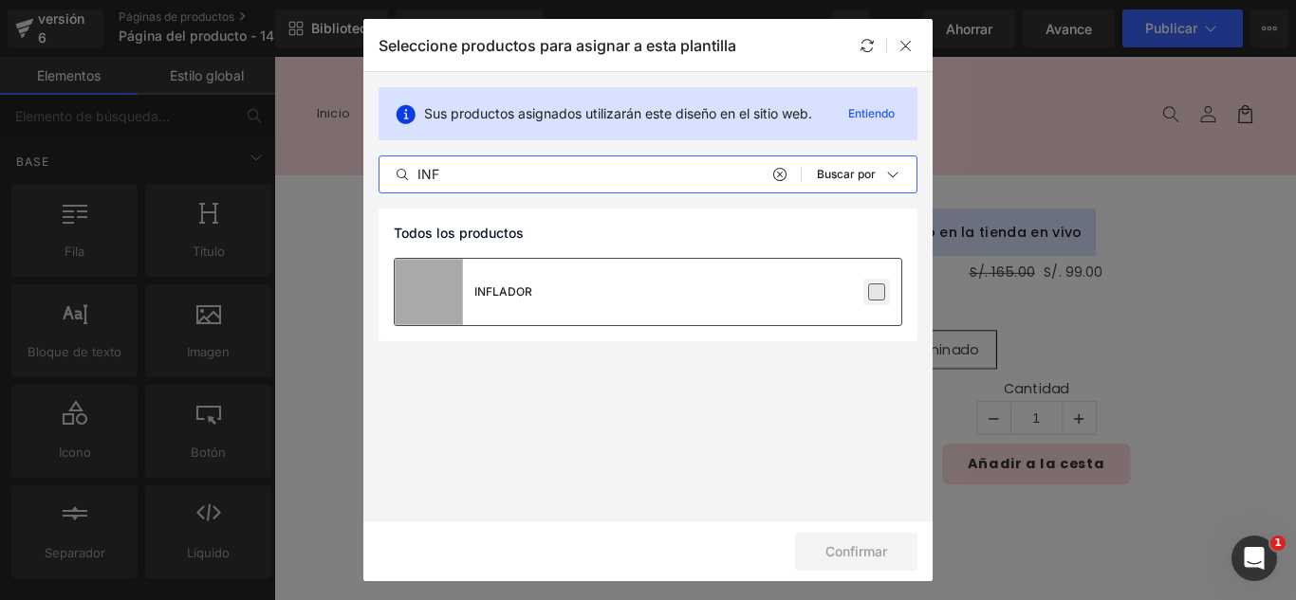
type input "INF"
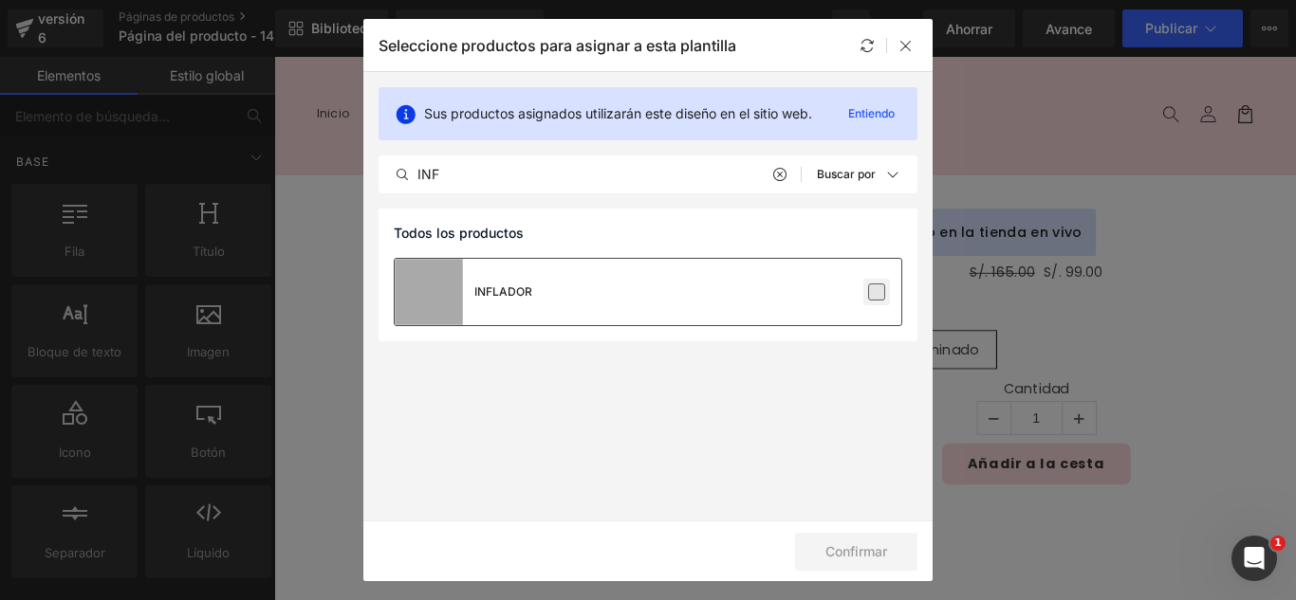
click at [871, 295] on label at bounding box center [876, 292] width 17 height 17
click at [877, 292] on input "checkbox" at bounding box center [877, 292] width 0 height 0
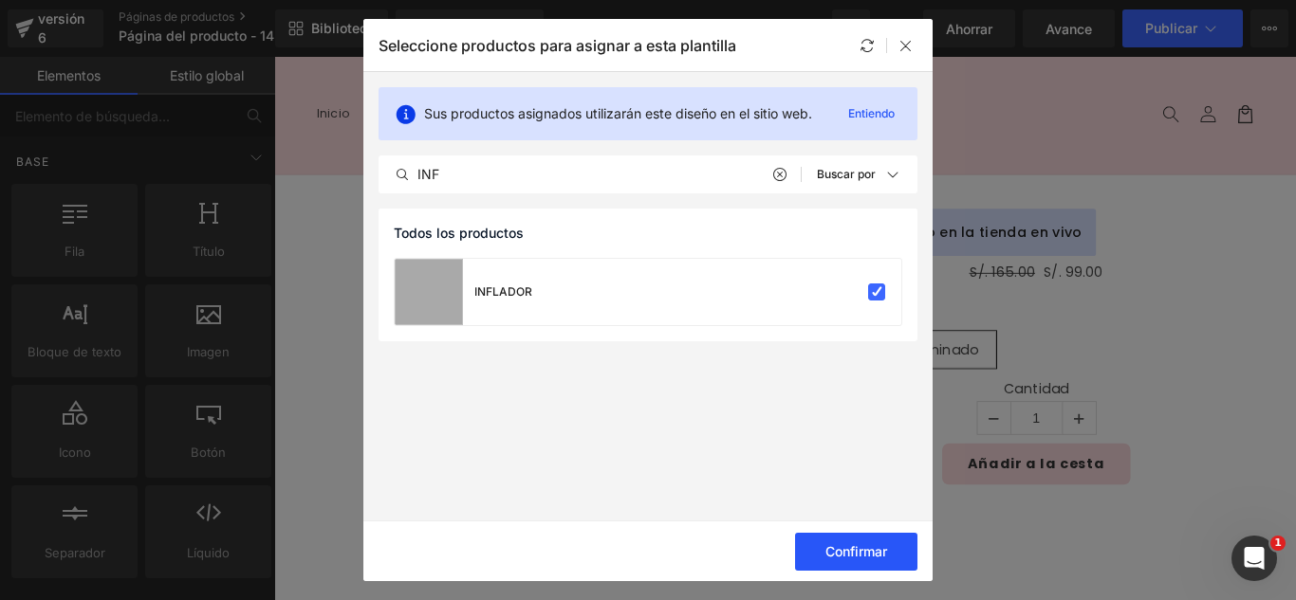
click at [880, 548] on font "Confirmar" at bounding box center [856, 552] width 62 height 16
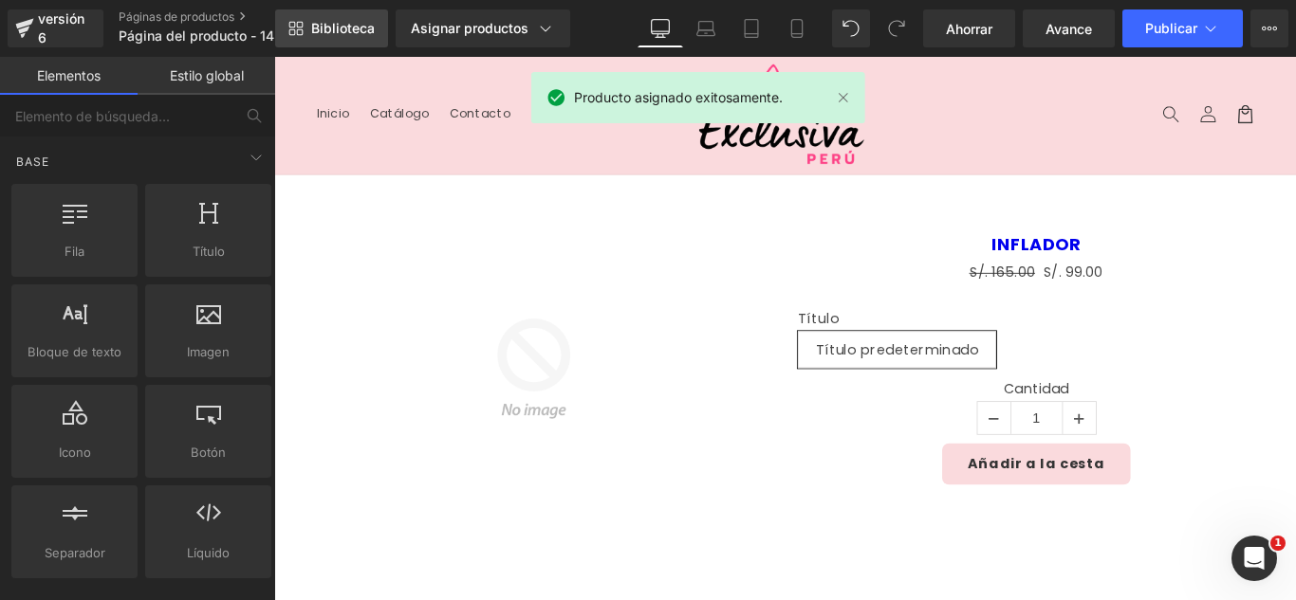
click at [355, 32] on font "Biblioteca" at bounding box center [343, 28] width 64 height 16
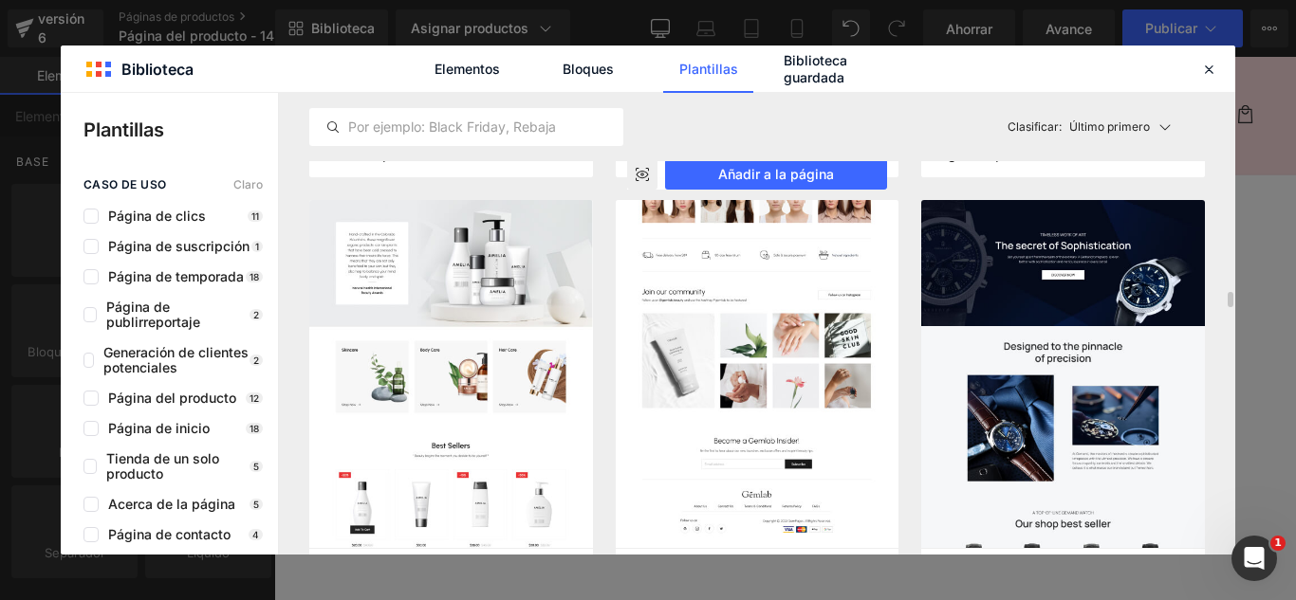
scroll to position [5597, 0]
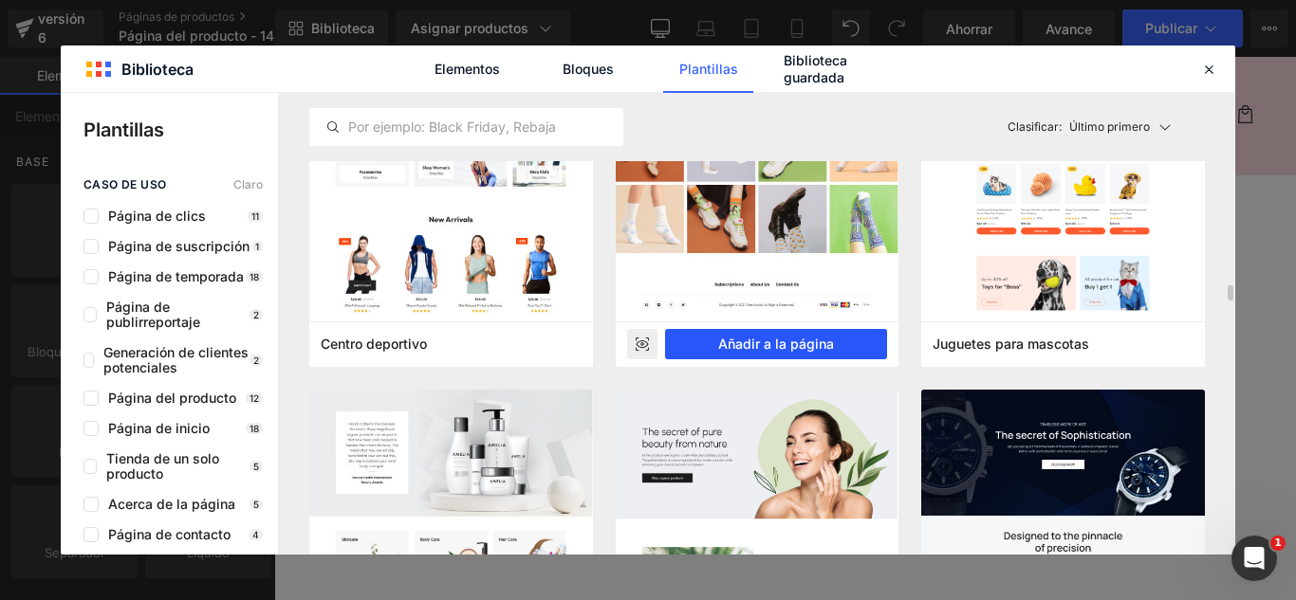
click at [807, 345] on font "Añadir a la página" at bounding box center [776, 344] width 116 height 16
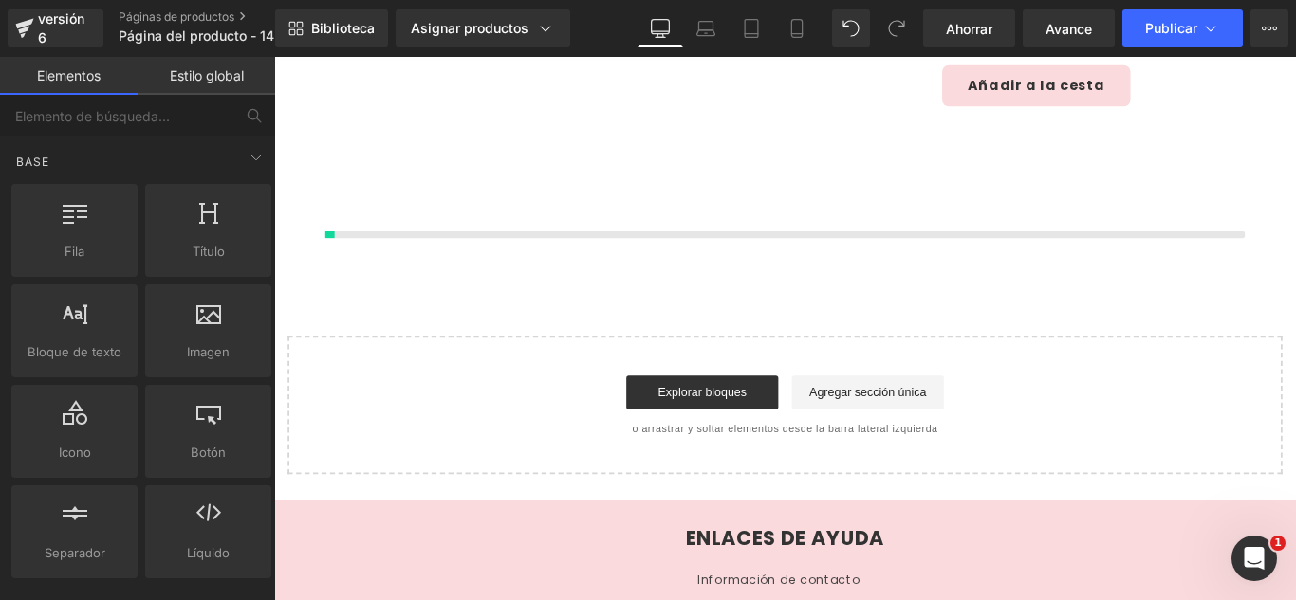
scroll to position [451, 0]
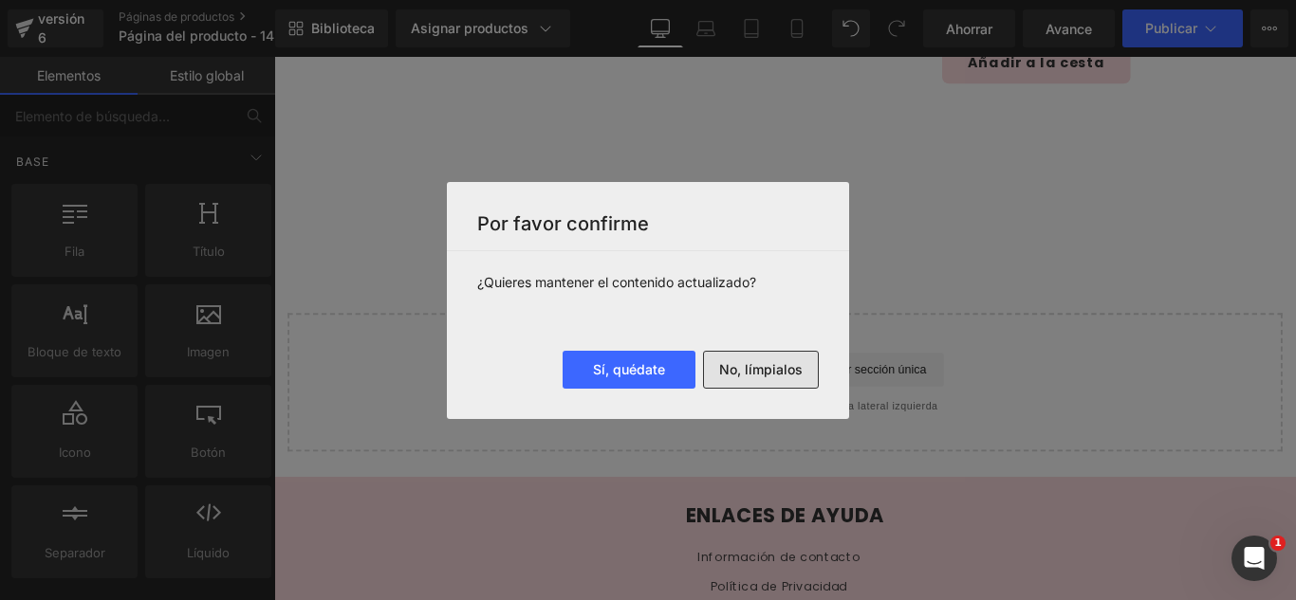
click at [775, 381] on button "No, límpialos" at bounding box center [761, 370] width 116 height 38
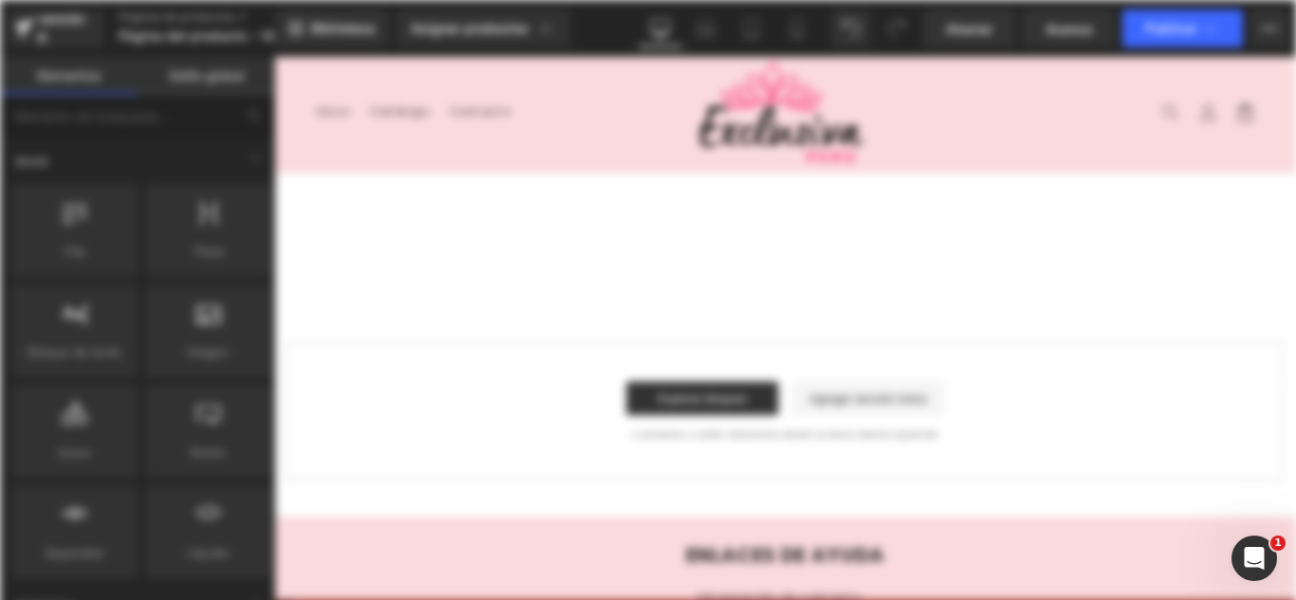
scroll to position [0, 0]
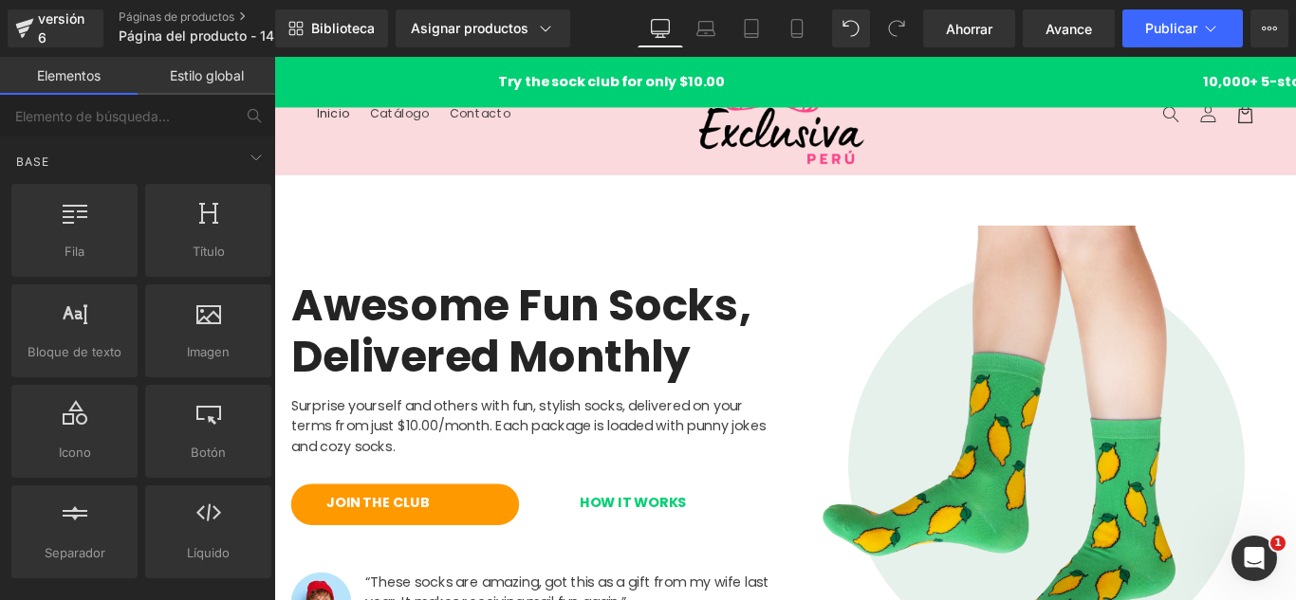
click at [337, 159] on header "Menú Inicio Catálogo Contacto Iniciar sesión Inicio Catálogo Contacto [GEOGRAPH…" at bounding box center [848, 123] width 1148 height 132
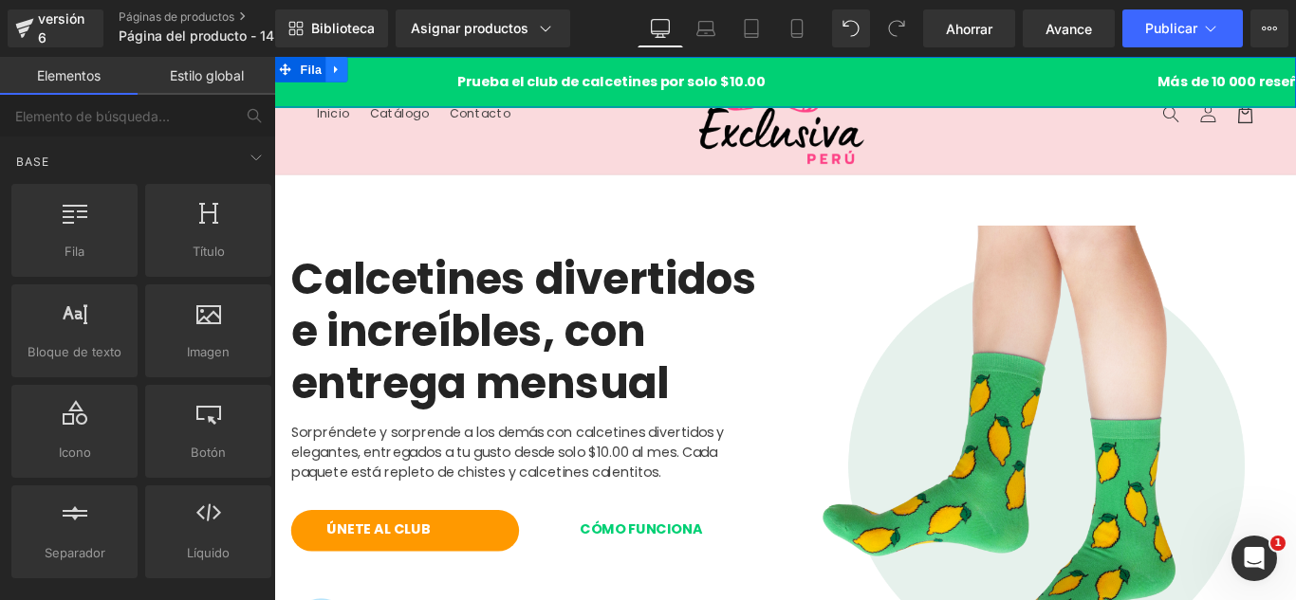
click at [340, 67] on icon at bounding box center [344, 72] width 13 height 14
click at [392, 75] on icon at bounding box center [393, 71] width 13 height 13
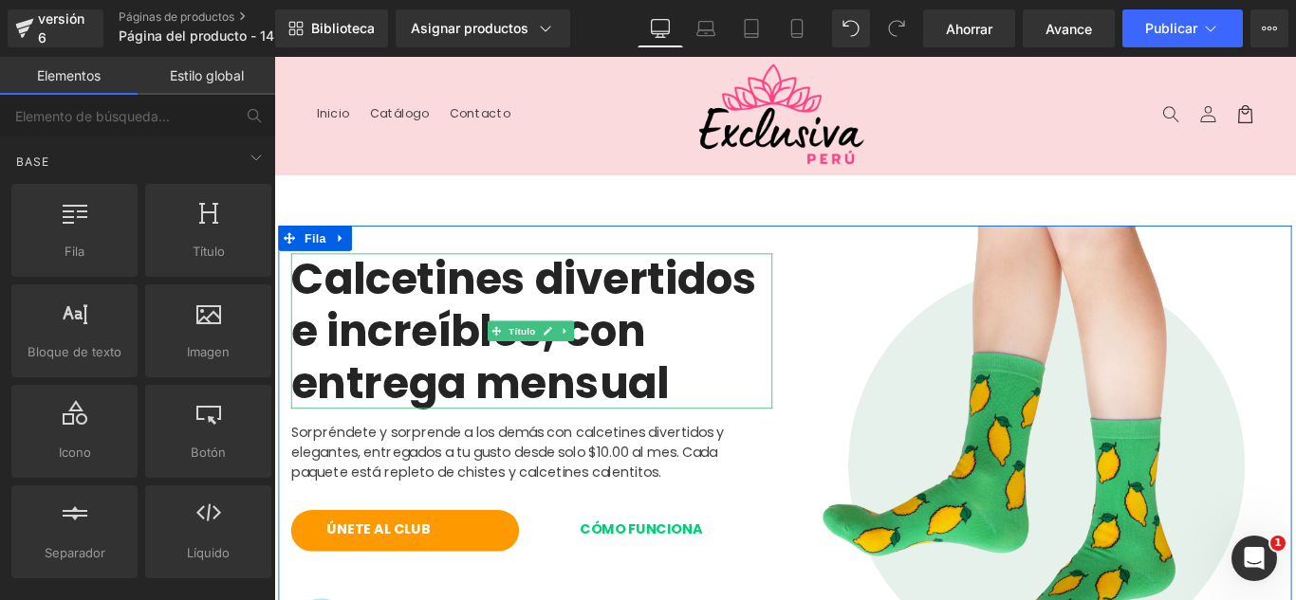
scroll to position [95, 0]
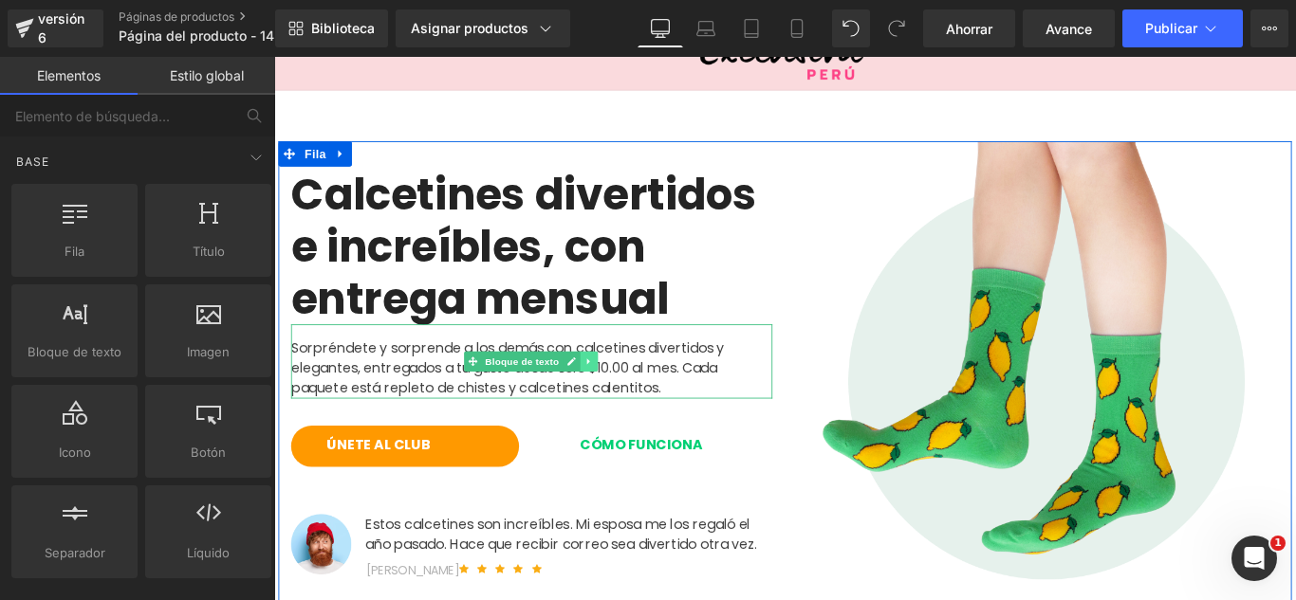
click at [625, 397] on icon at bounding box center [627, 399] width 10 height 11
click at [634, 394] on icon at bounding box center [637, 399] width 10 height 10
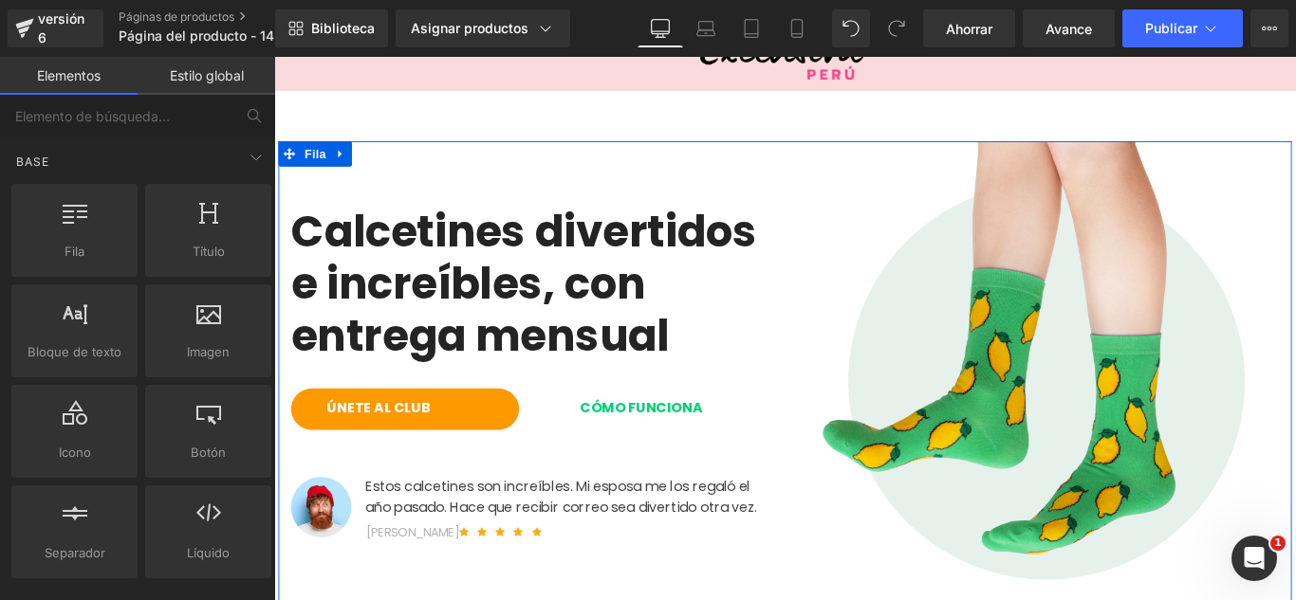
scroll to position [285, 0]
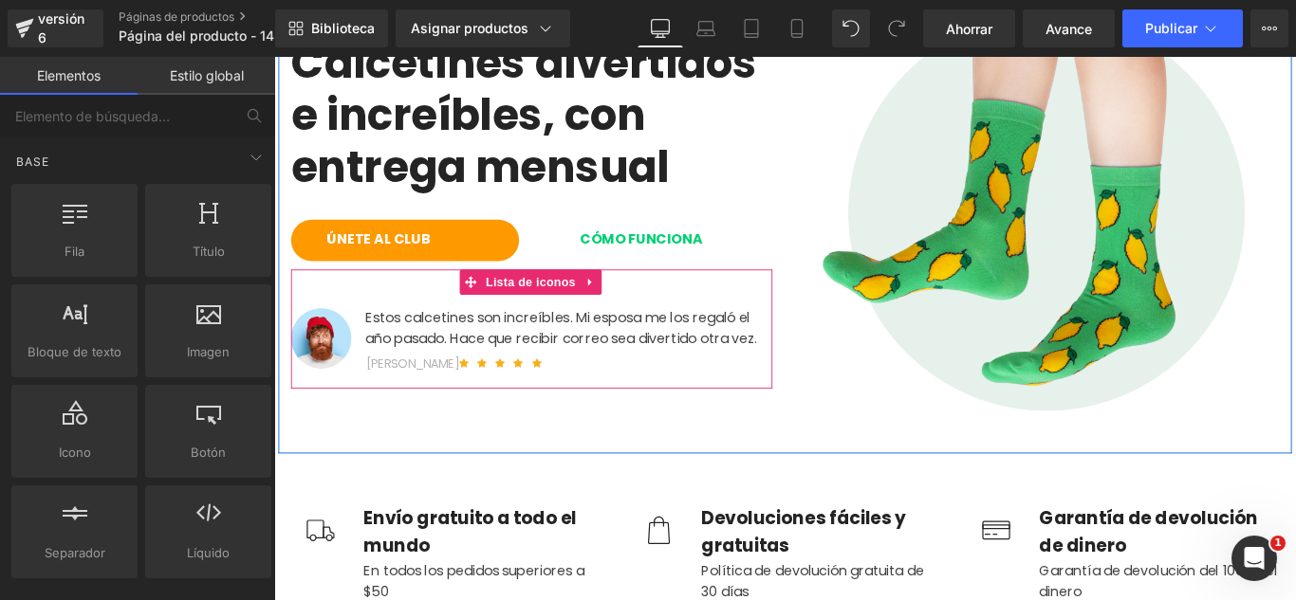
click at [629, 312] on icon at bounding box center [629, 311] width 13 height 14
click at [636, 314] on icon at bounding box center [642, 310] width 13 height 13
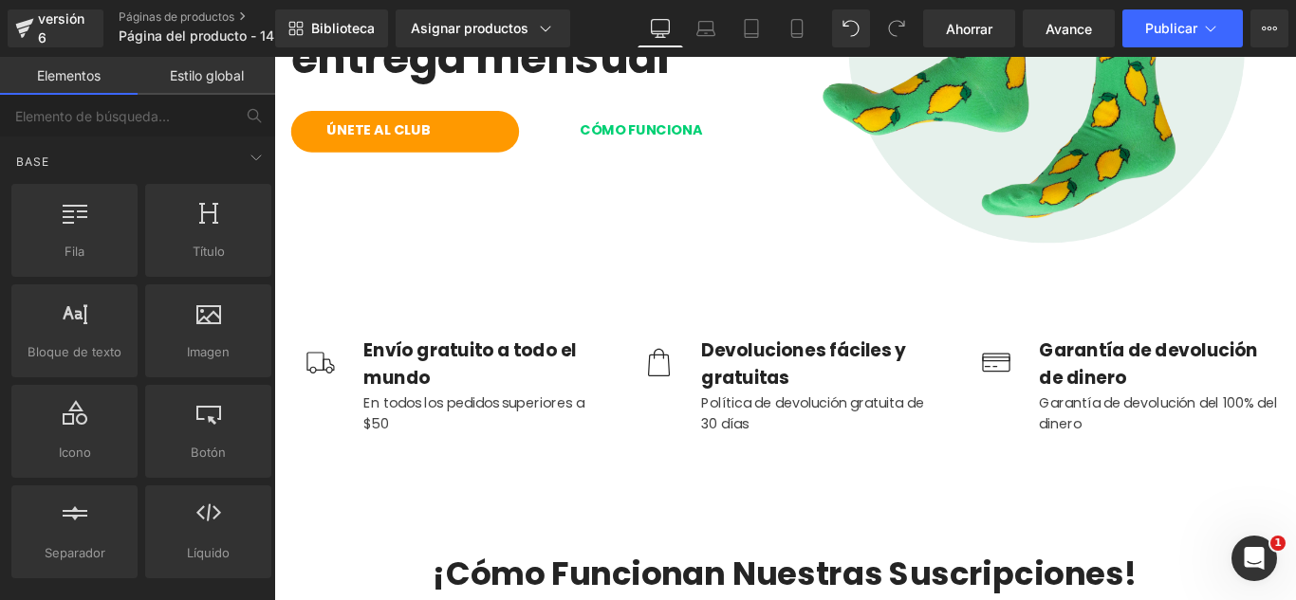
scroll to position [474, 0]
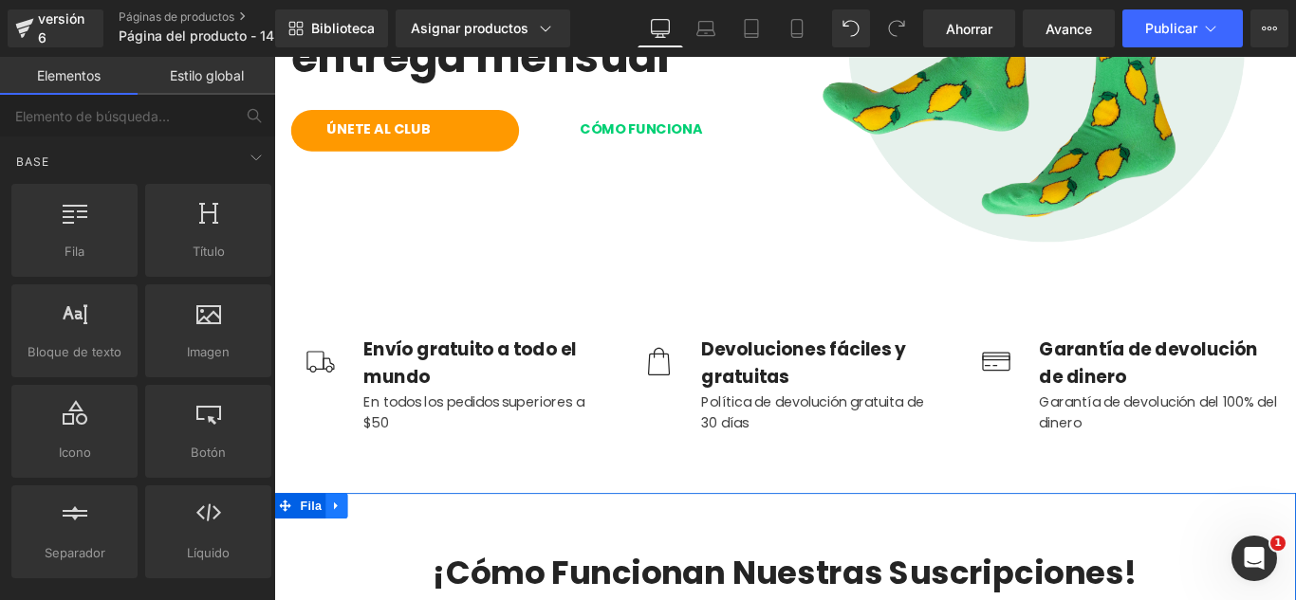
click at [335, 566] on link at bounding box center [344, 561] width 25 height 28
click at [381, 551] on link at bounding box center [393, 561] width 25 height 28
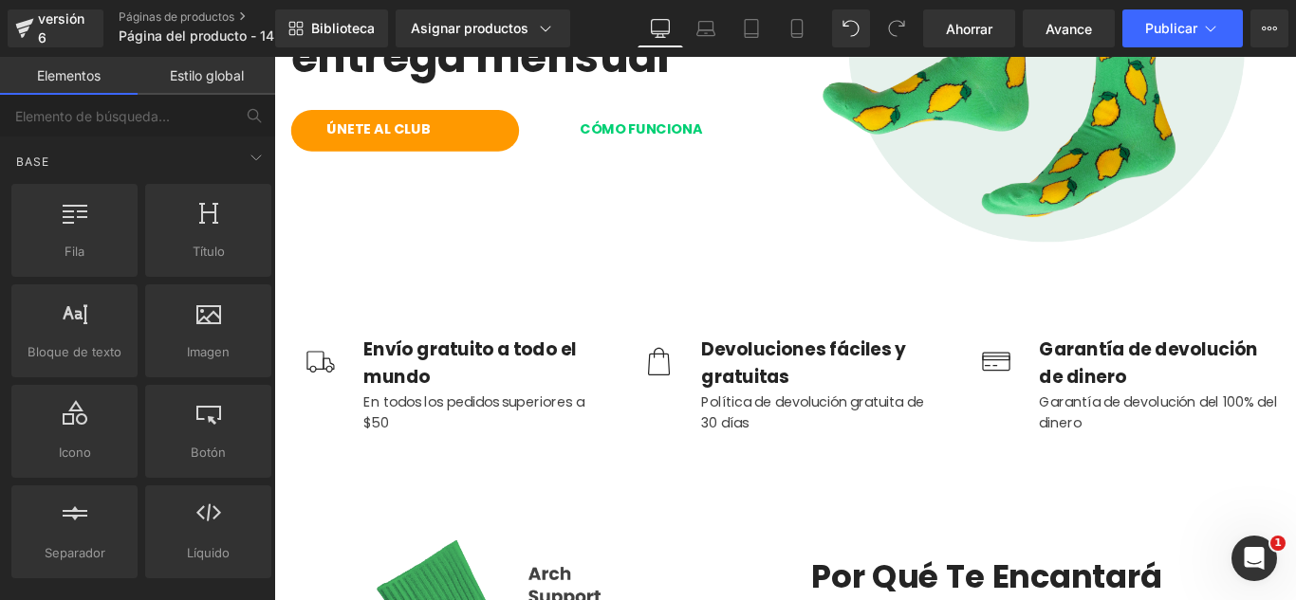
scroll to position [664, 0]
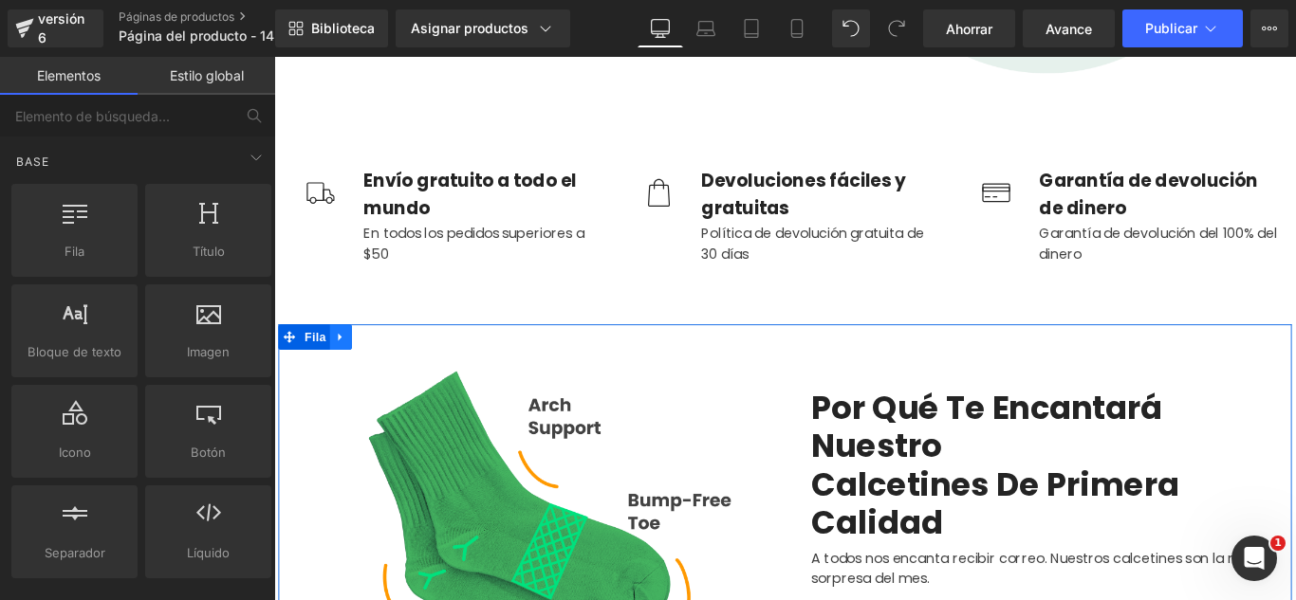
click at [342, 372] on icon at bounding box center [348, 371] width 13 height 14
click at [392, 373] on icon at bounding box center [398, 371] width 13 height 13
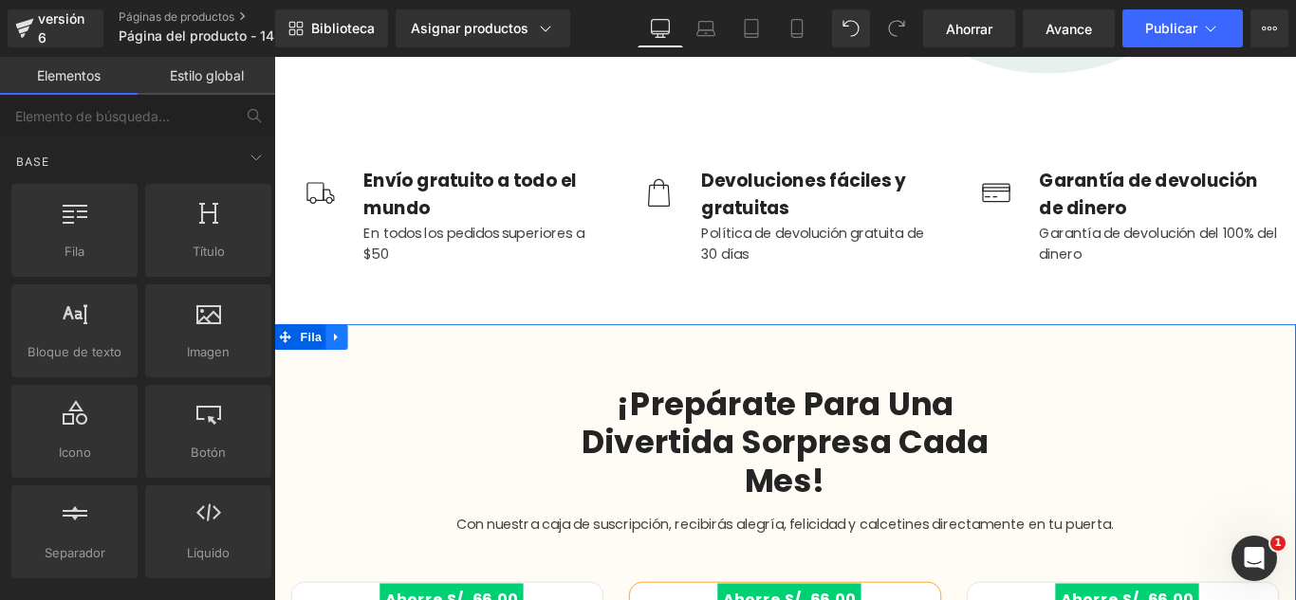
click at [339, 371] on icon at bounding box center [344, 371] width 13 height 14
click at [387, 366] on icon at bounding box center [393, 371] width 13 height 13
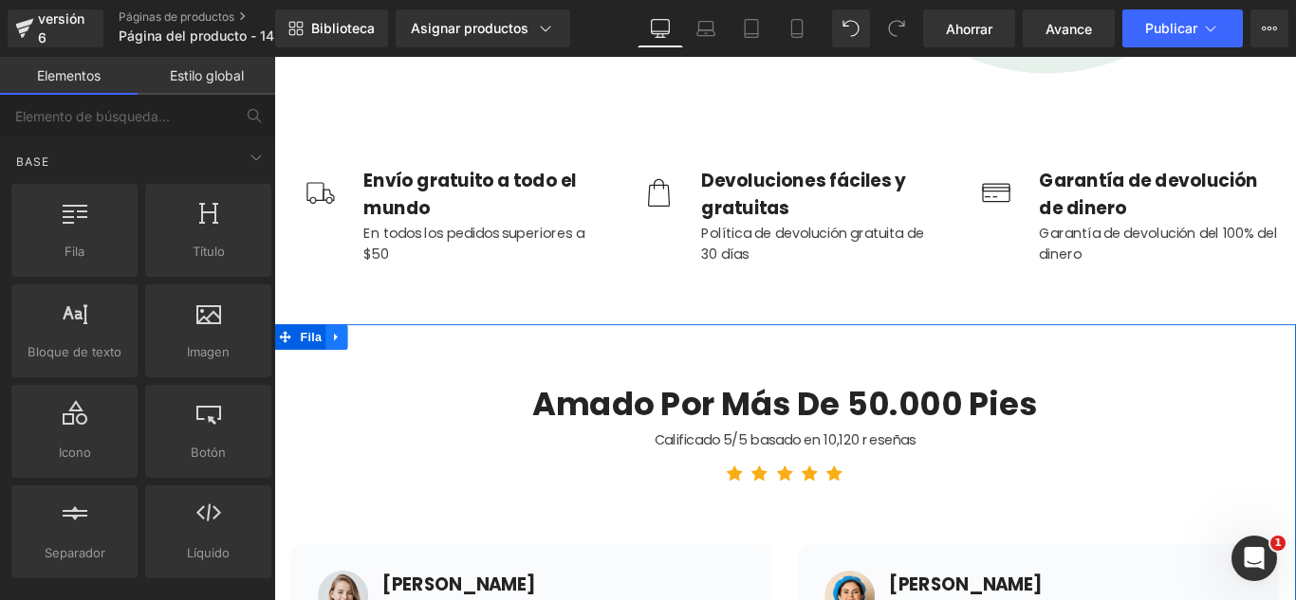
click at [342, 371] on icon at bounding box center [344, 371] width 13 height 14
click at [387, 365] on icon at bounding box center [393, 371] width 13 height 13
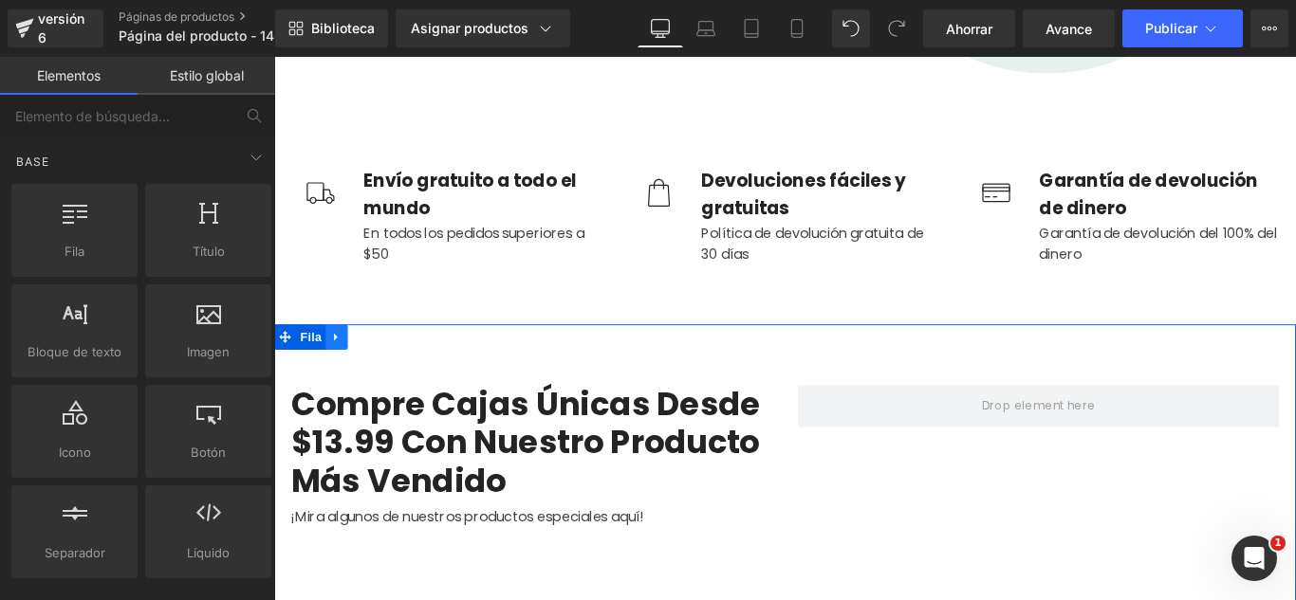
click at [337, 379] on link at bounding box center [344, 372] width 25 height 28
click at [387, 374] on icon at bounding box center [393, 371] width 13 height 14
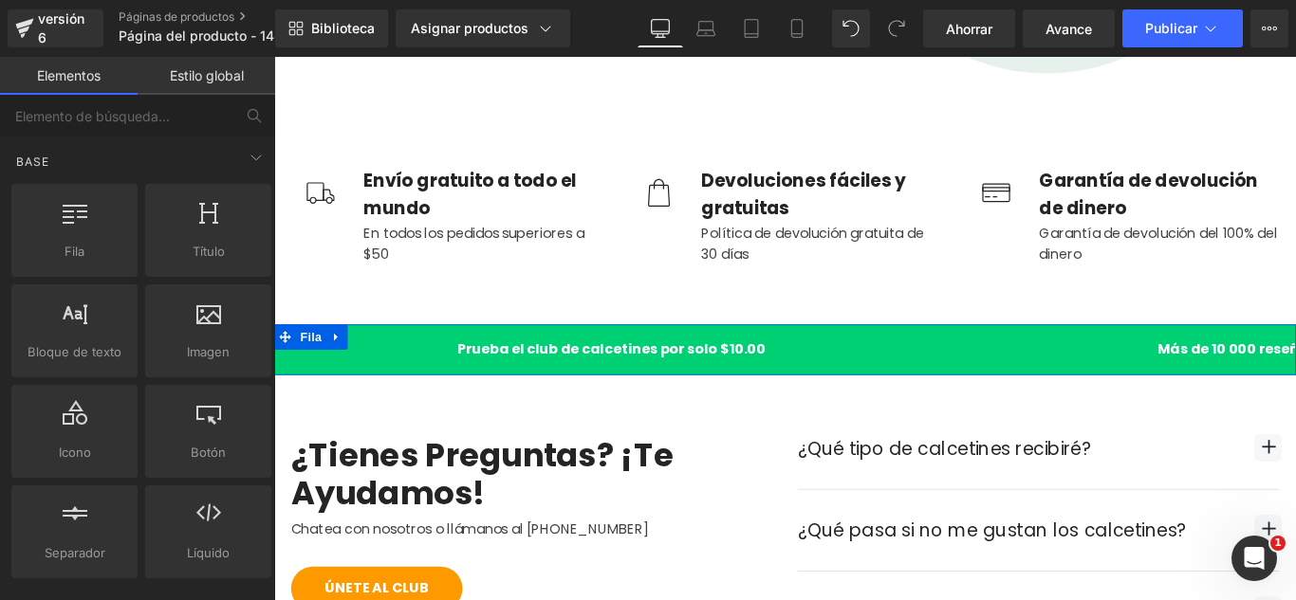
drag, startPoint x: 333, startPoint y: 370, endPoint x: 366, endPoint y: 370, distance: 33.2
click at [338, 370] on icon at bounding box center [344, 371] width 13 height 14
click at [393, 366] on link at bounding box center [393, 372] width 25 height 28
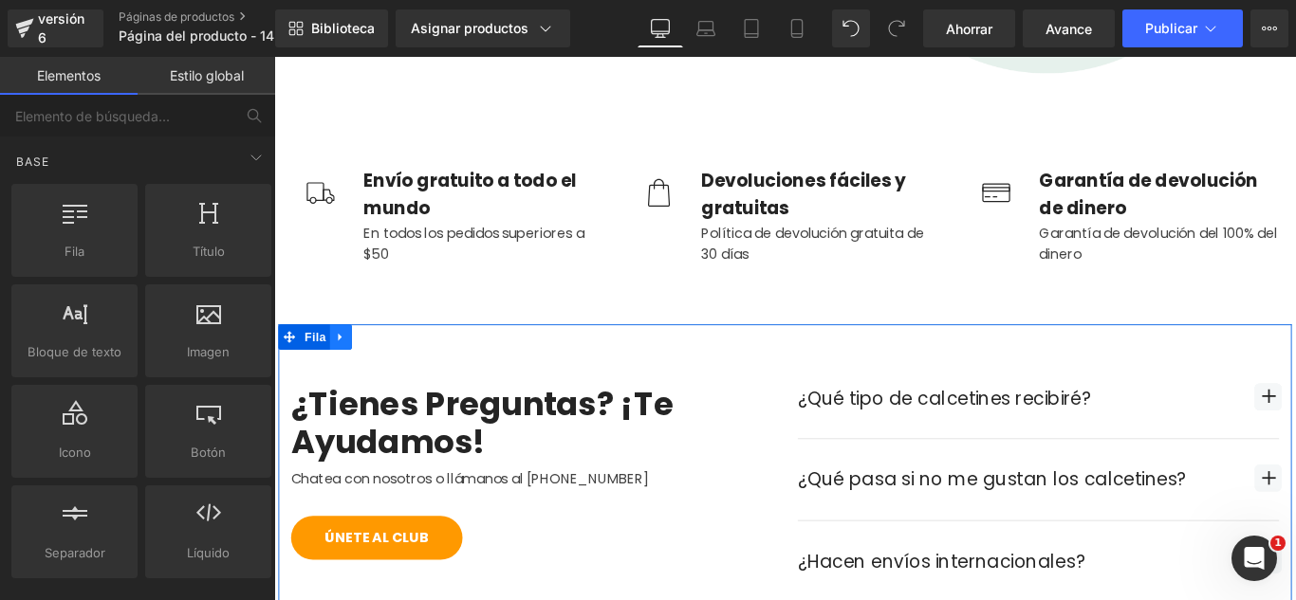
click at [349, 375] on icon at bounding box center [348, 371] width 13 height 14
click at [392, 369] on icon at bounding box center [398, 371] width 13 height 13
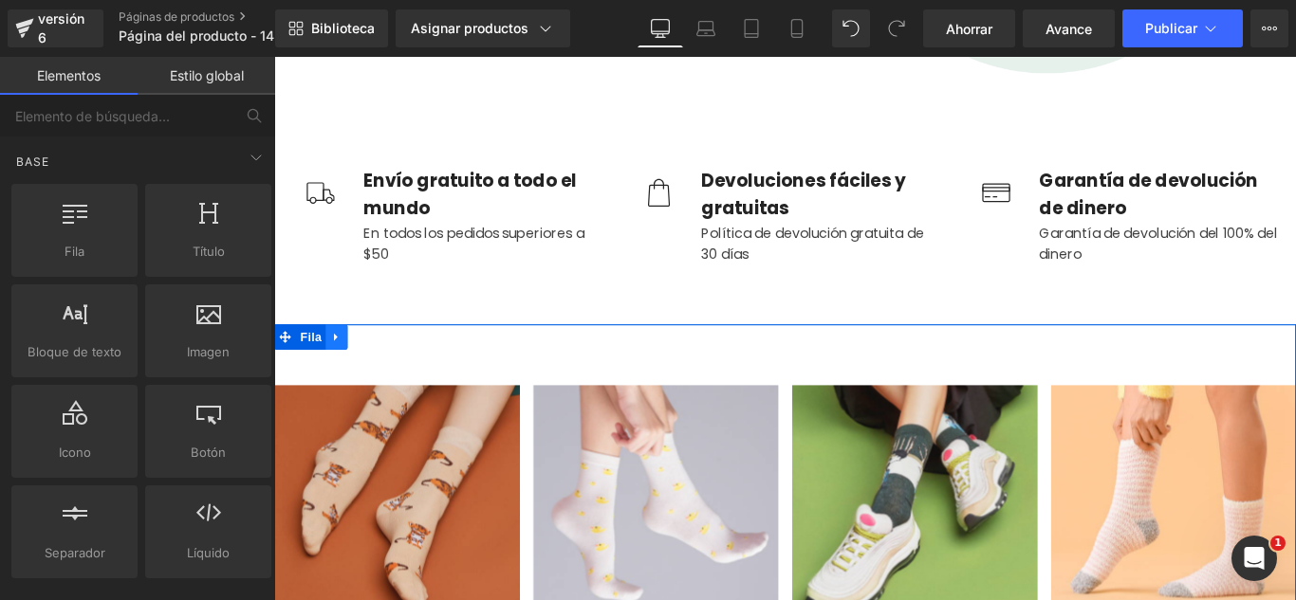
click at [345, 366] on link at bounding box center [344, 372] width 25 height 28
click at [381, 368] on link at bounding box center [393, 372] width 25 height 28
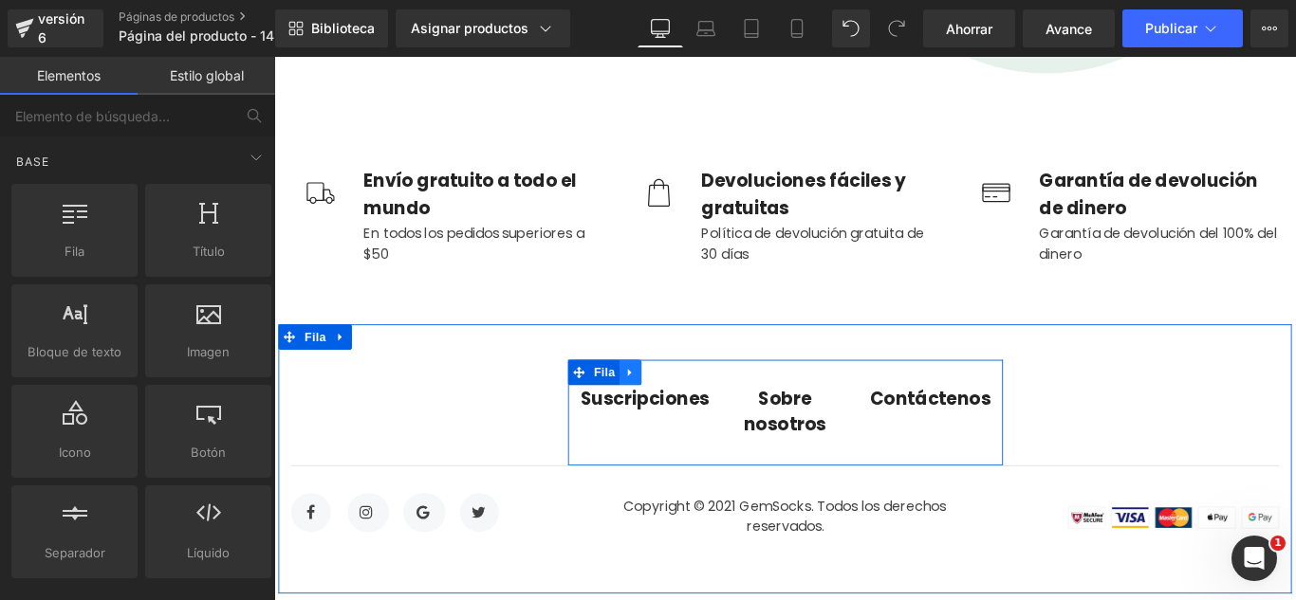
click at [668, 414] on icon at bounding box center [674, 411] width 13 height 14
click at [717, 407] on icon at bounding box center [723, 411] width 13 height 13
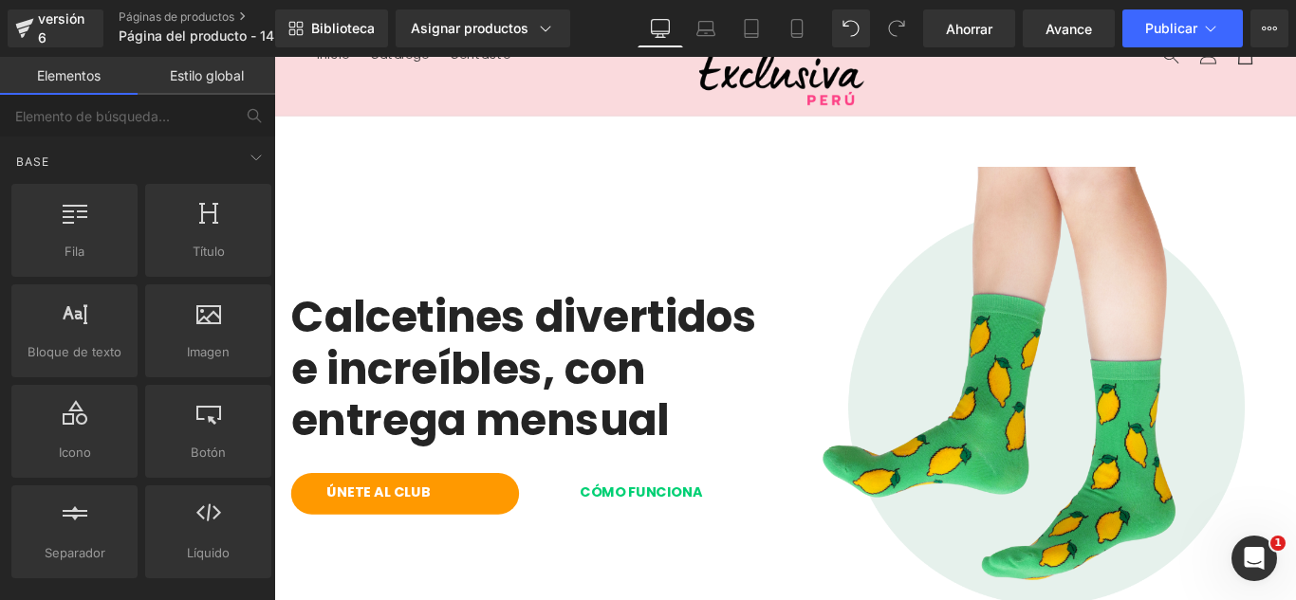
scroll to position [0, 0]
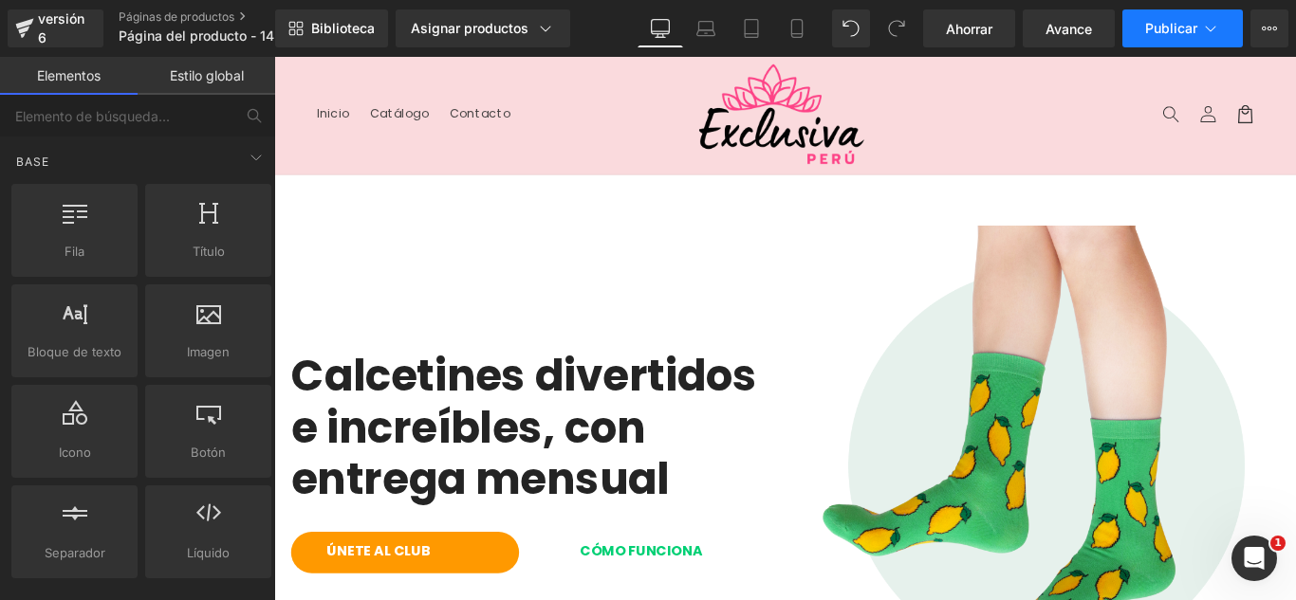
click at [1197, 30] on button "Publicar" at bounding box center [1182, 28] width 120 height 38
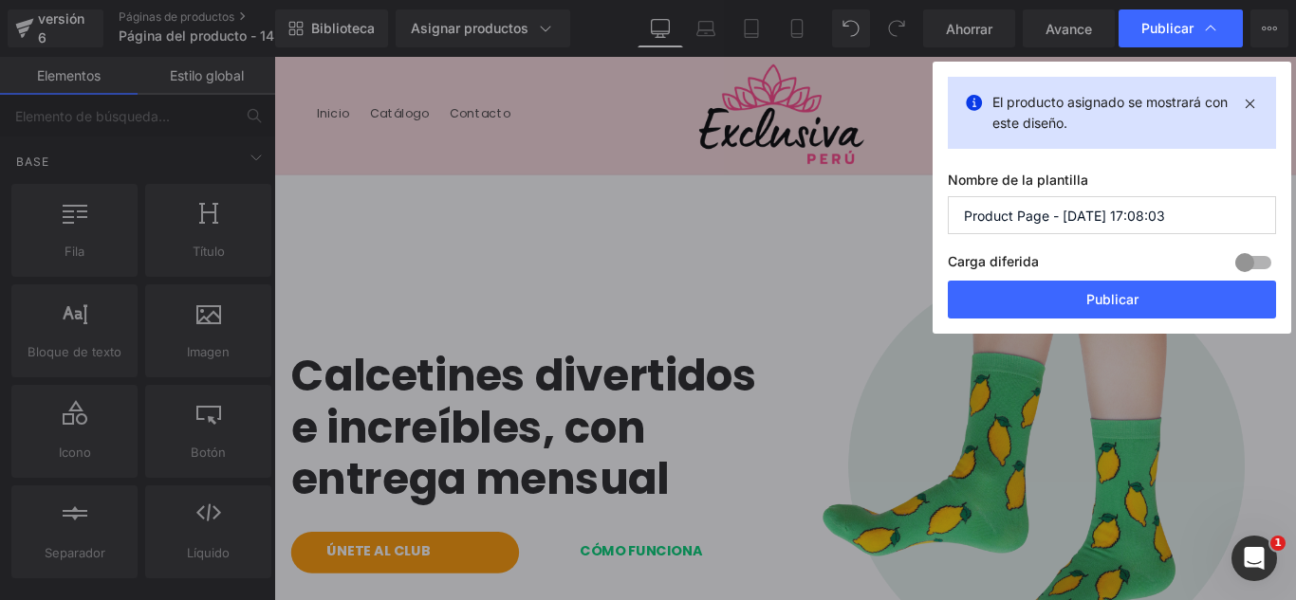
click at [1195, 223] on input "Product Page - [DATE] 17:08:03" at bounding box center [1112, 215] width 328 height 38
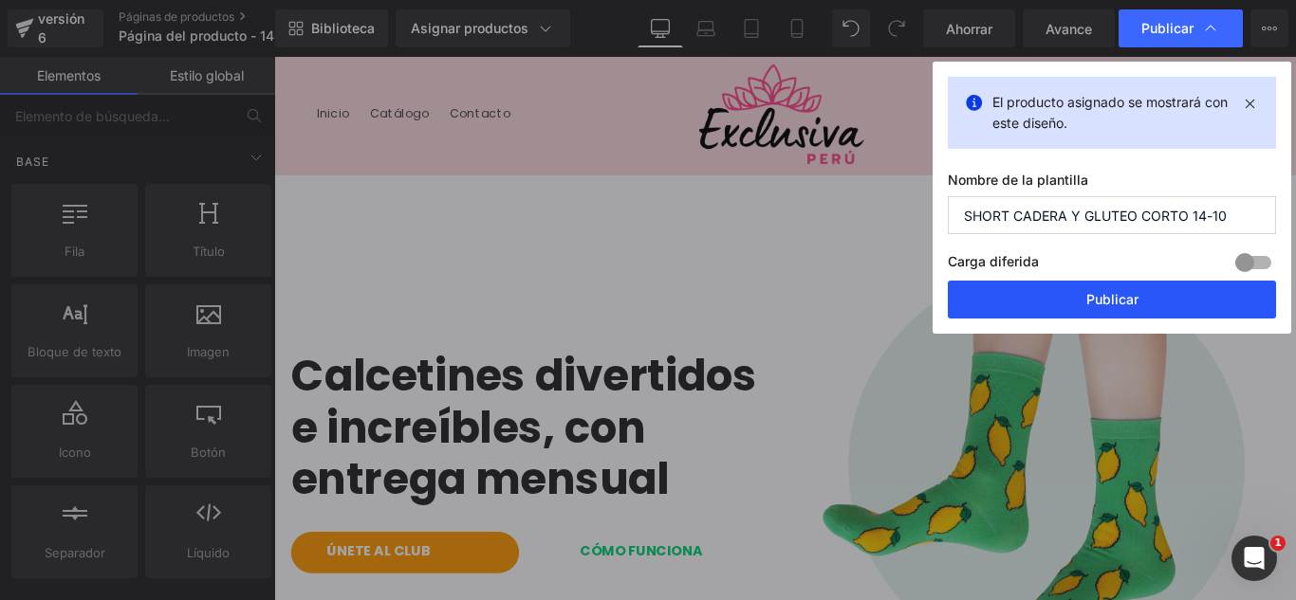
type input "SHORT CADERA Y GLUTEO CORTO 14-10"
drag, startPoint x: 1174, startPoint y: 305, endPoint x: 980, endPoint y: 212, distance: 216.0
click at [1174, 305] on button "Publicar" at bounding box center [1112, 300] width 328 height 38
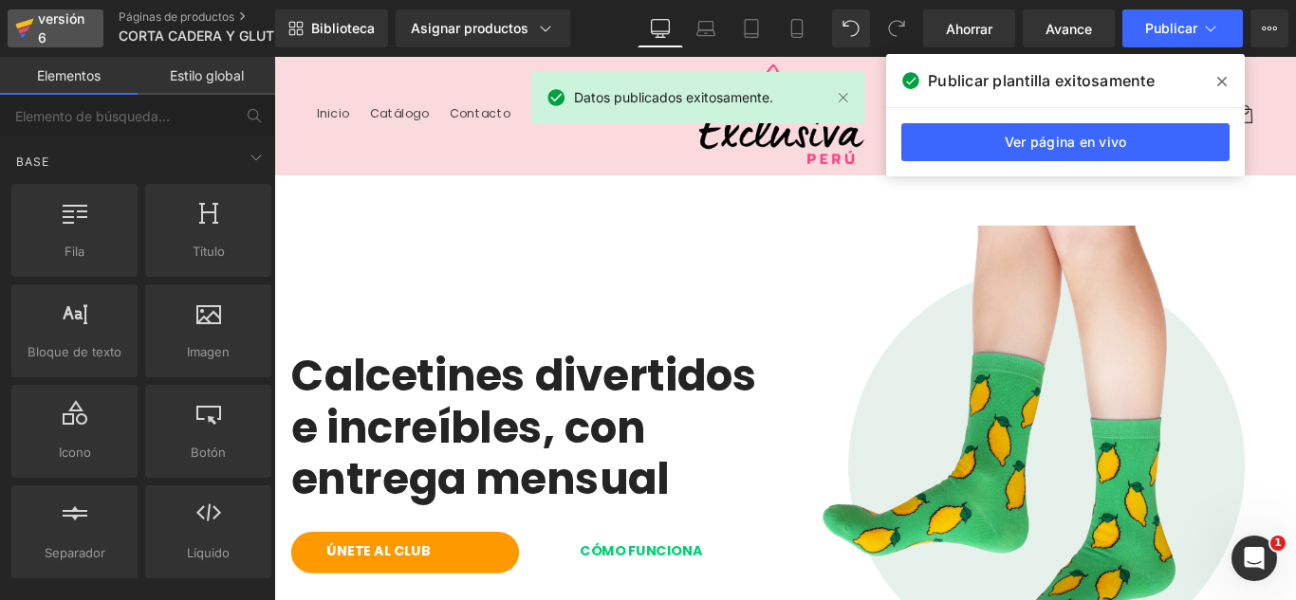
click at [41, 27] on div "versión 6" at bounding box center [63, 29] width 58 height 44
